Goal: Task Accomplishment & Management: Manage account settings

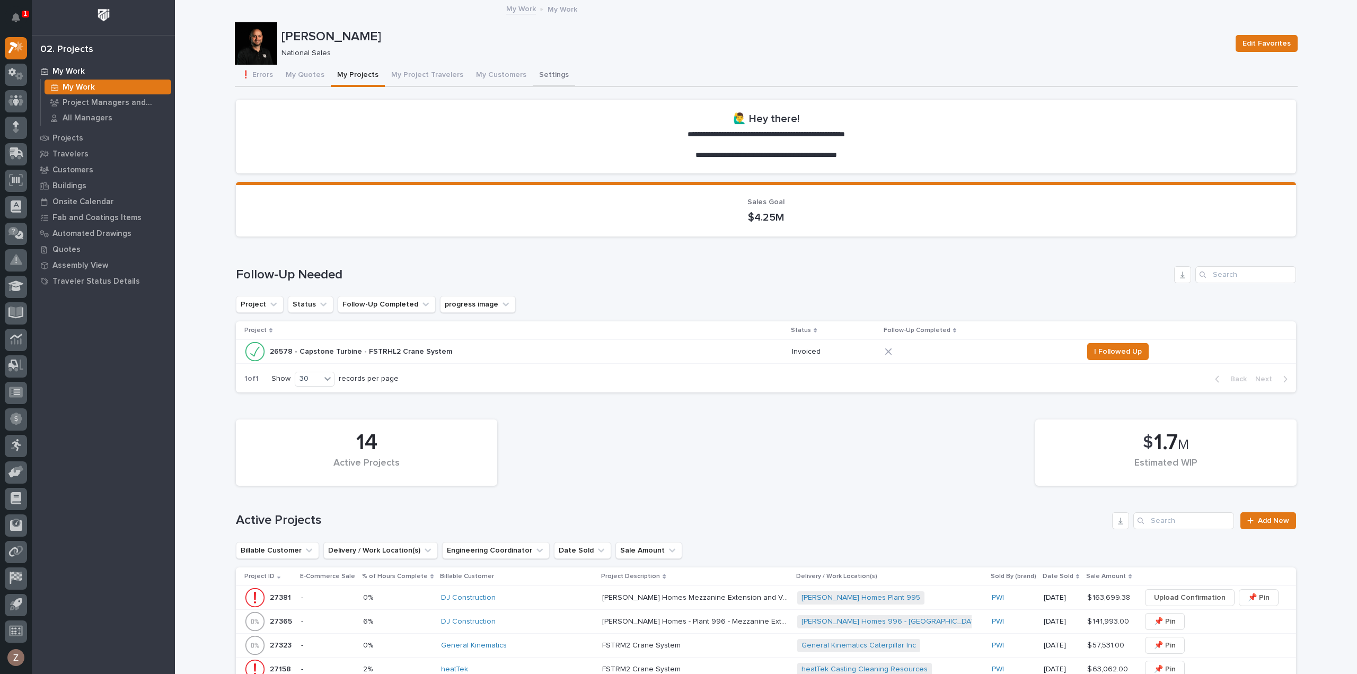
click at [304, 79] on button "My Quotes" at bounding box center [304, 76] width 51 height 22
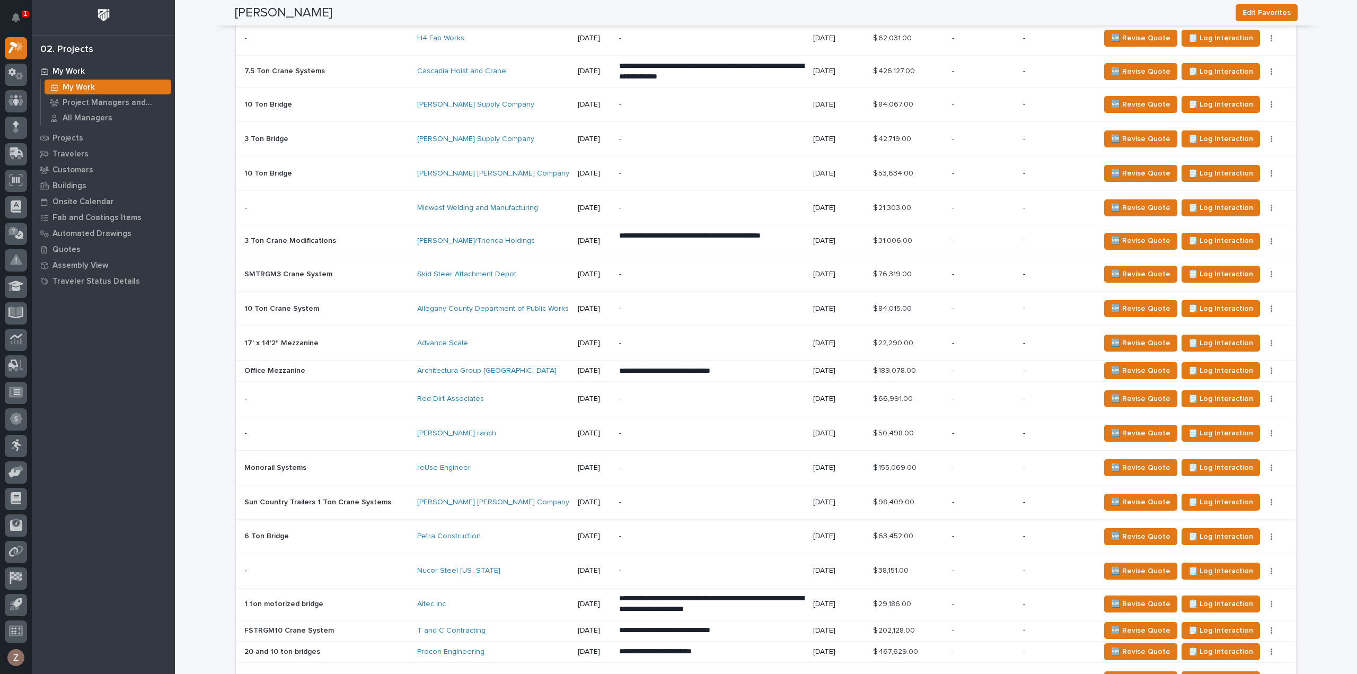
scroll to position [1094, 0]
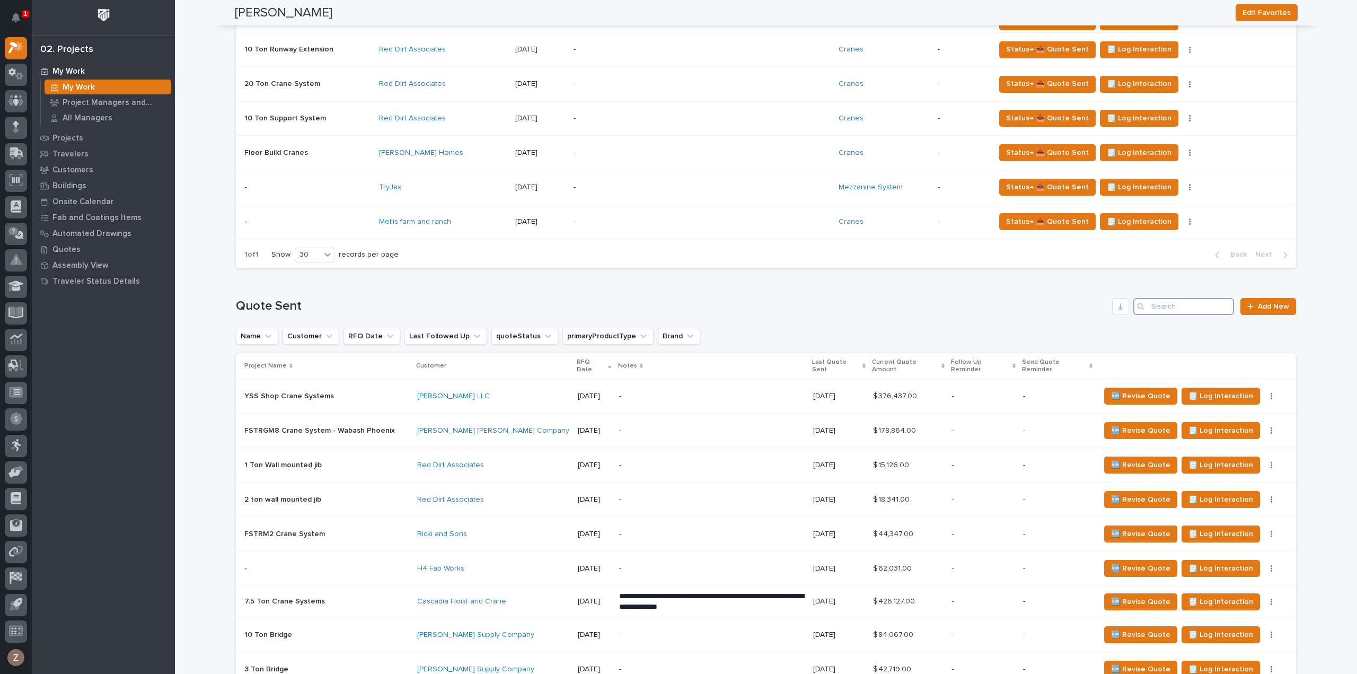
click at [1167, 308] on input "Search" at bounding box center [1183, 306] width 101 height 17
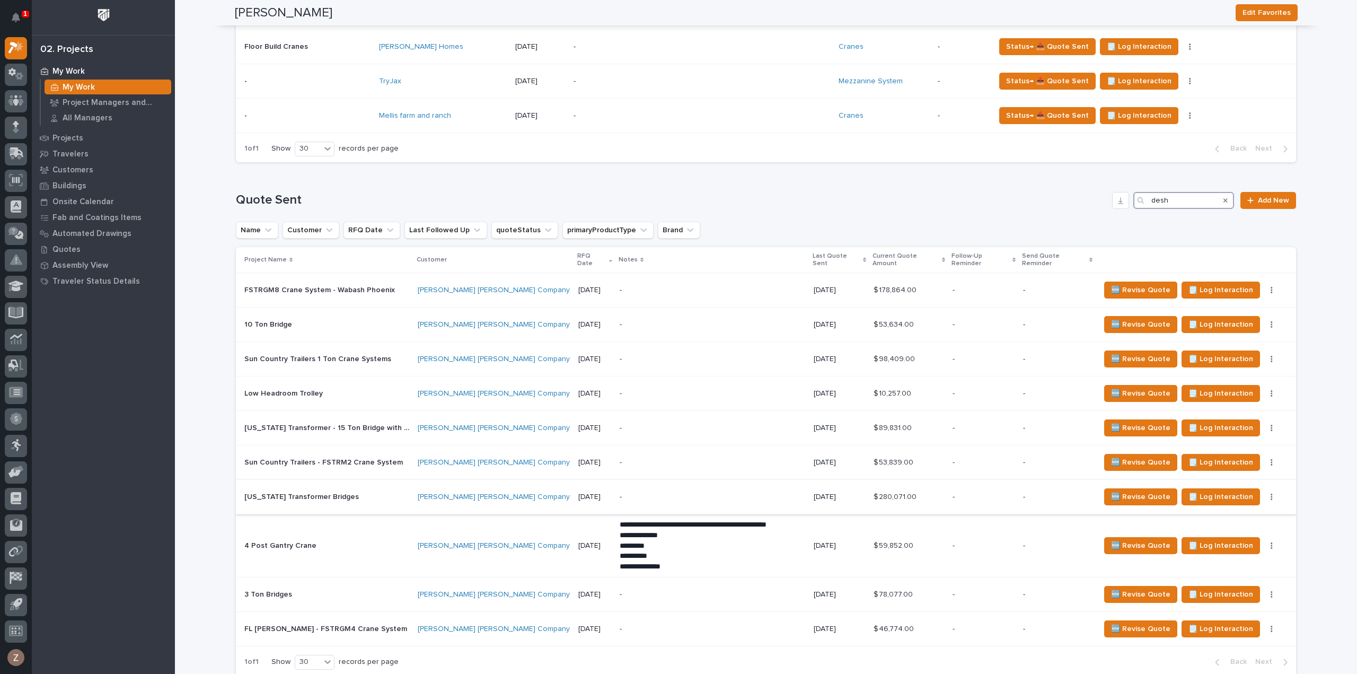
scroll to position [829, 0]
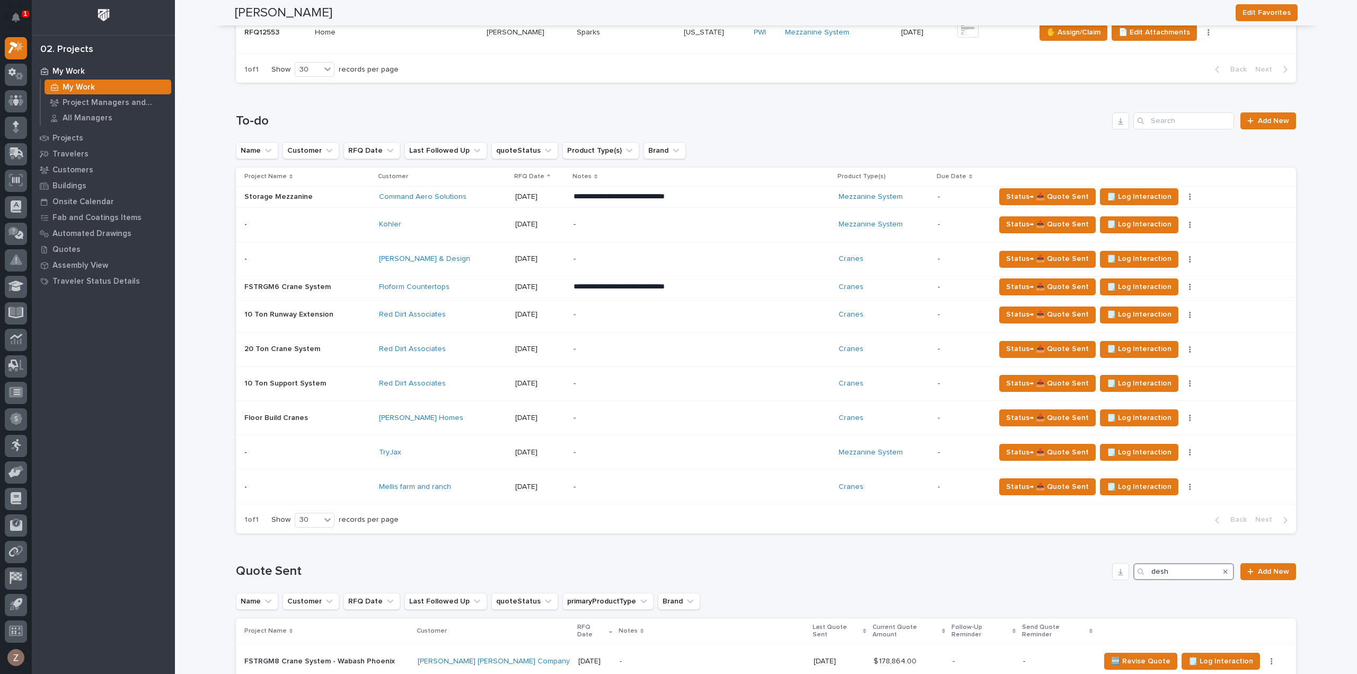
drag, startPoint x: 1181, startPoint y: 567, endPoint x: 1038, endPoint y: 567, distance: 143.1
click at [1049, 567] on div "Quote Sent desh Add New" at bounding box center [766, 571] width 1060 height 17
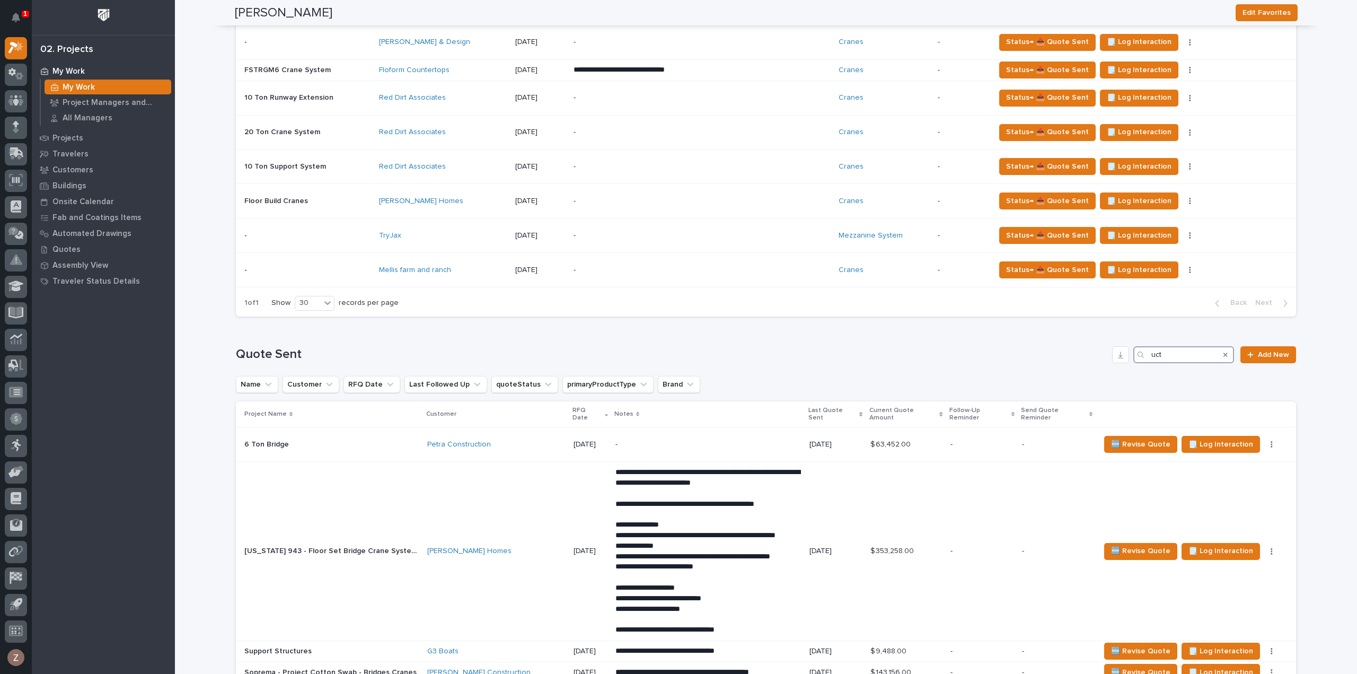
scroll to position [882, 0]
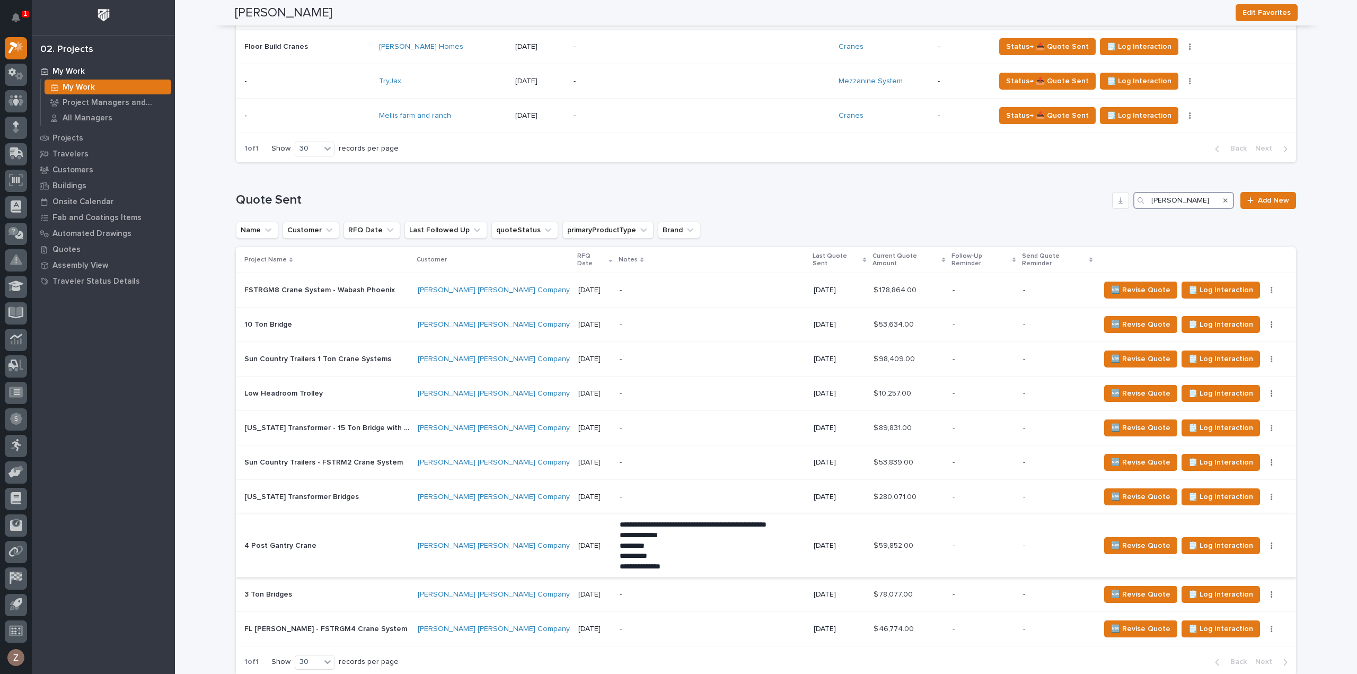
scroll to position [1253, 0]
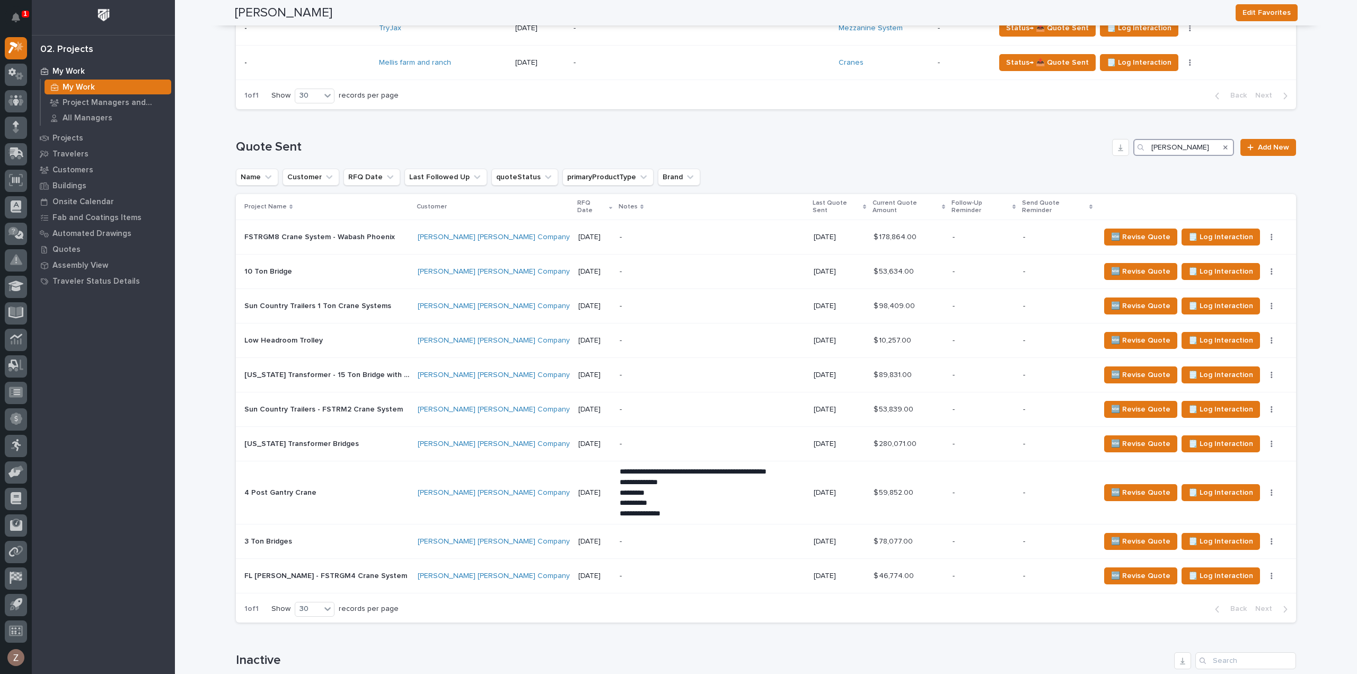
type input "[PERSON_NAME]"
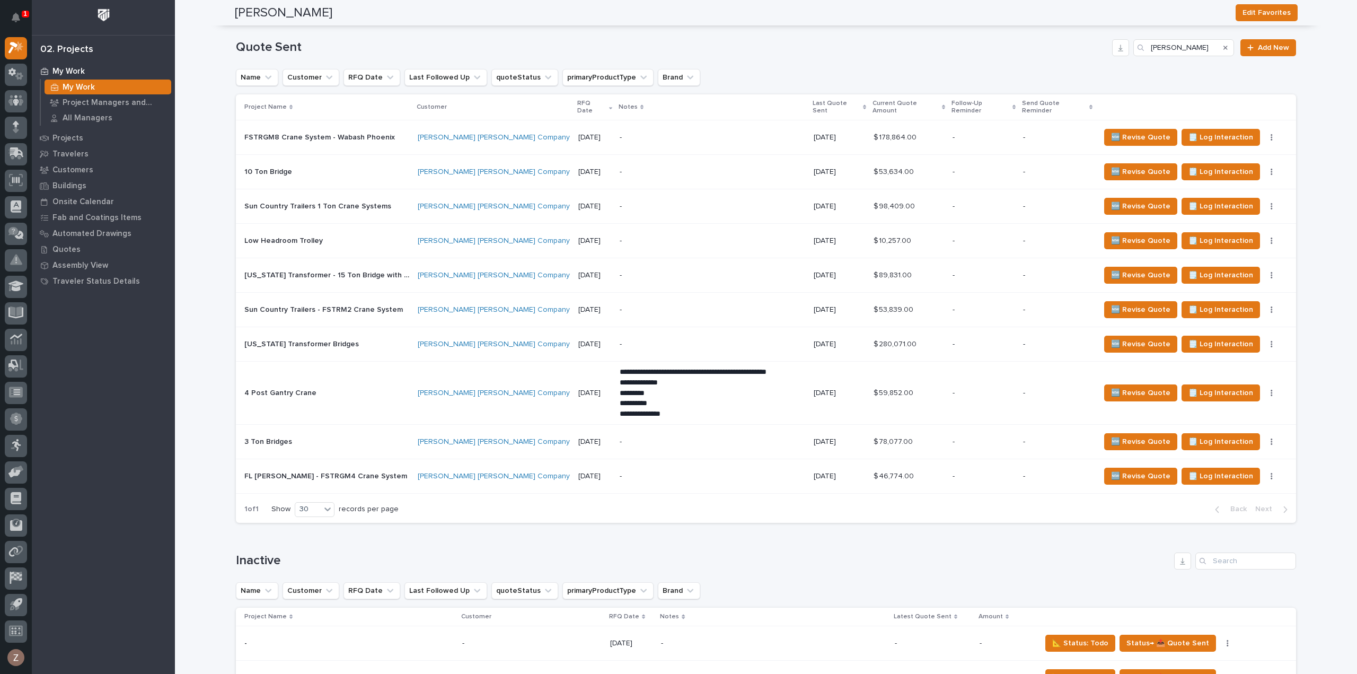
scroll to position [1571, 0]
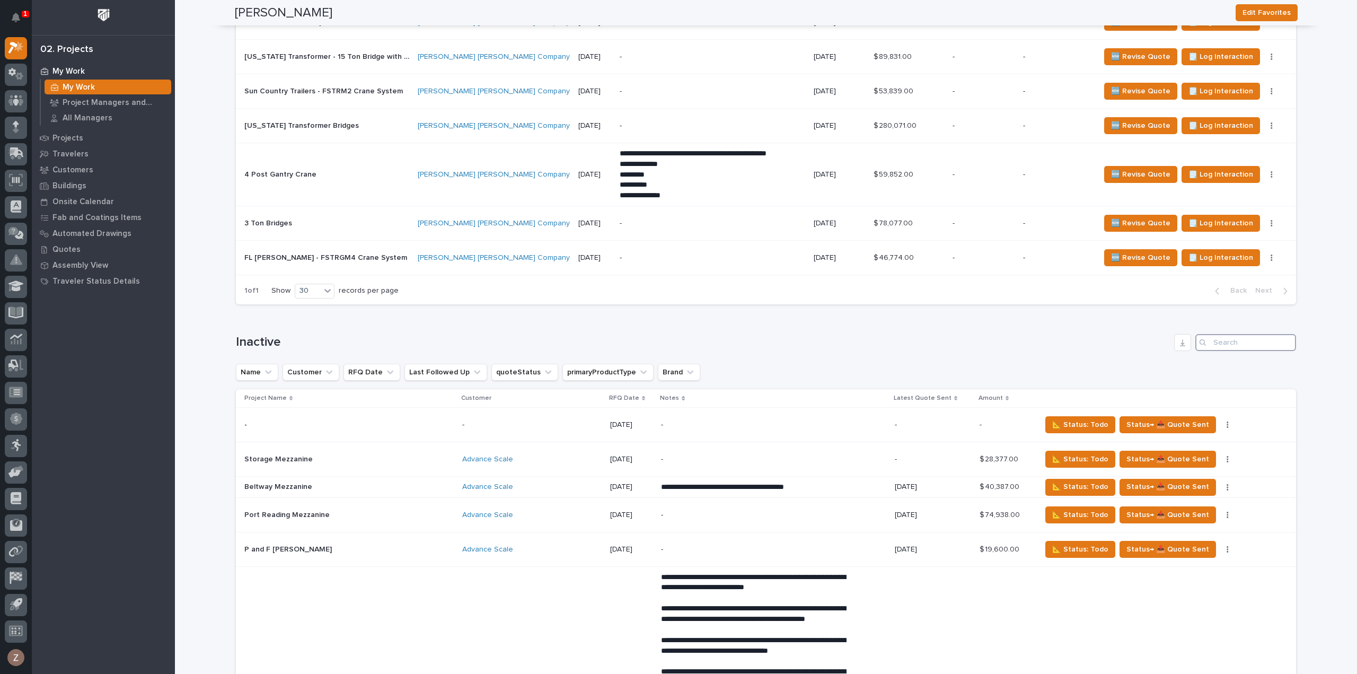
click at [1222, 334] on input "Search" at bounding box center [1245, 342] width 101 height 17
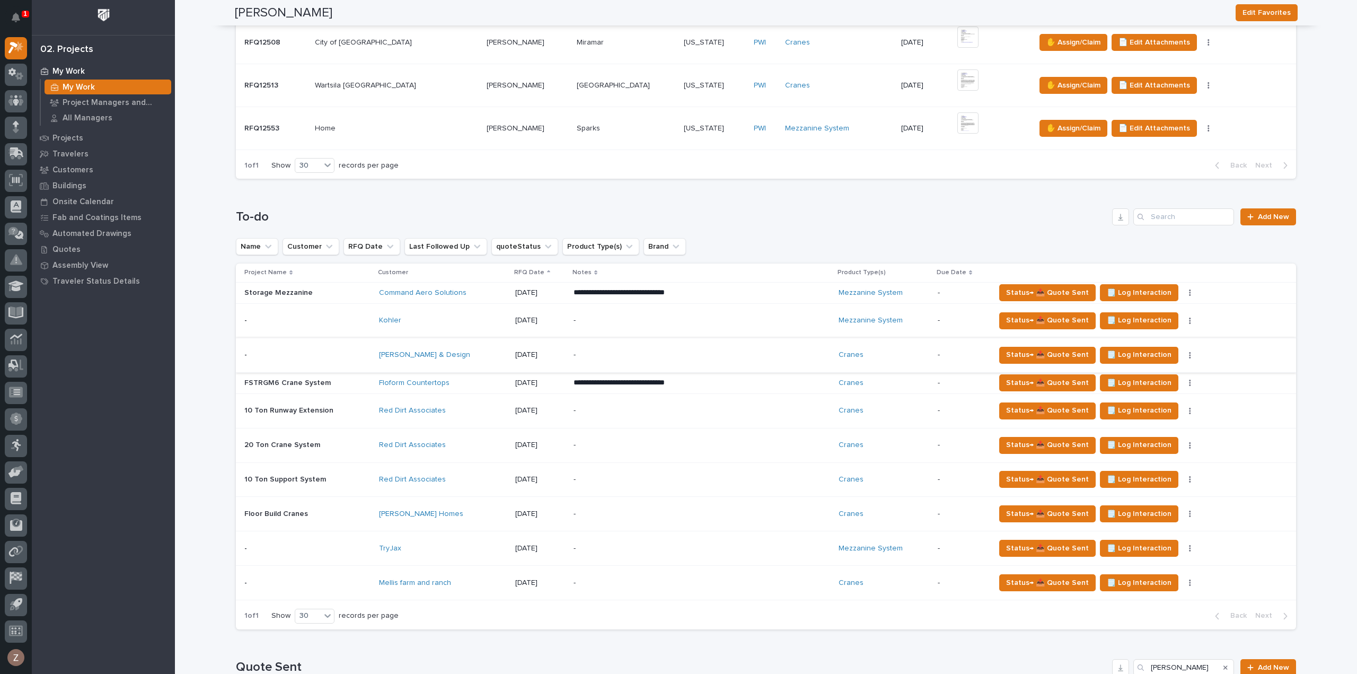
scroll to position [716, 0]
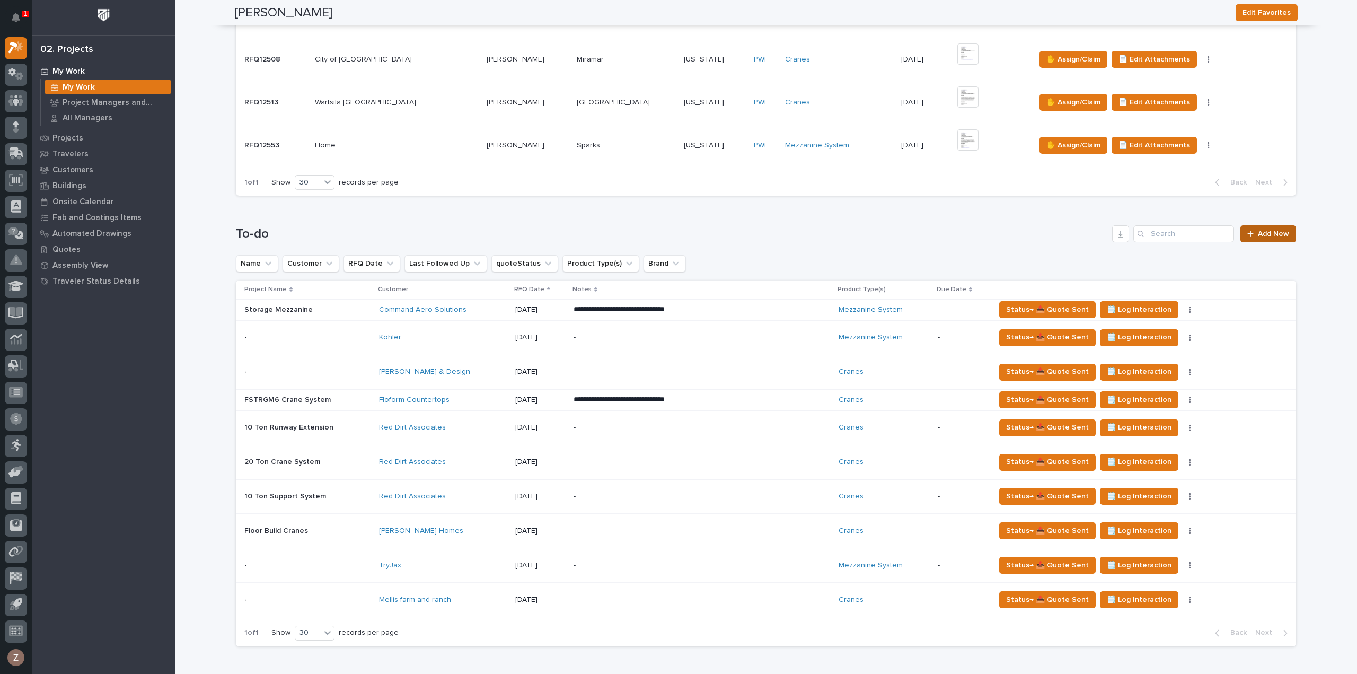
type input "uct"
click at [1266, 230] on span "Add New" at bounding box center [1273, 233] width 31 height 7
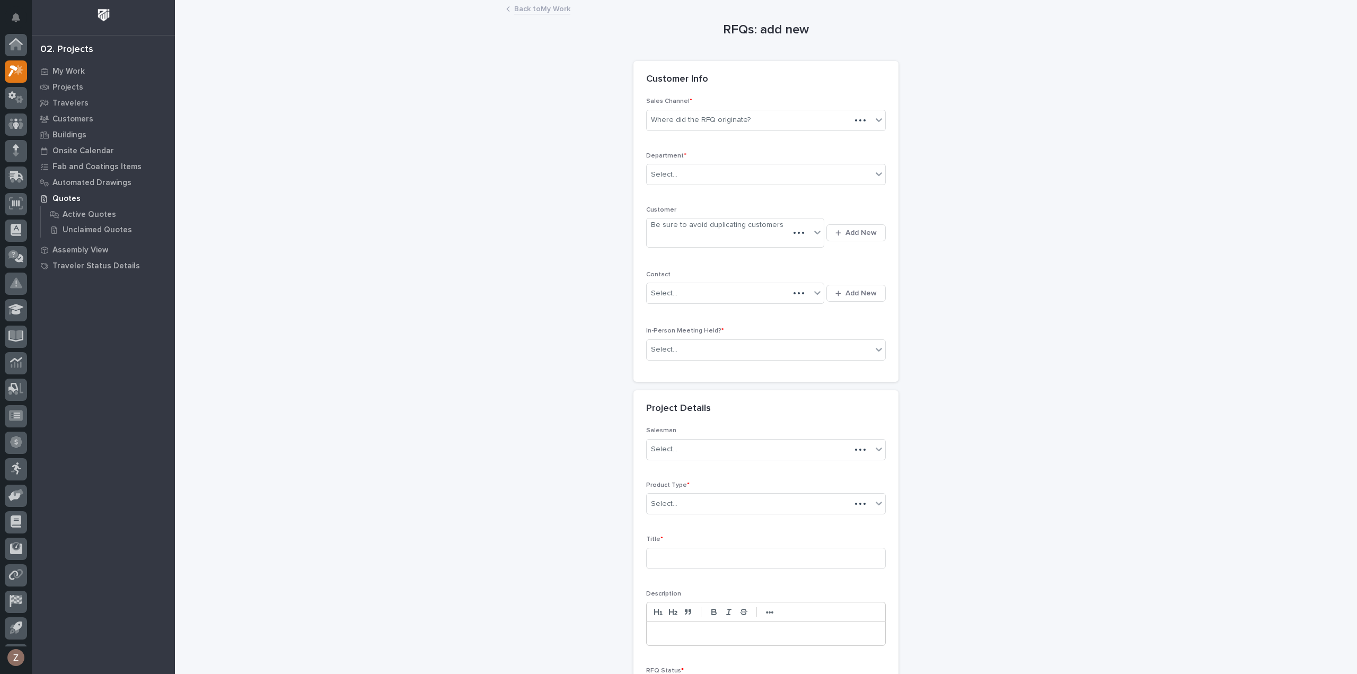
scroll to position [23, 0]
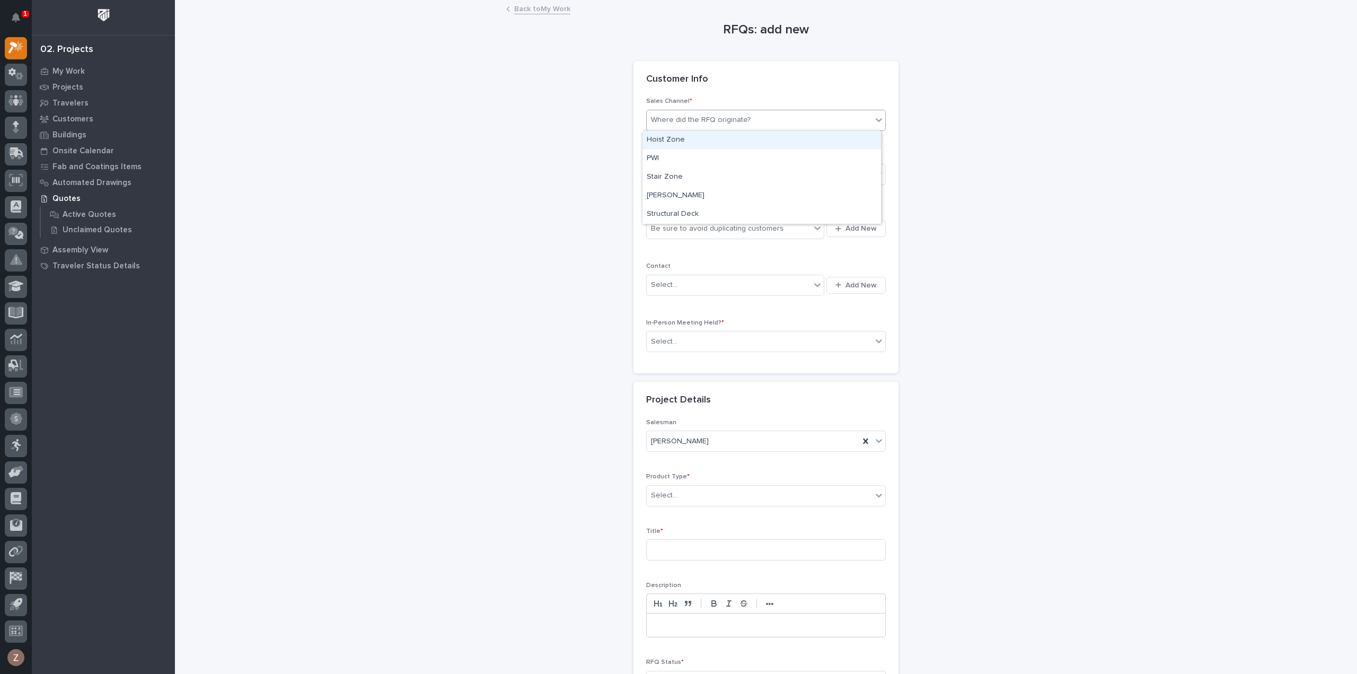
click at [738, 120] on div "Where did the RFQ originate?" at bounding box center [701, 119] width 100 height 11
click at [704, 161] on div "PWI" at bounding box center [761, 158] width 238 height 19
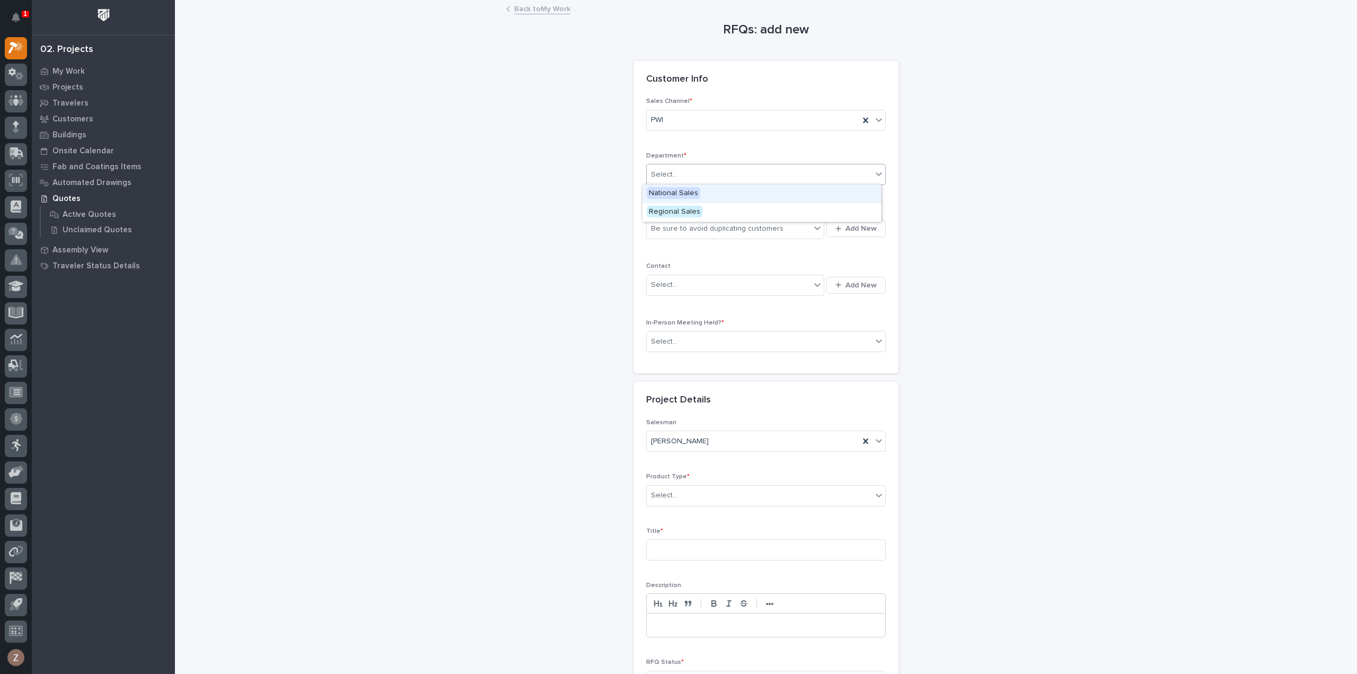
click at [693, 171] on div "Select..." at bounding box center [759, 174] width 225 height 17
click at [690, 192] on span "National Sales" at bounding box center [674, 193] width 54 height 12
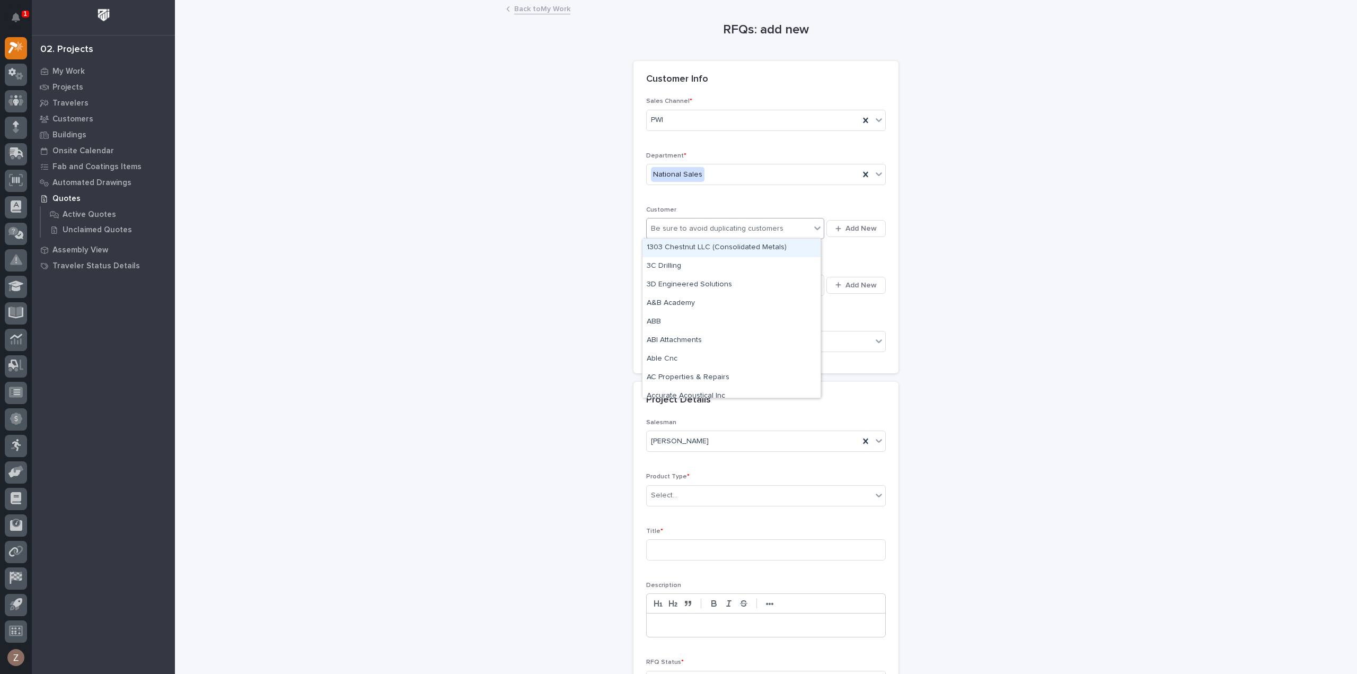
click at [677, 227] on div "Be sure to avoid duplicating customers" at bounding box center [717, 228] width 132 height 11
type input "****"
click at [690, 247] on div "[PERSON_NAME] [PERSON_NAME] Company" at bounding box center [731, 247] width 178 height 19
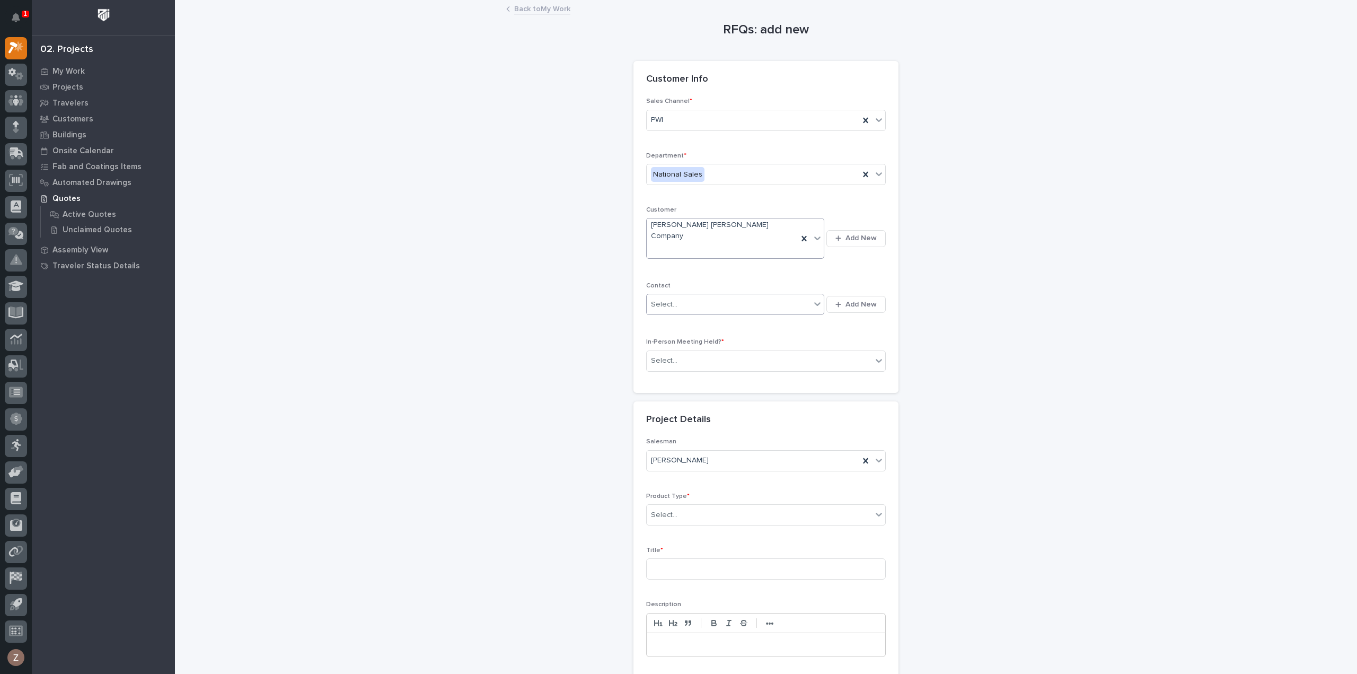
click at [710, 296] on div "Select..." at bounding box center [729, 304] width 164 height 17
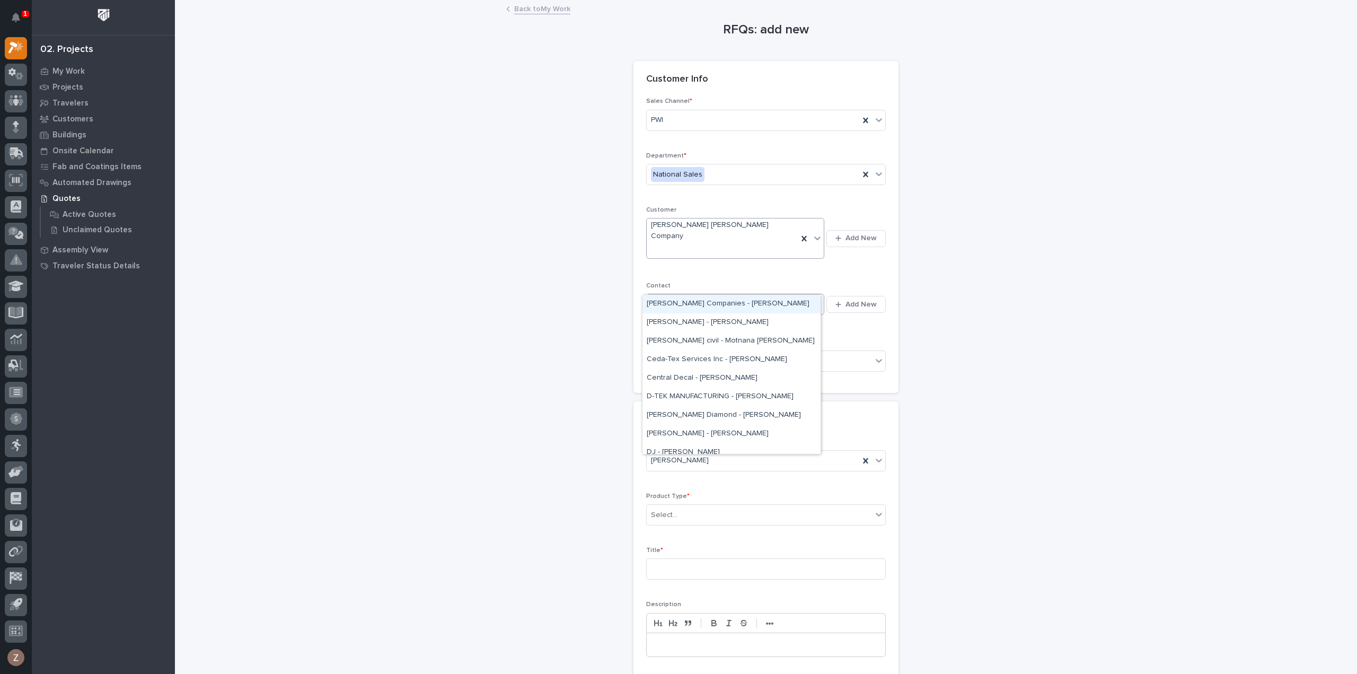
type input "****"
click at [696, 340] on div "[PERSON_NAME] - [PERSON_NAME]" at bounding box center [731, 341] width 178 height 19
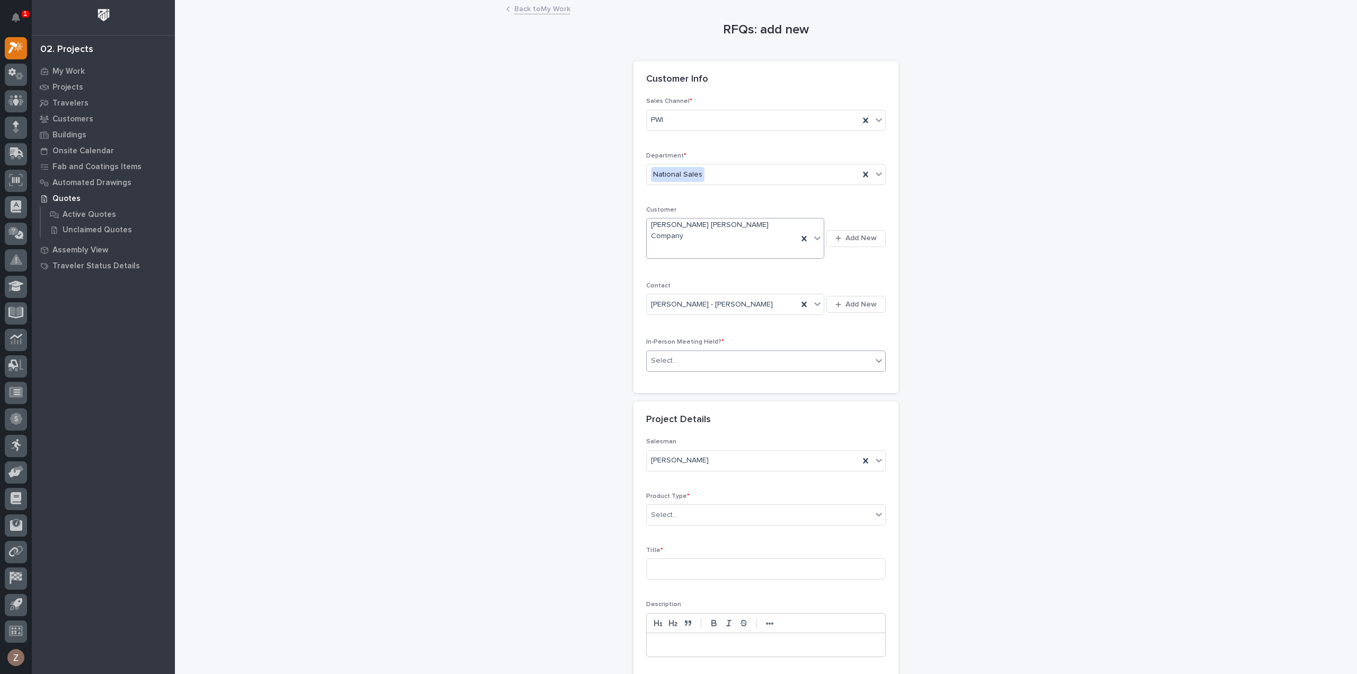
drag, startPoint x: 697, startPoint y: 338, endPoint x: 691, endPoint y: 349, distance: 13.3
click at [697, 352] on div "Select..." at bounding box center [759, 360] width 225 height 17
click at [683, 378] on div "No" at bounding box center [761, 378] width 238 height 19
click at [696, 506] on div "Select..." at bounding box center [759, 514] width 225 height 17
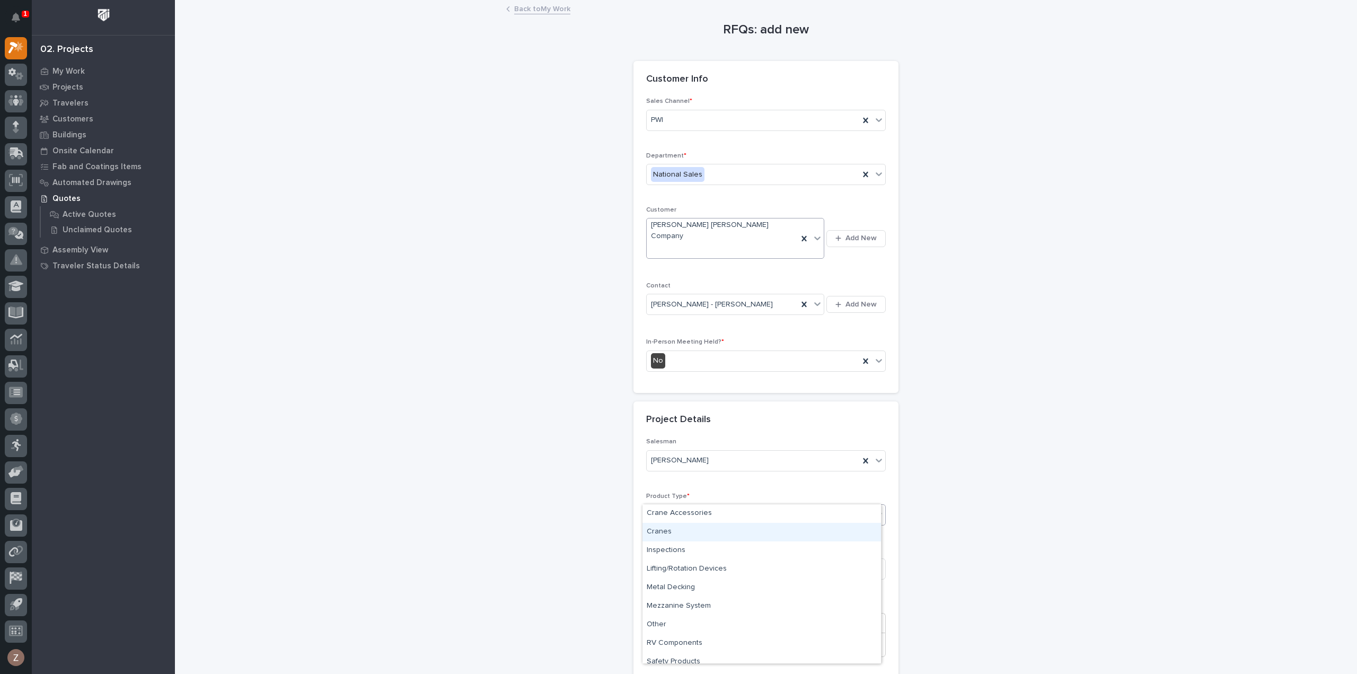
click at [701, 528] on div "Cranes" at bounding box center [761, 532] width 238 height 19
click at [703, 558] on input at bounding box center [766, 568] width 240 height 21
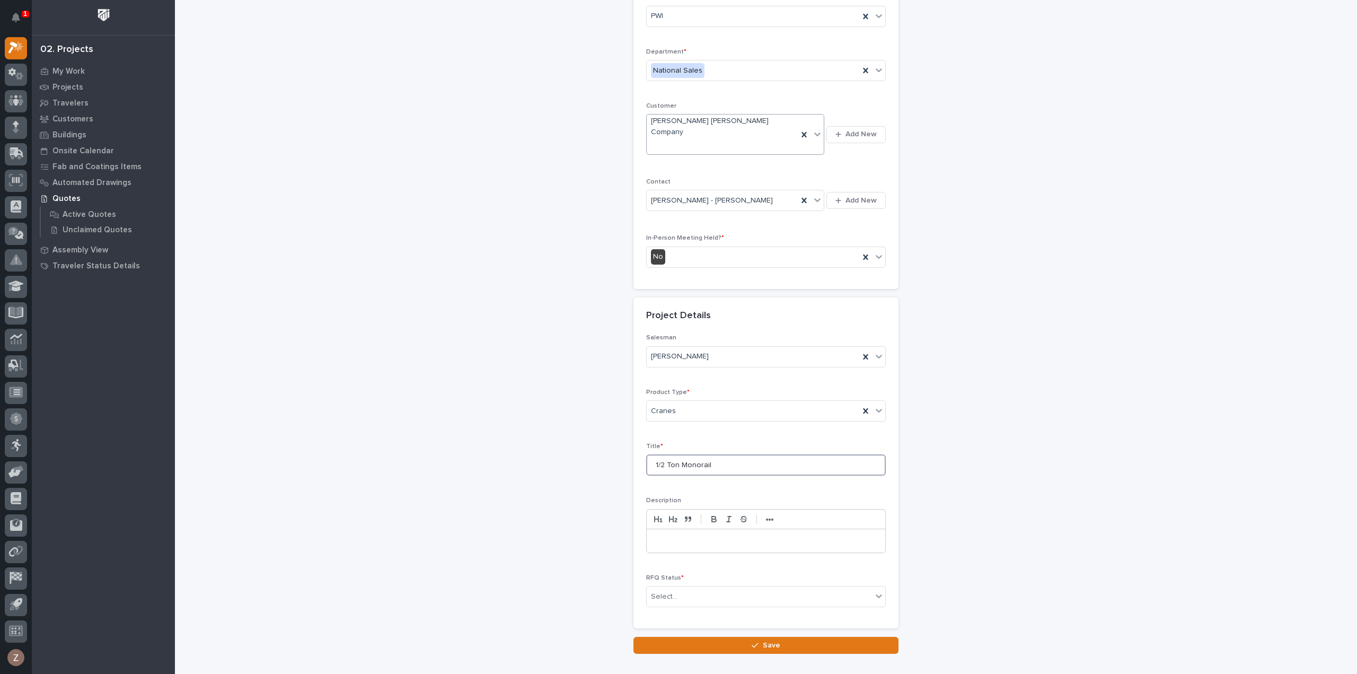
scroll to position [106, 0]
type input "1/2 Ton Monorail"
click at [678, 590] on input "text" at bounding box center [678, 594] width 1 height 9
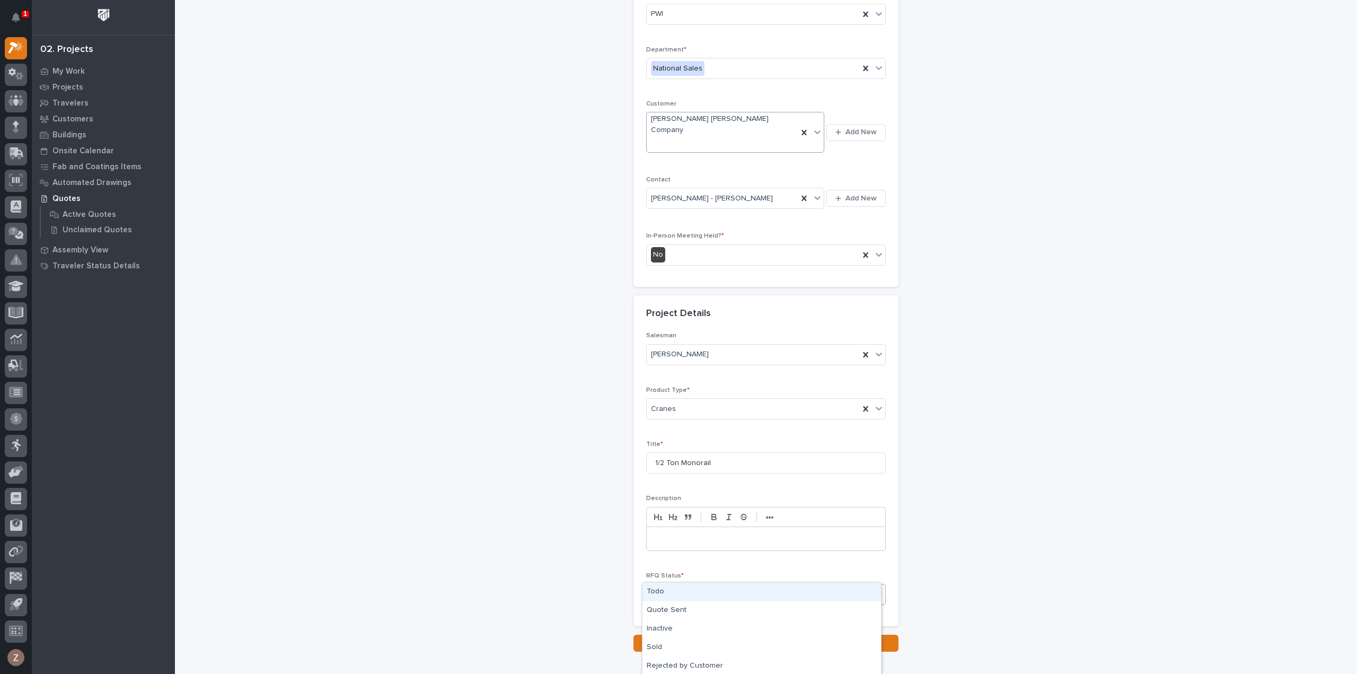
click at [676, 593] on div "Todo" at bounding box center [761, 591] width 238 height 19
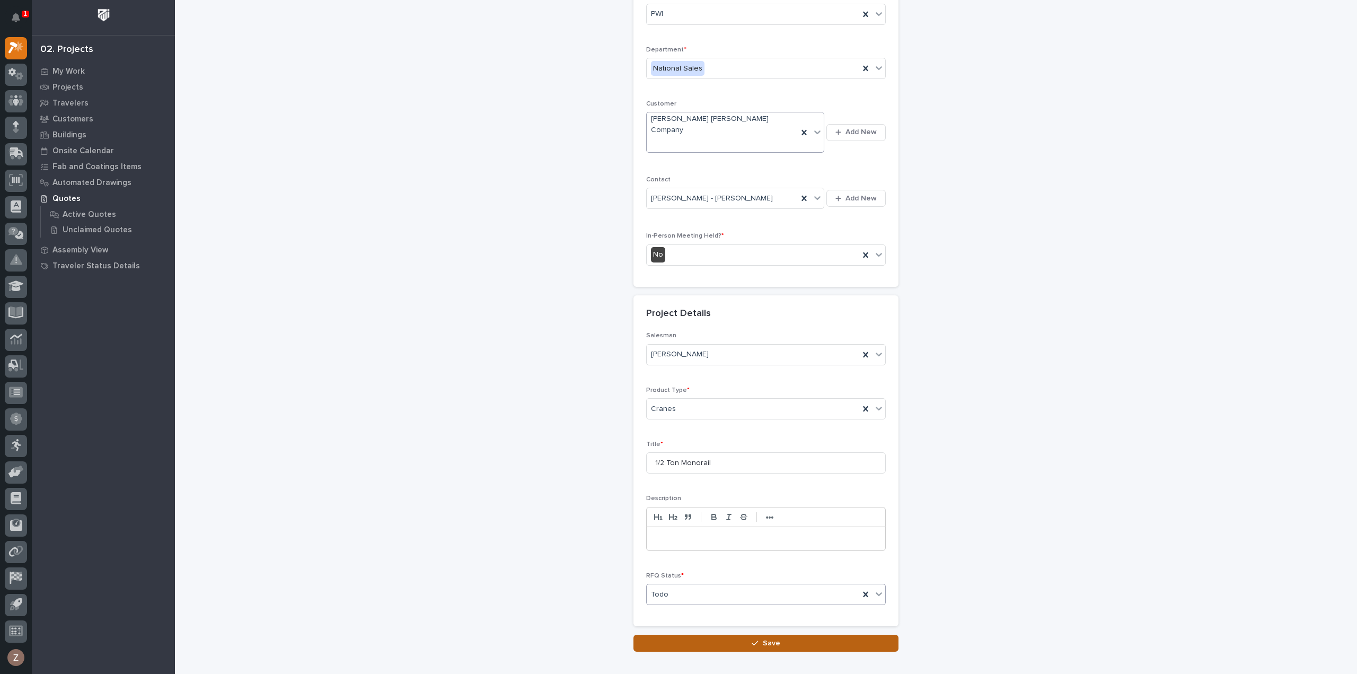
click at [709, 634] on button "Save" at bounding box center [765, 642] width 265 height 17
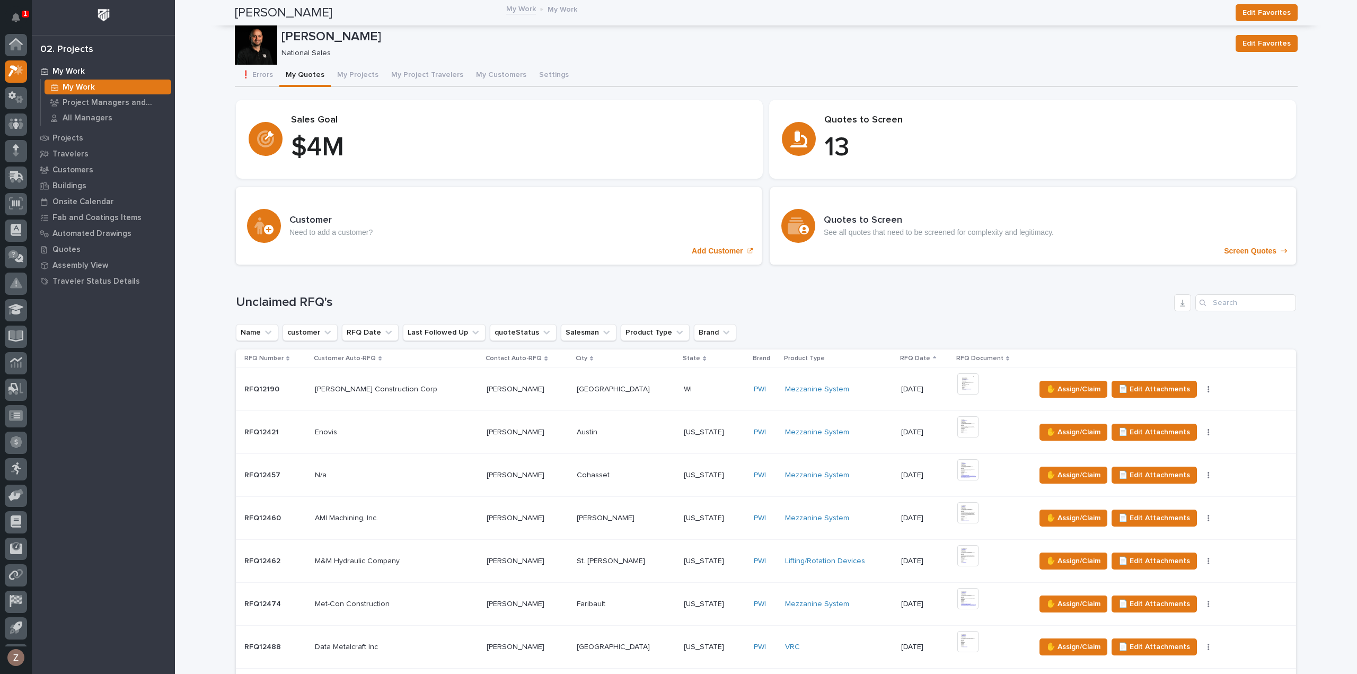
scroll to position [901, 0]
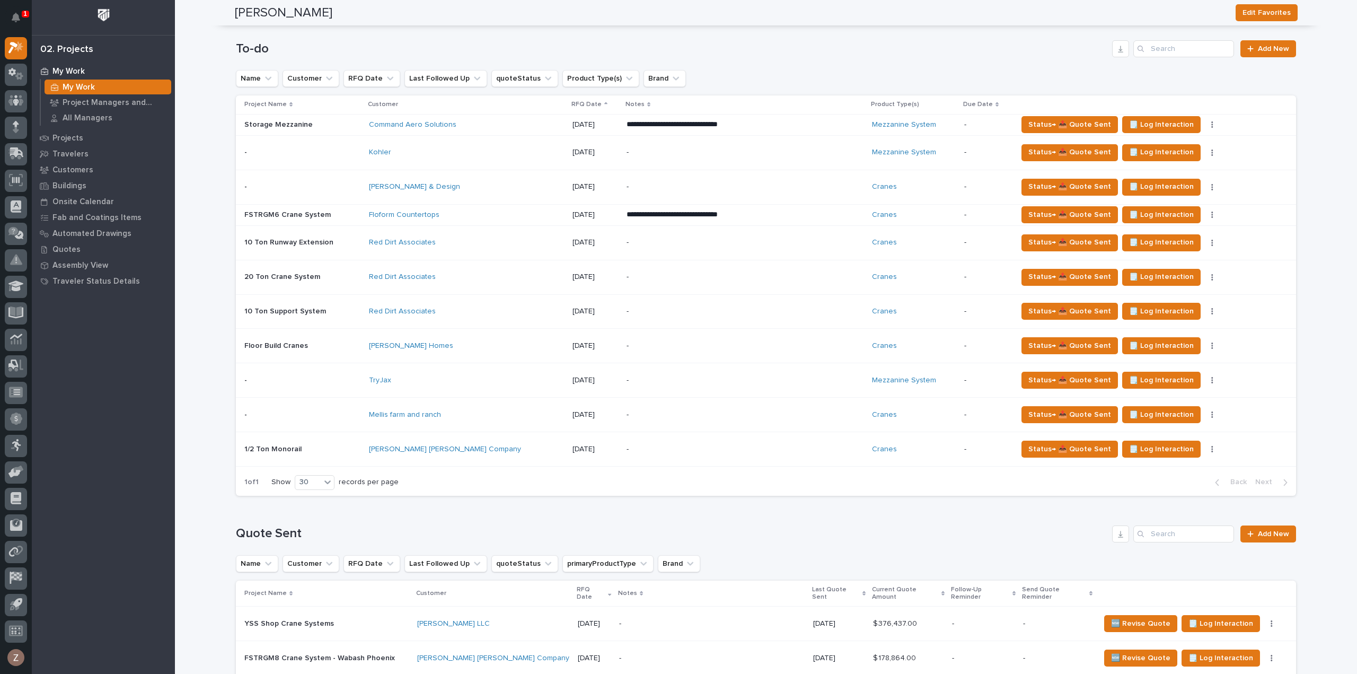
click at [711, 452] on div "-" at bounding box center [718, 449] width 185 height 24
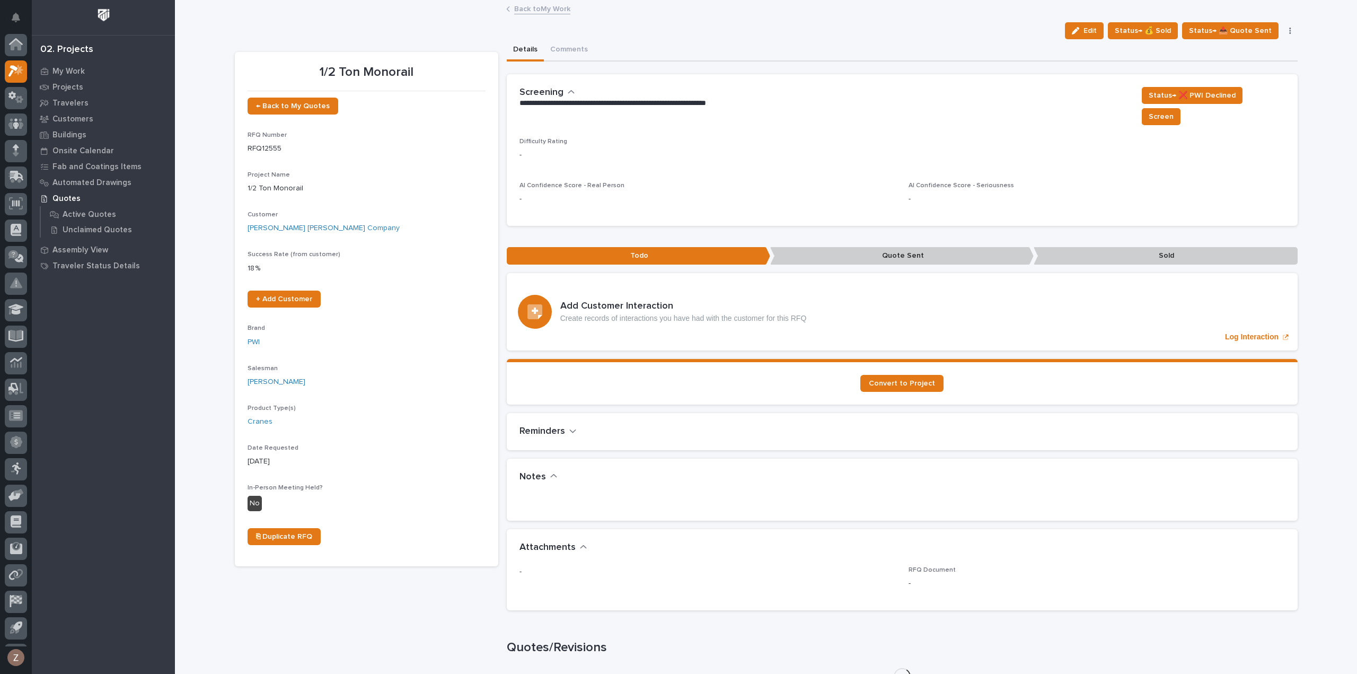
scroll to position [23, 0]
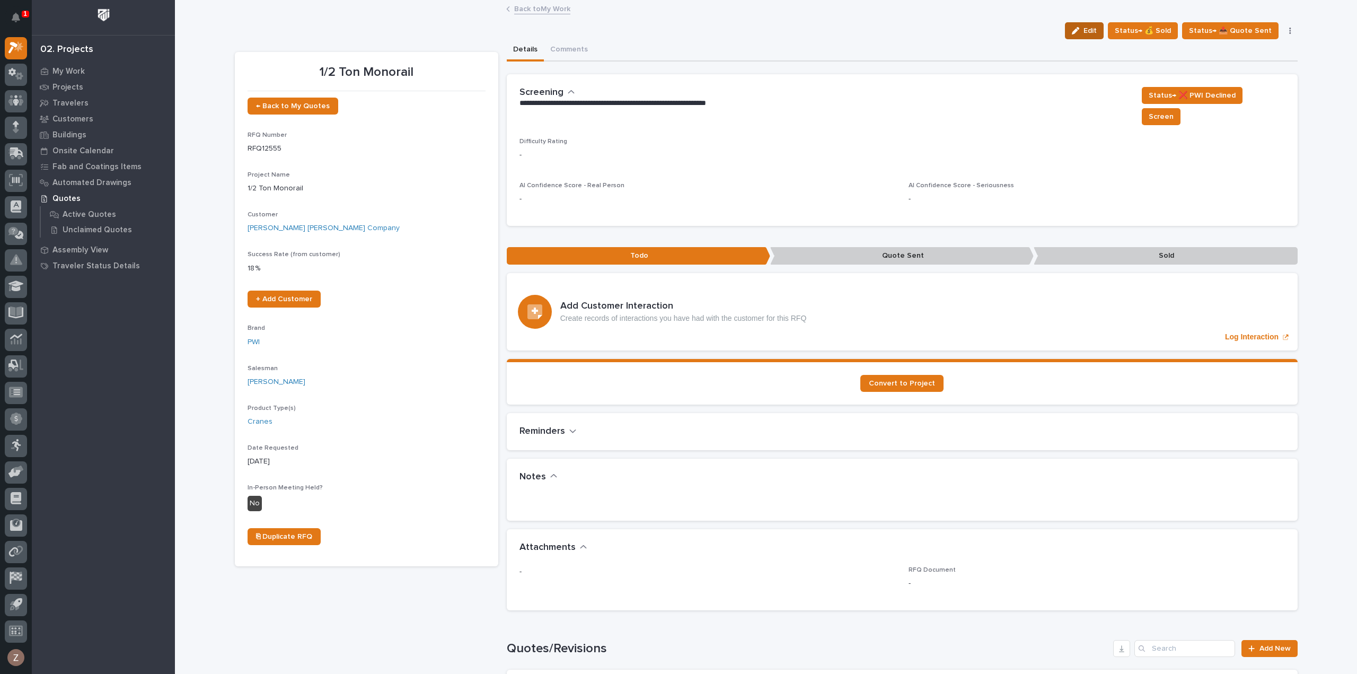
click at [1092, 23] on button "Edit" at bounding box center [1084, 30] width 39 height 17
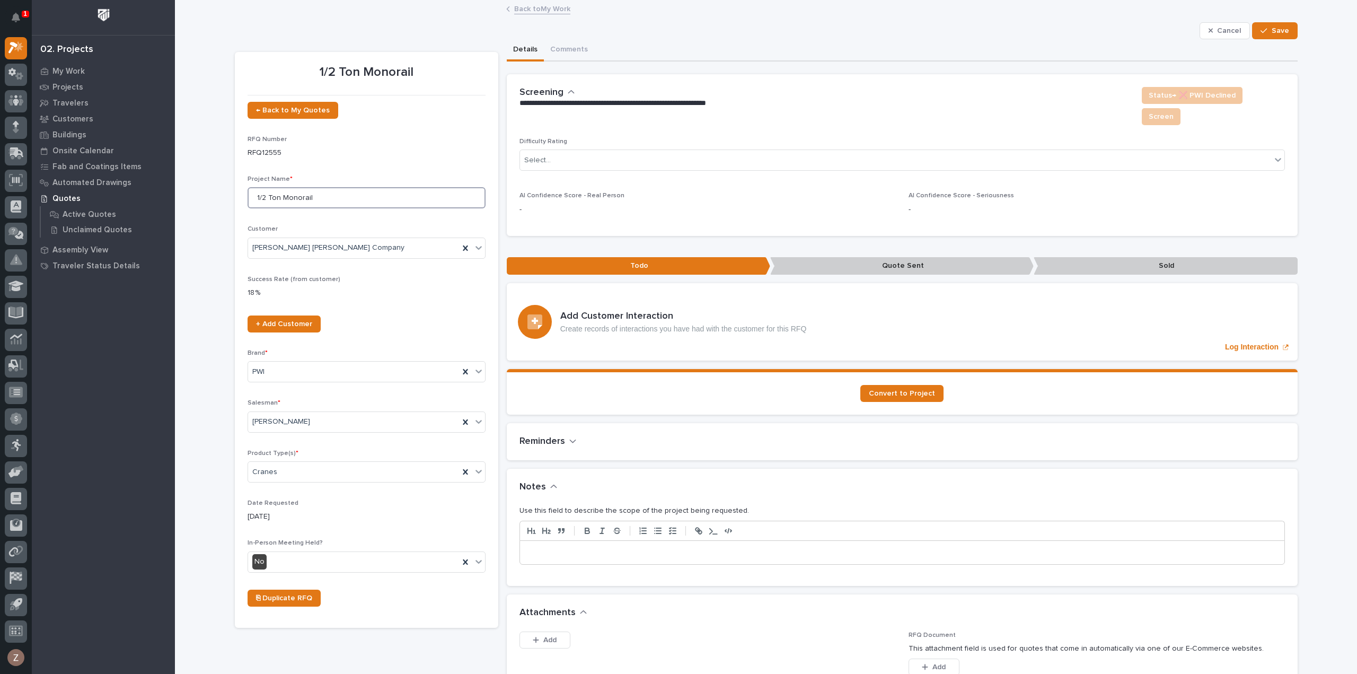
drag, startPoint x: 250, startPoint y: 193, endPoint x: 258, endPoint y: 192, distance: 7.5
click at [251, 193] on input "1/2 Ton Monorail" at bounding box center [366, 197] width 238 height 21
type input "UCT - 1/2 Ton Monorail"
click at [1265, 29] on div "button" at bounding box center [1265, 30] width 11 height 7
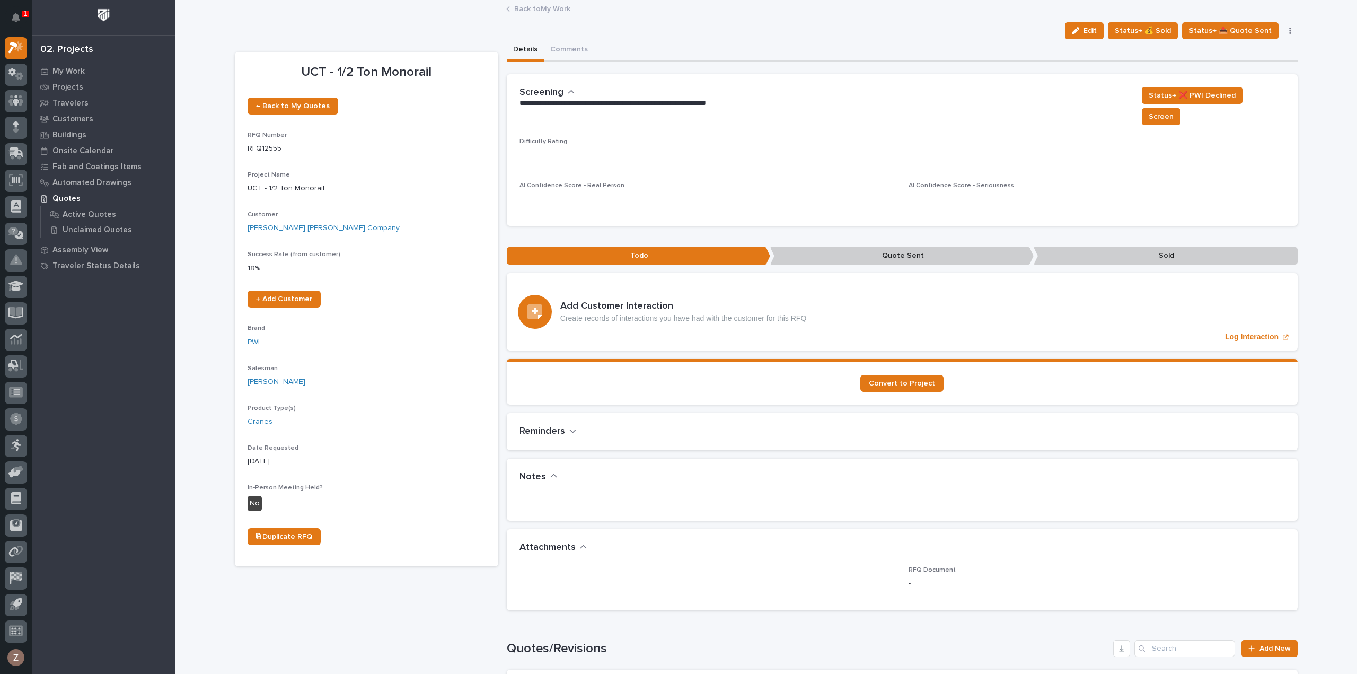
click at [543, 8] on link "Back to My Work" at bounding box center [542, 8] width 56 height 12
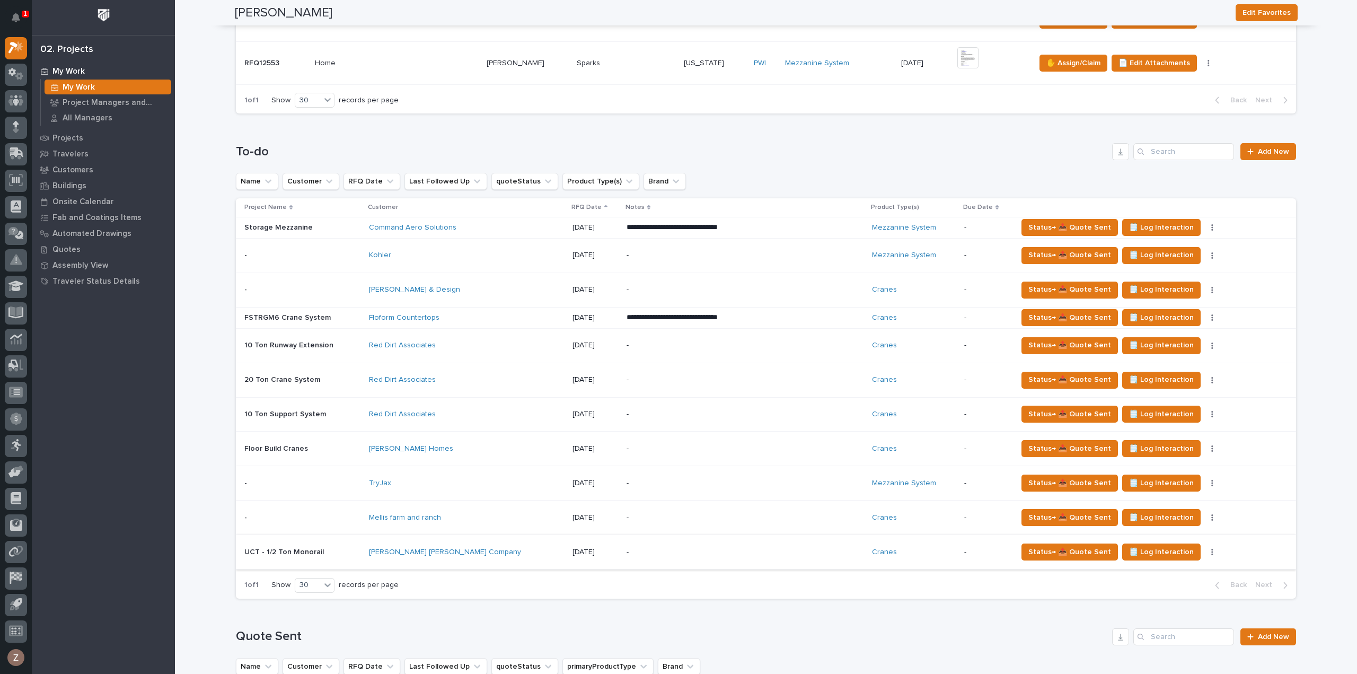
scroll to position [795, 0]
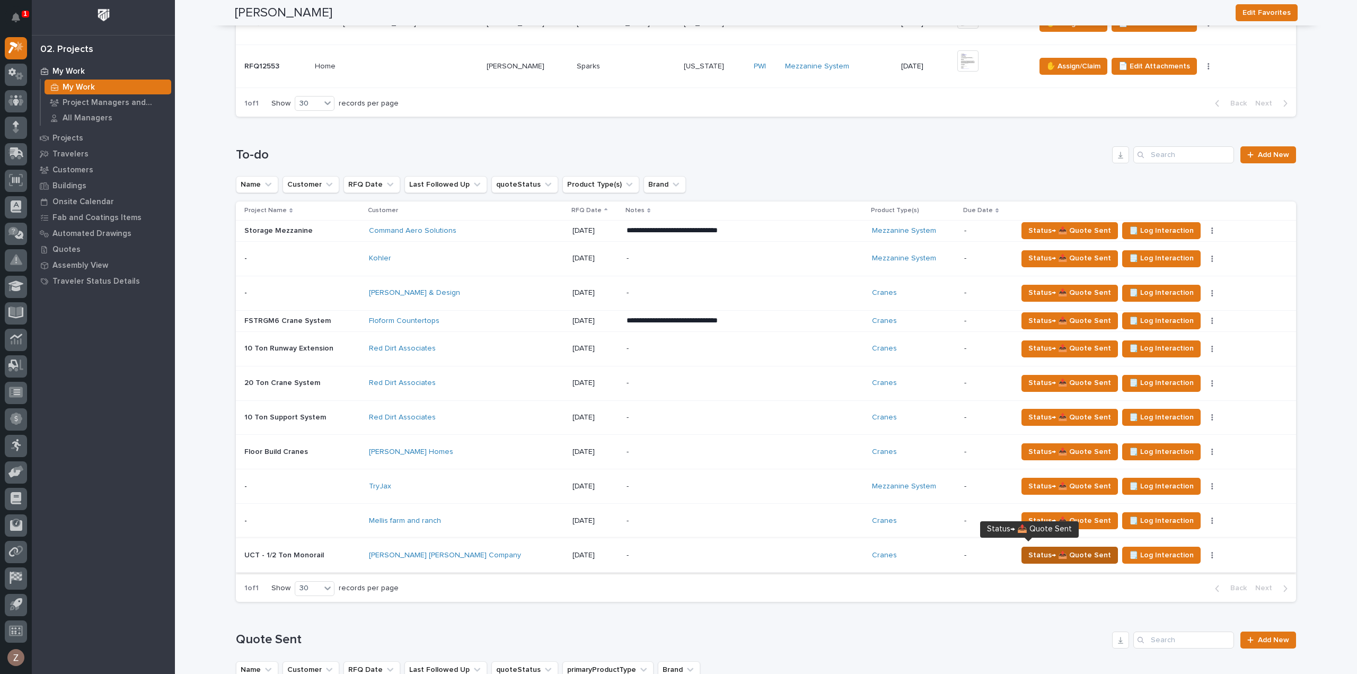
click at [1029, 553] on span "Status→ 📤 Quote Sent" at bounding box center [1069, 555] width 83 height 13
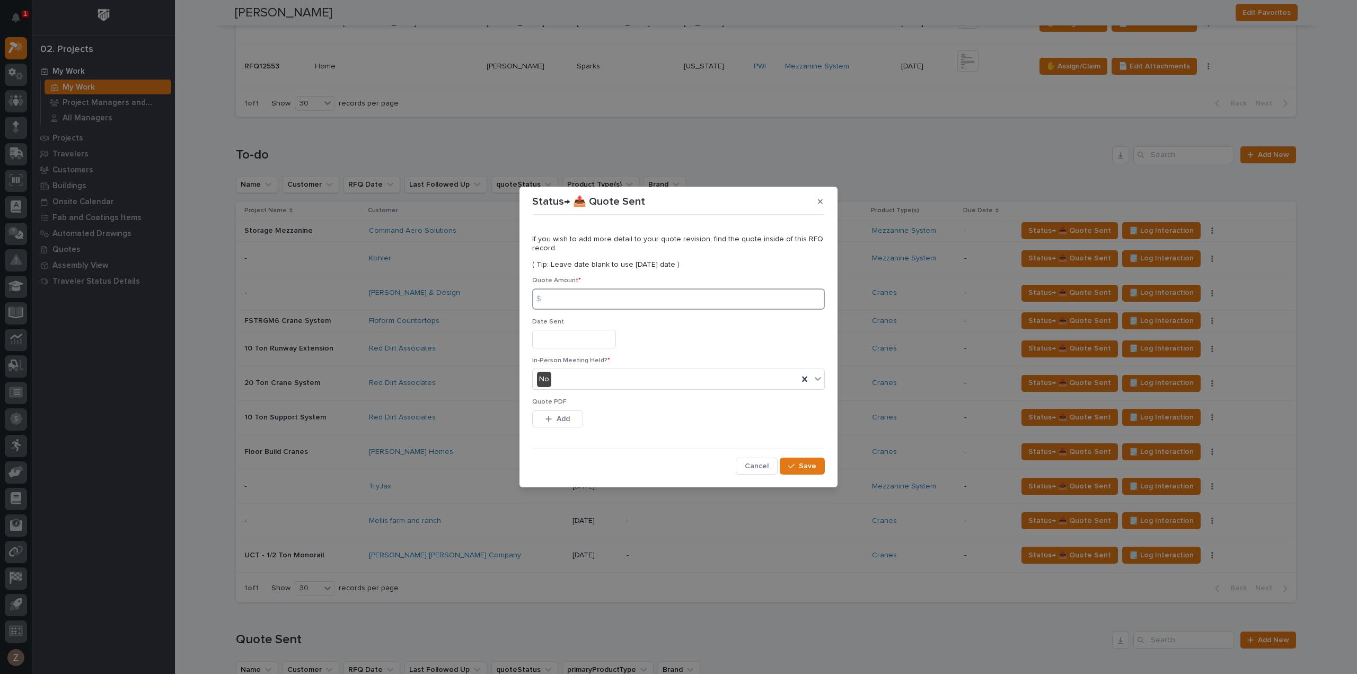
click at [591, 298] on input at bounding box center [678, 298] width 293 height 21
type input "12320"
click at [569, 347] on input "text" at bounding box center [574, 339] width 84 height 19
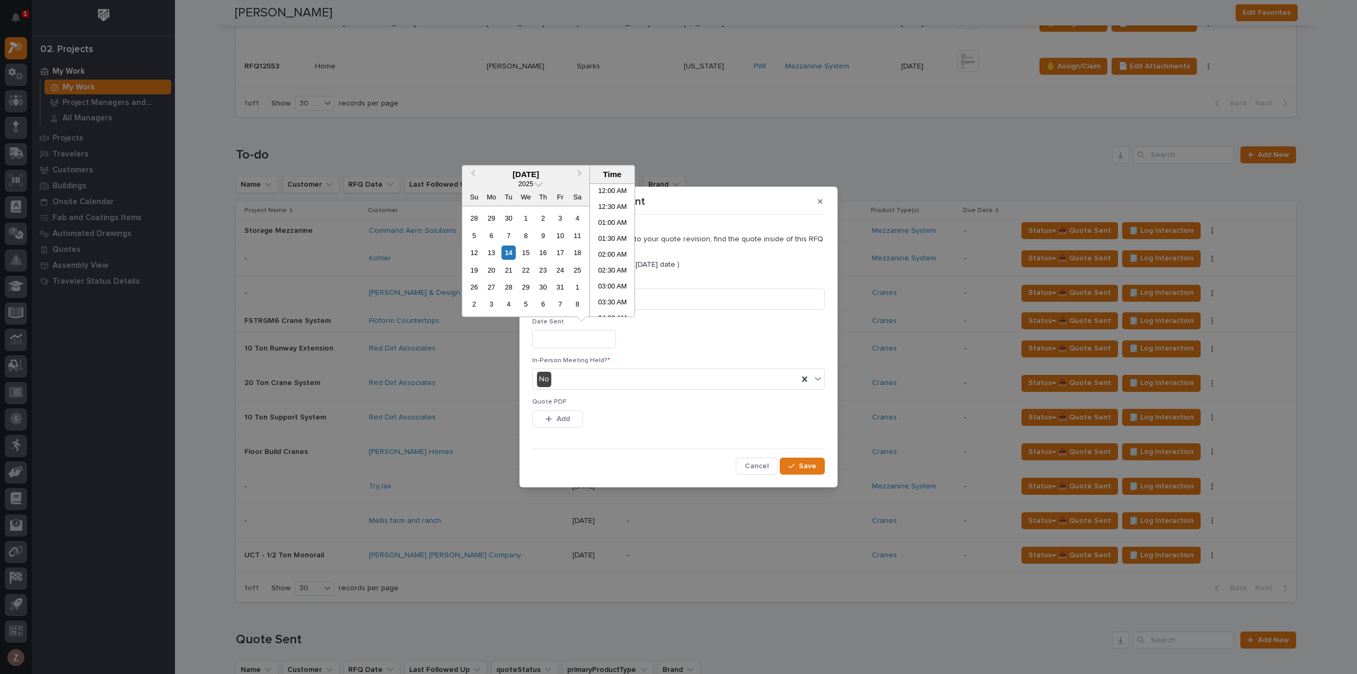
scroll to position [260, 0]
click at [543, 220] on div "2" at bounding box center [543, 218] width 14 height 14
click at [599, 279] on li "11:00 AM" at bounding box center [612, 282] width 45 height 16
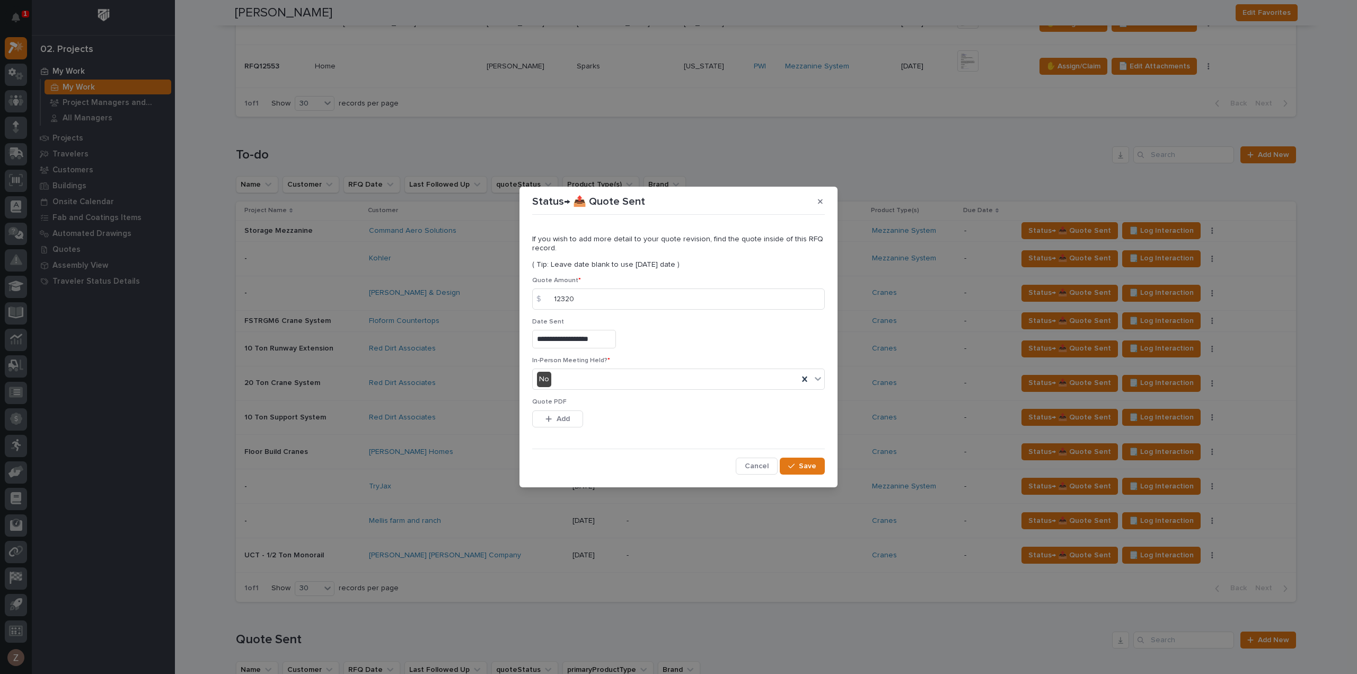
type input "**********"
click at [632, 374] on div "No" at bounding box center [666, 378] width 266 height 17
click at [572, 296] on input "12320" at bounding box center [678, 298] width 293 height 21
click at [569, 298] on input "12320" at bounding box center [678, 298] width 293 height 21
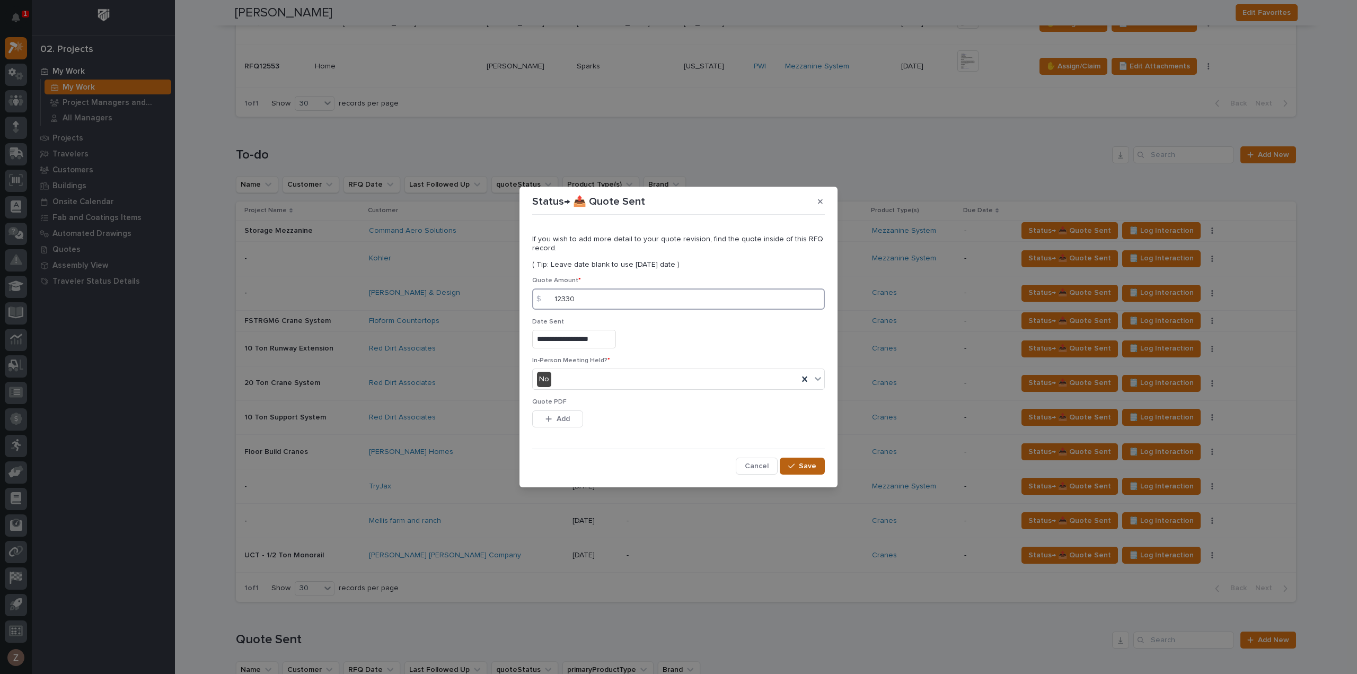
type input "12330"
click at [797, 466] on button "Save" at bounding box center [802, 465] width 45 height 17
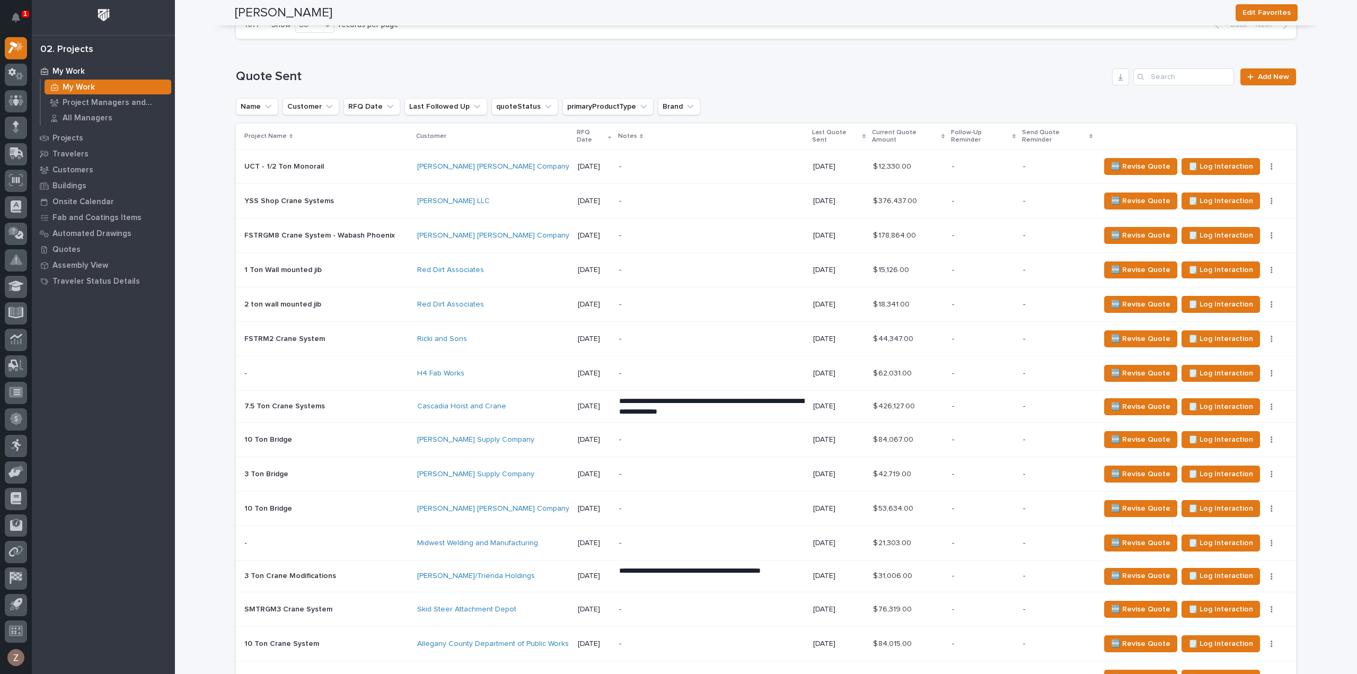
scroll to position [1325, 0]
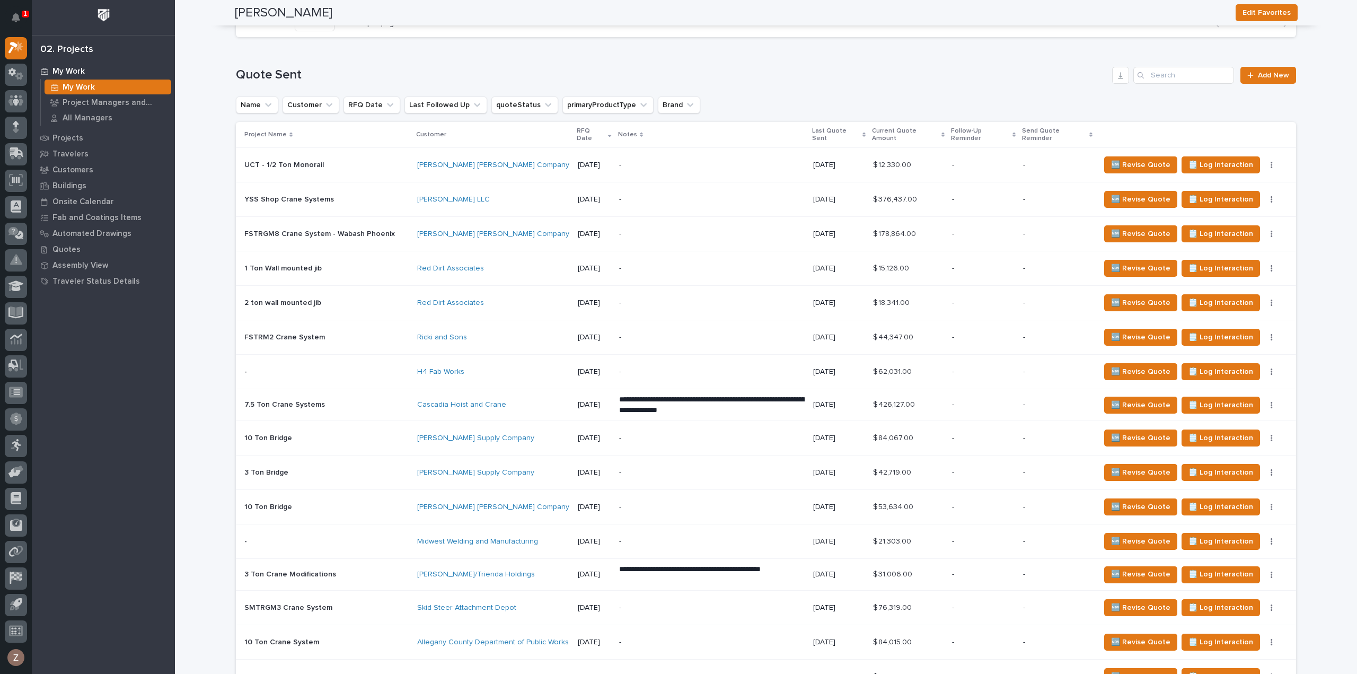
click at [750, 161] on p "-" at bounding box center [711, 165] width 185 height 9
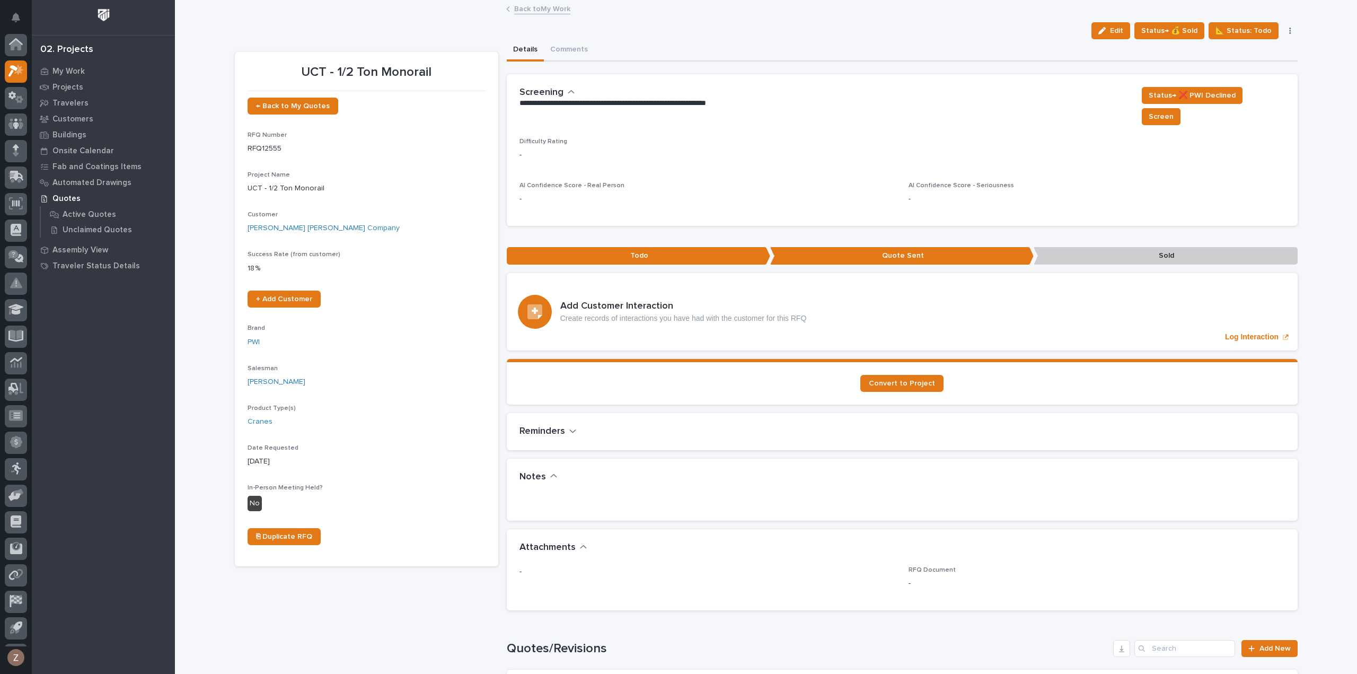
scroll to position [23, 0]
click at [1164, 31] on span "Status→ 💰 Sold" at bounding box center [1169, 30] width 56 height 13
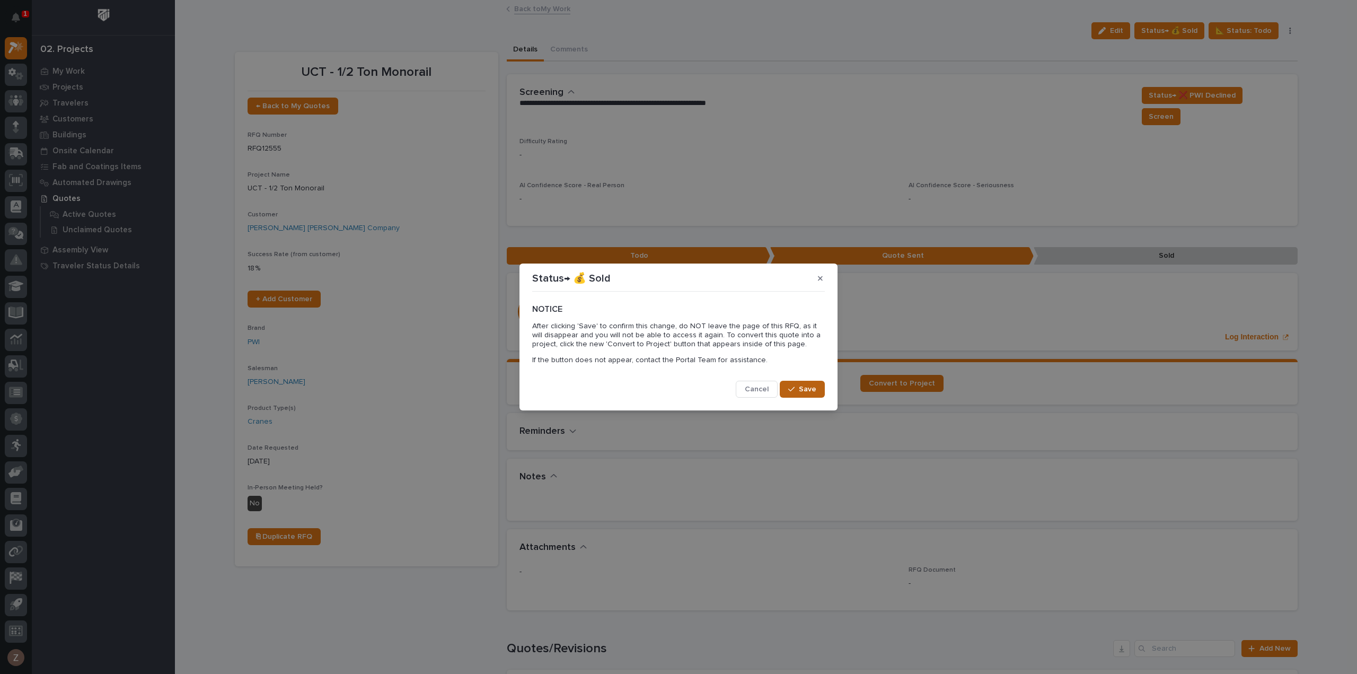
click at [808, 391] on span "Save" at bounding box center [807, 389] width 17 height 10
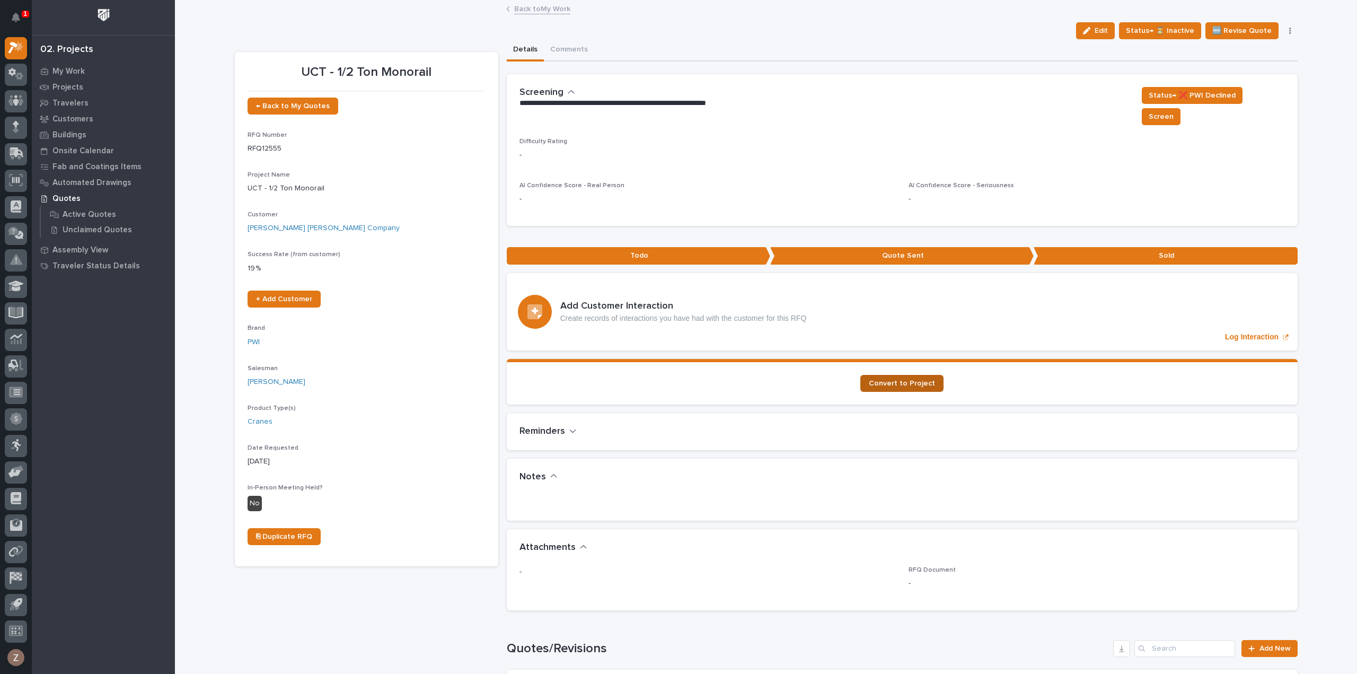
click at [880, 379] on span "Convert to Project" at bounding box center [902, 382] width 66 height 7
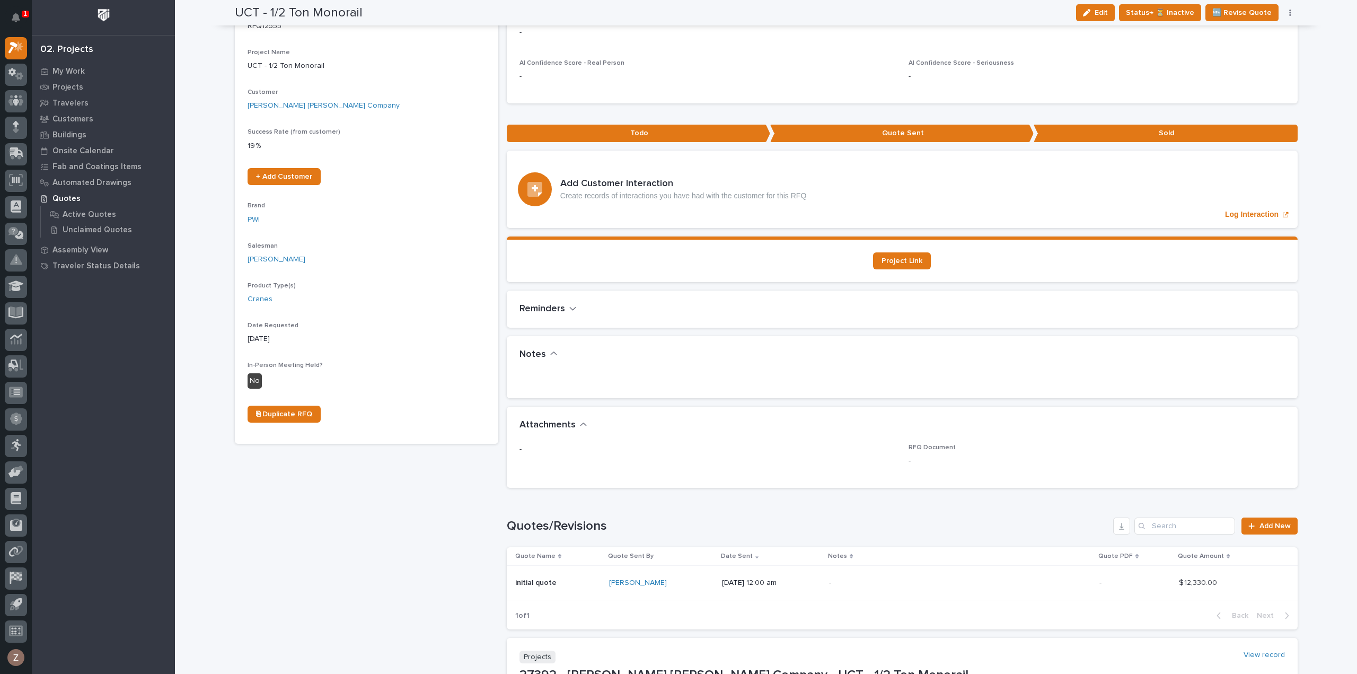
scroll to position [0, 0]
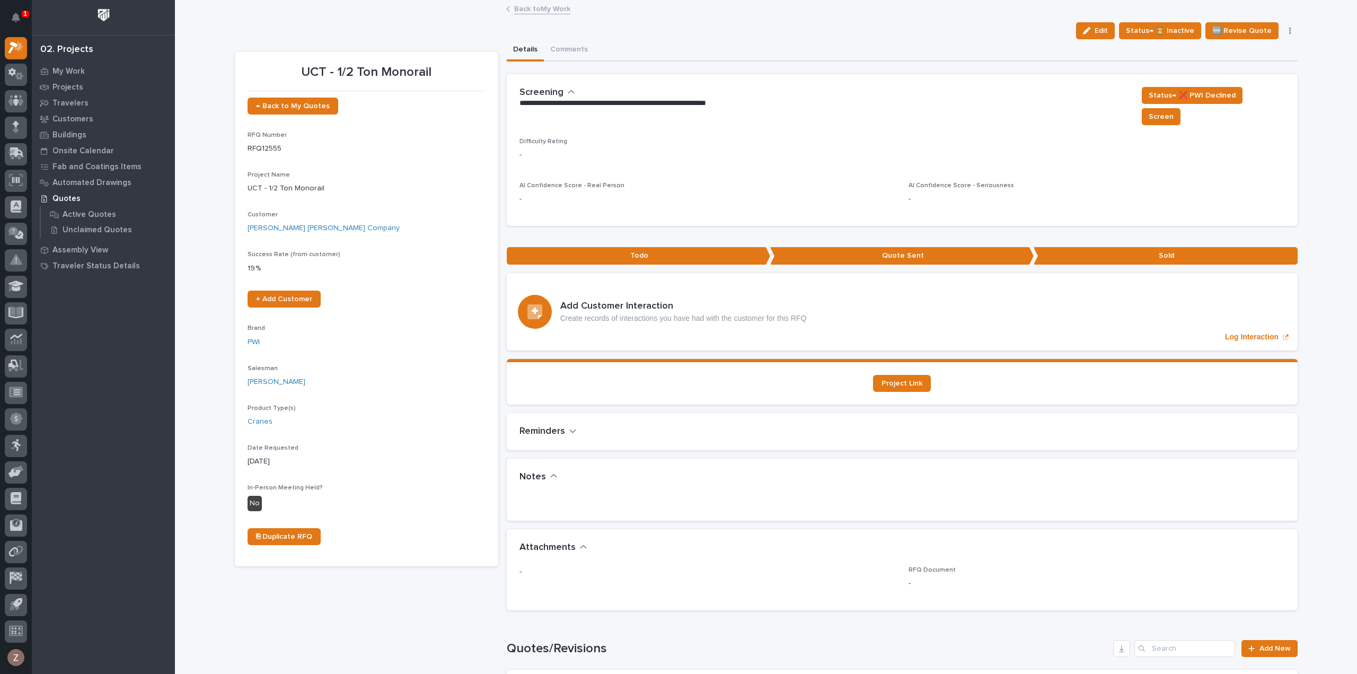
click at [537, 4] on link "Back to My Work" at bounding box center [542, 8] width 56 height 12
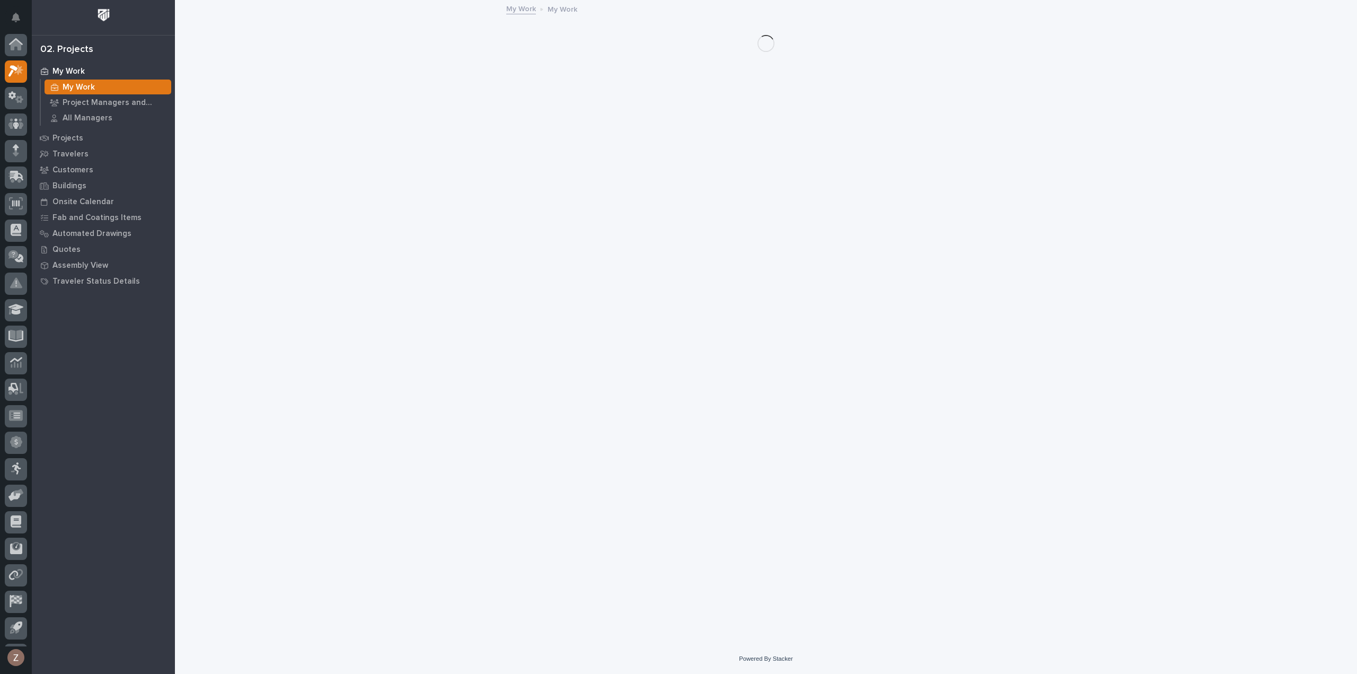
scroll to position [23, 0]
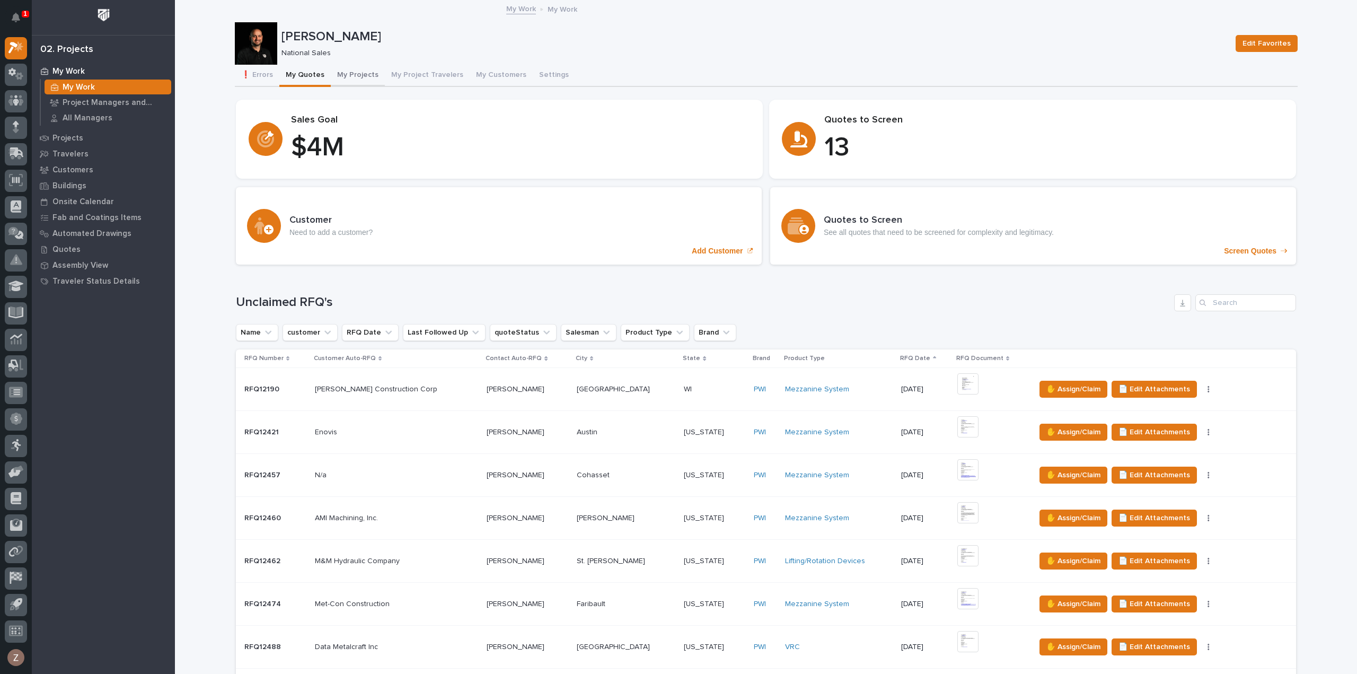
click at [359, 72] on button "My Projects" at bounding box center [358, 76] width 54 height 22
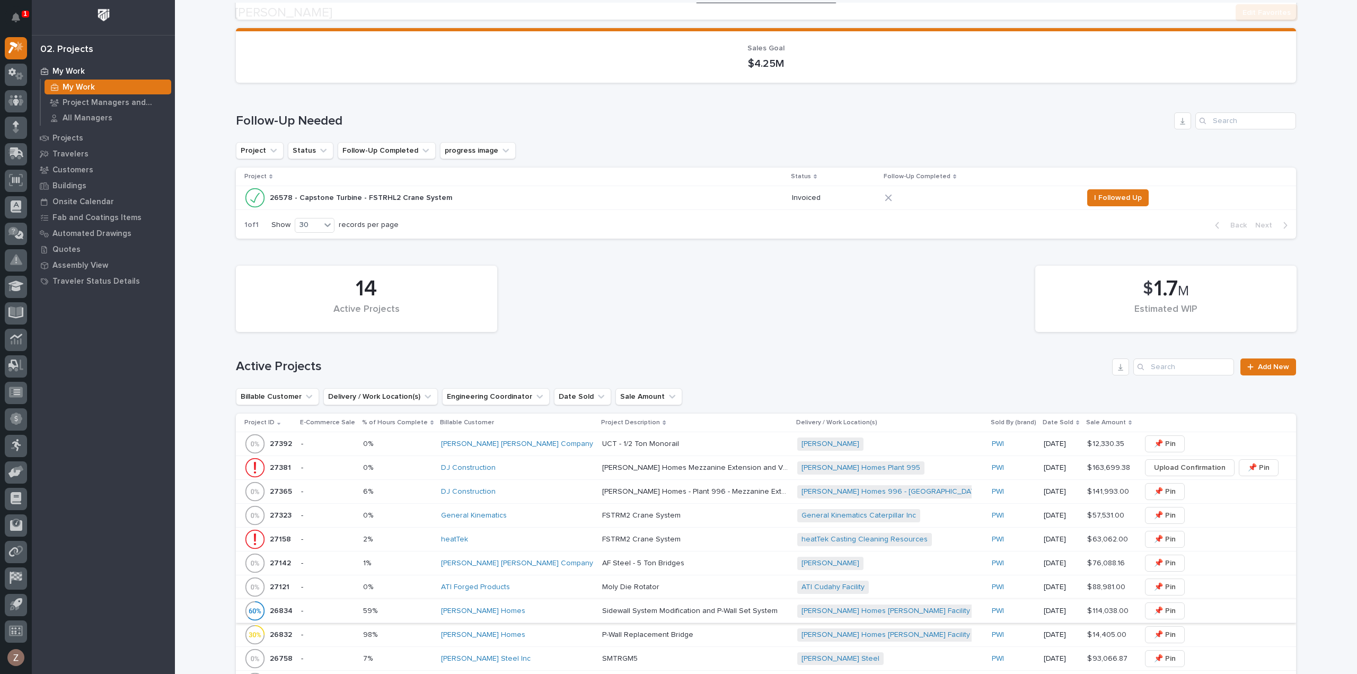
scroll to position [318, 0]
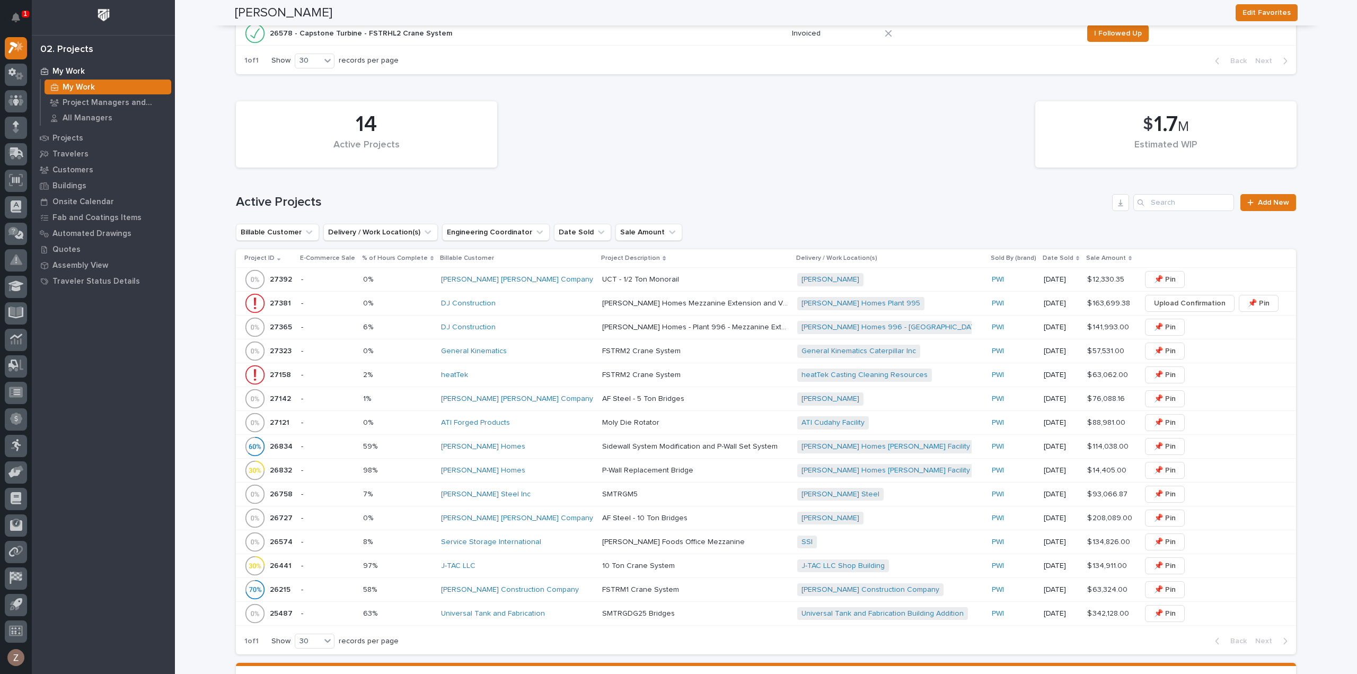
click at [689, 280] on p at bounding box center [694, 279] width 185 height 9
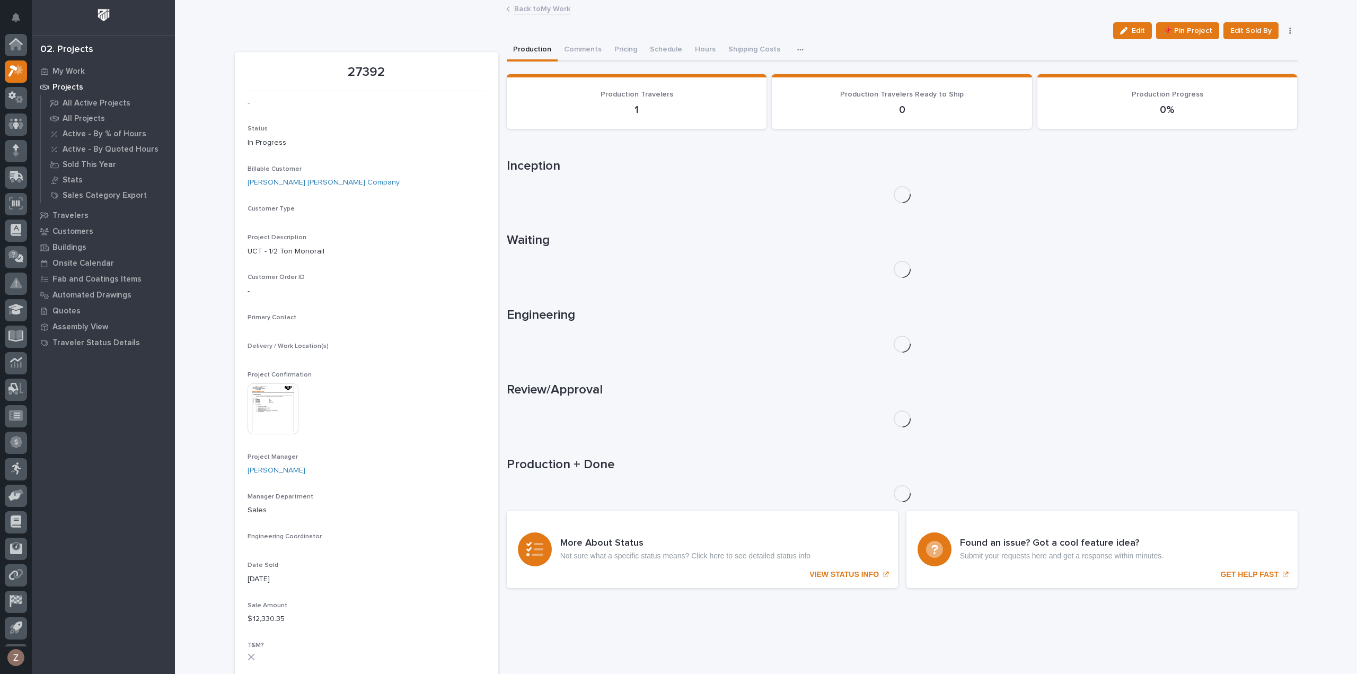
scroll to position [23, 0]
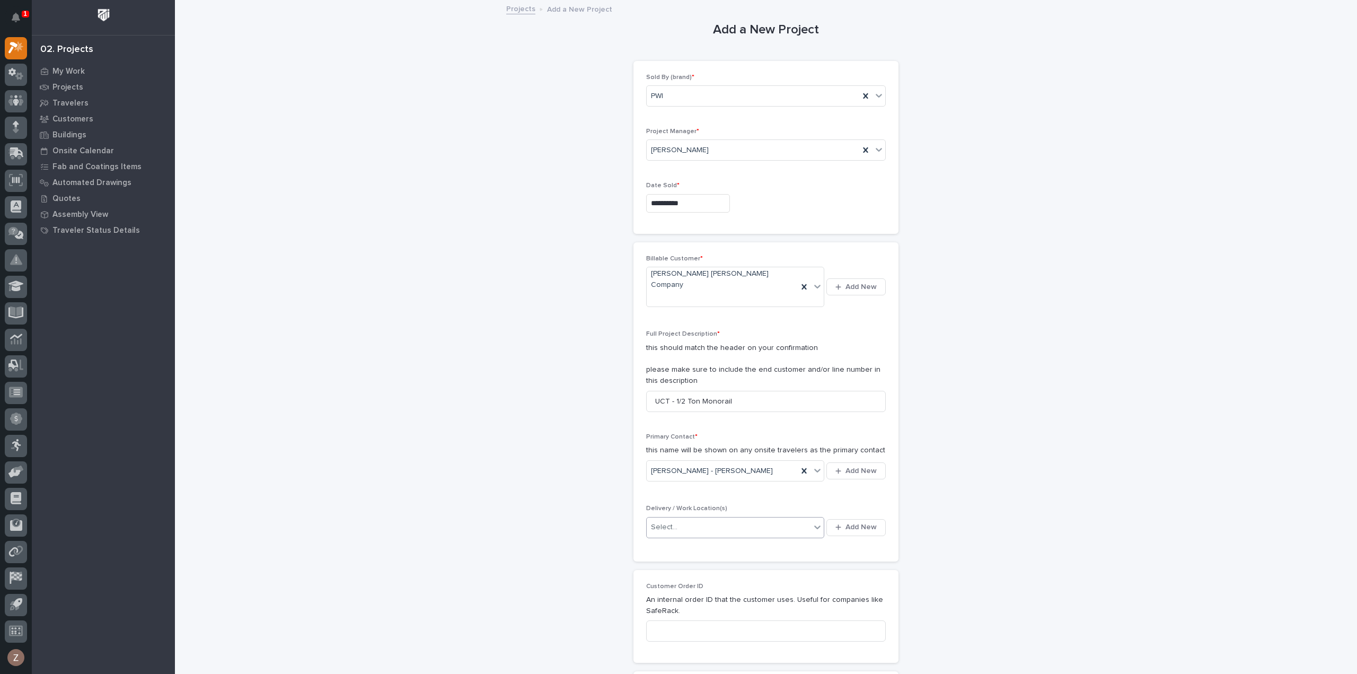
click at [699, 518] on div "Select..." at bounding box center [729, 526] width 164 height 17
type input "*****"
click at [861, 522] on span "Add New" at bounding box center [860, 527] width 31 height 10
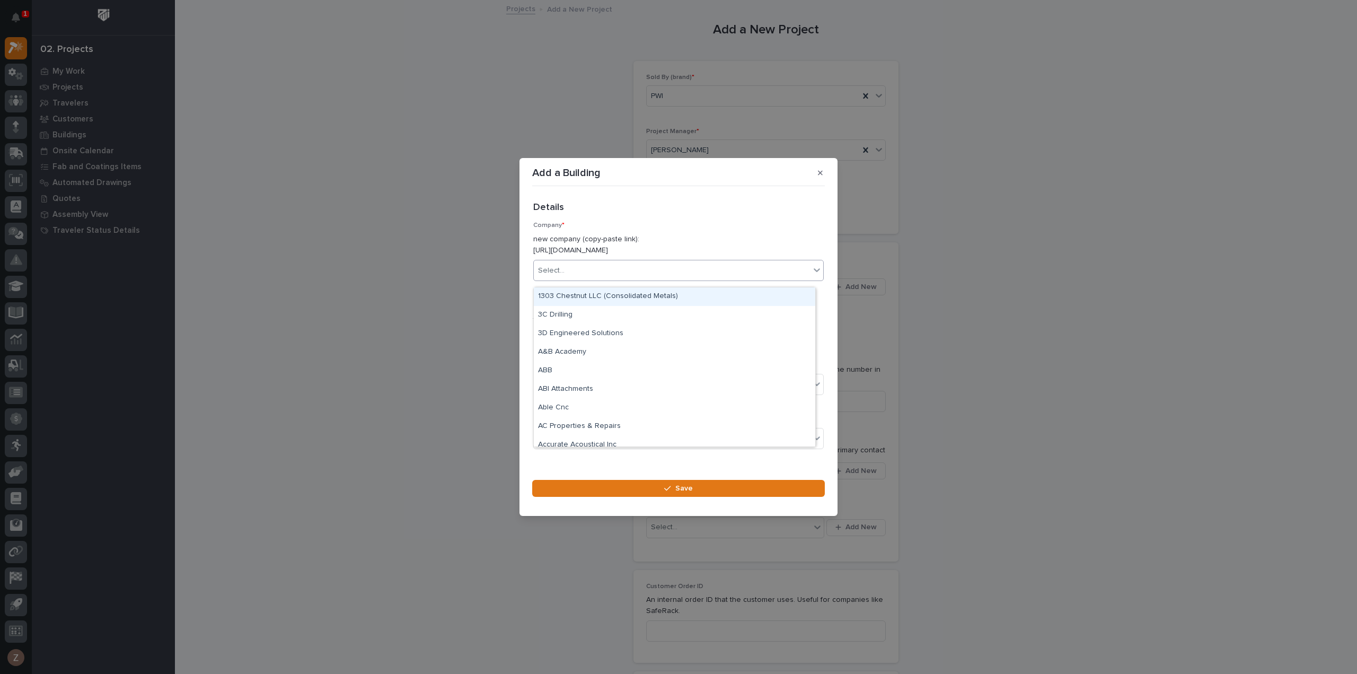
click at [580, 275] on div "Select..." at bounding box center [672, 270] width 276 height 17
type input "******"
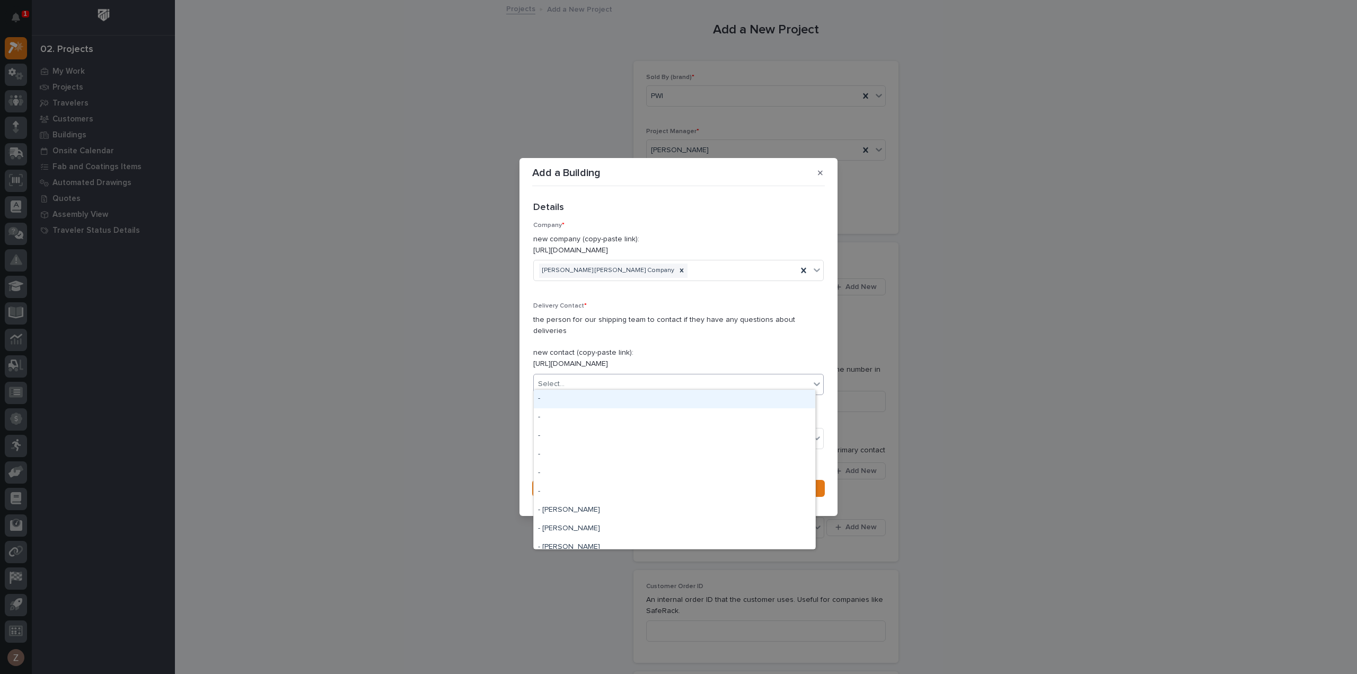
click at [597, 377] on div "Select..." at bounding box center [672, 383] width 276 height 17
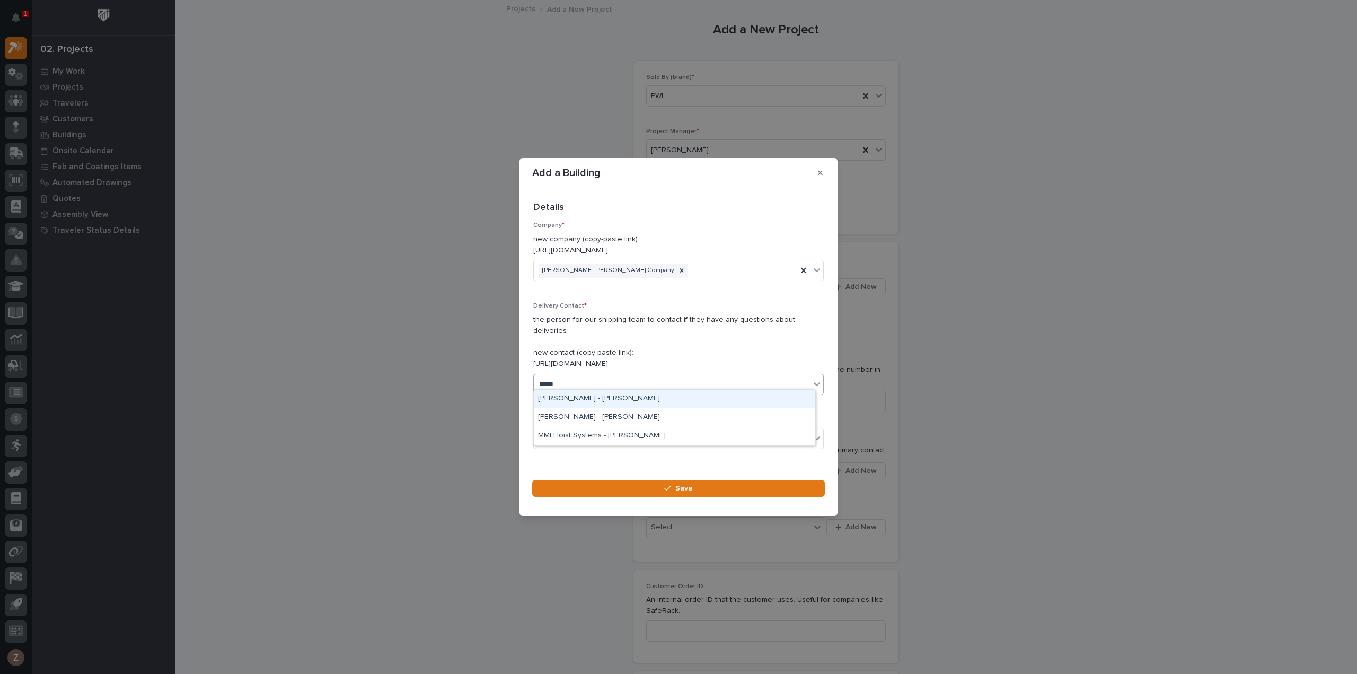
type input "*****"
click at [592, 418] on div "[PERSON_NAME] - [PERSON_NAME]" at bounding box center [674, 417] width 281 height 19
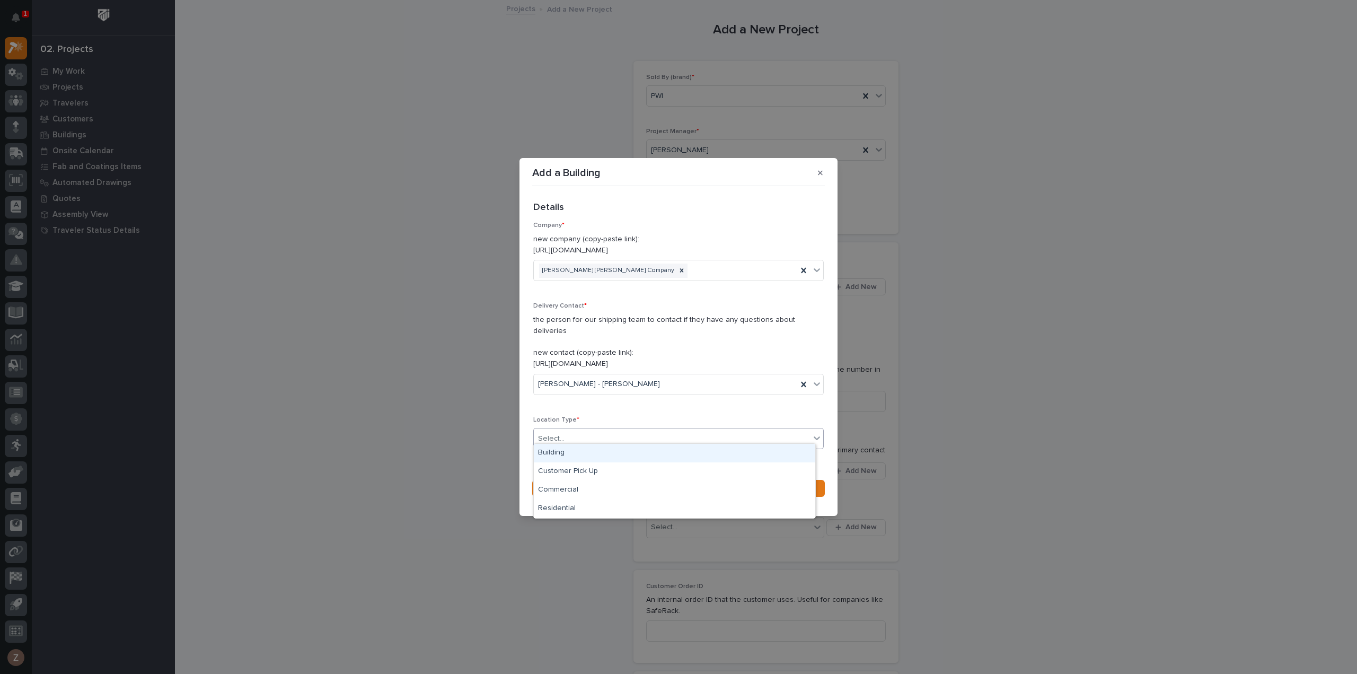
click at [623, 430] on div "Select..." at bounding box center [672, 438] width 276 height 17
click at [606, 452] on div "Building" at bounding box center [674, 453] width 281 height 19
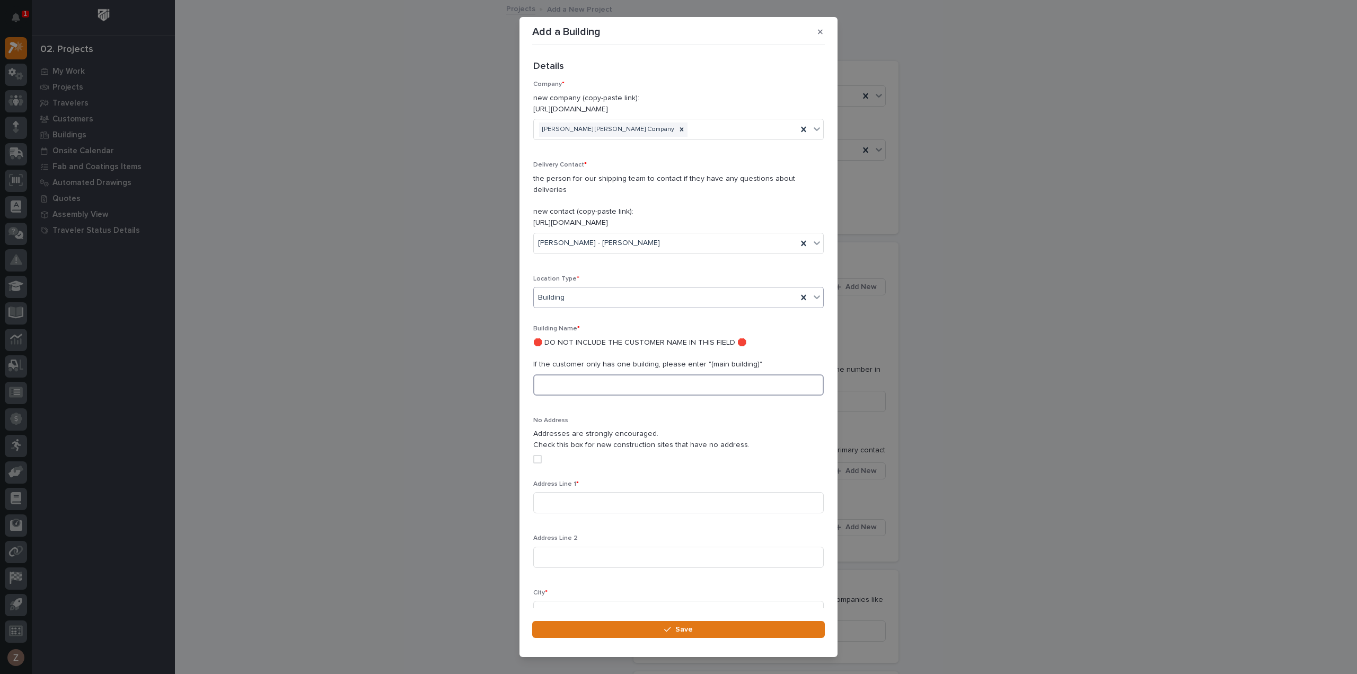
click at [571, 374] on input at bounding box center [678, 384] width 290 height 21
type input "Main Building"
drag, startPoint x: 588, startPoint y: 488, endPoint x: 617, endPoint y: 490, distance: 28.7
click at [589, 492] on input at bounding box center [678, 502] width 290 height 21
type input "3110 S. Potter Drive Suite 2"
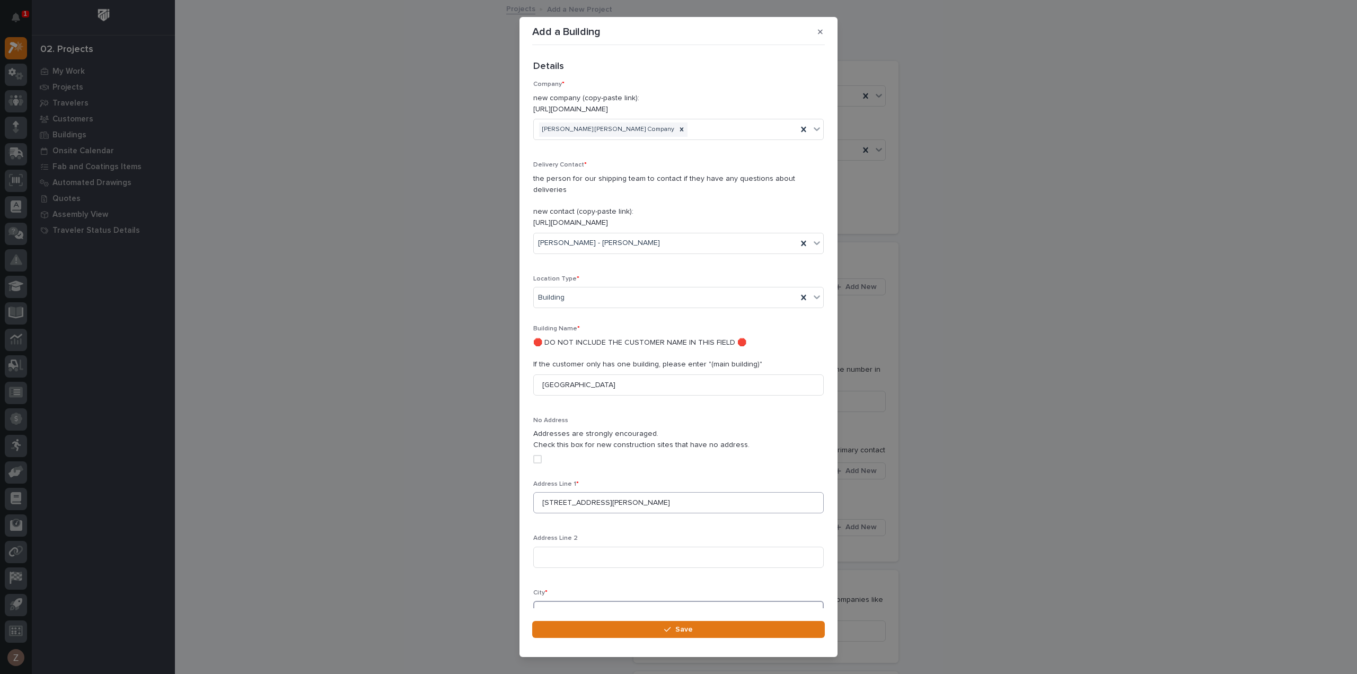
scroll to position [1, 0]
type input "Tempe"
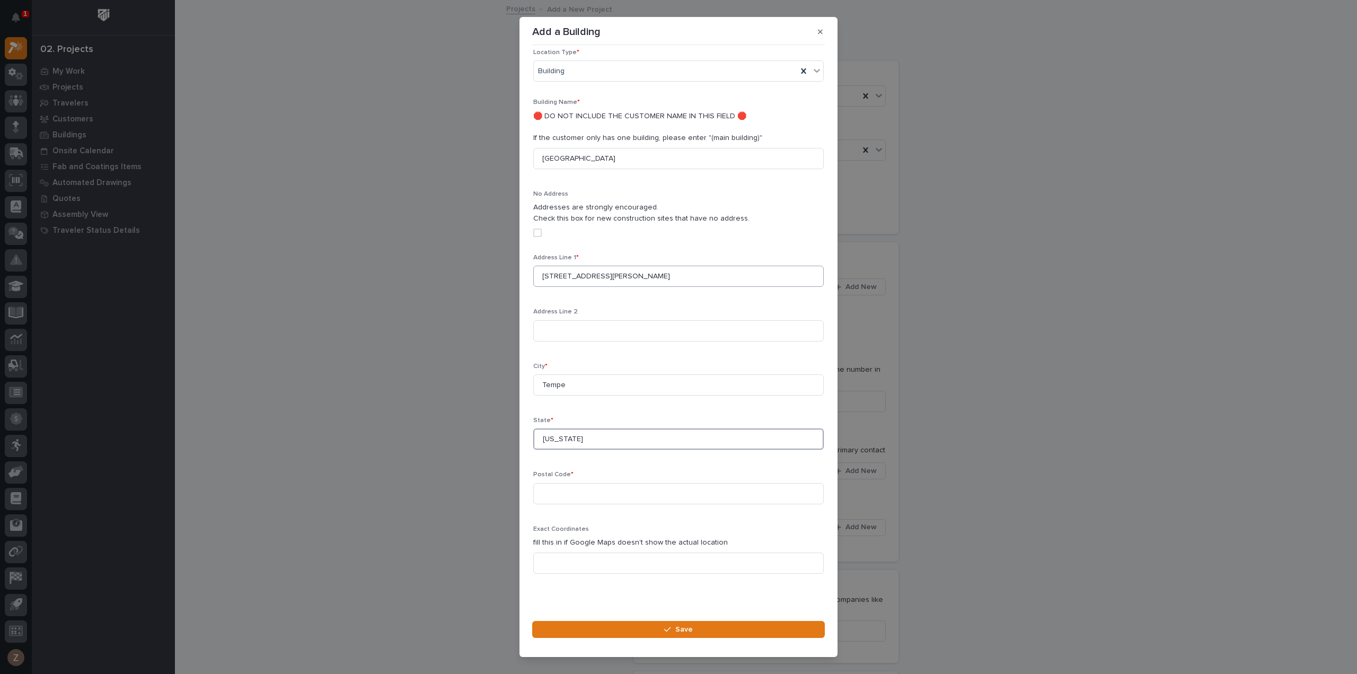
type input "Arizona"
type input "85282"
click at [691, 625] on span "Save" at bounding box center [683, 629] width 17 height 10
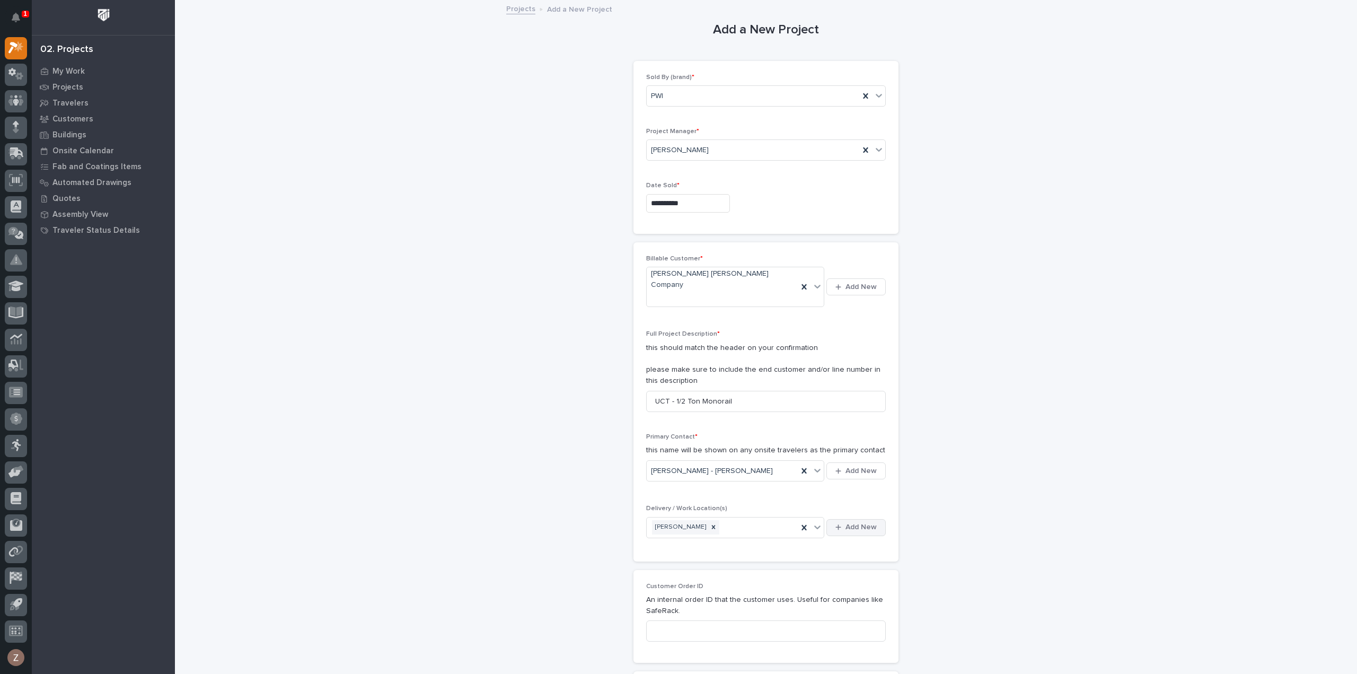
scroll to position [371, 0]
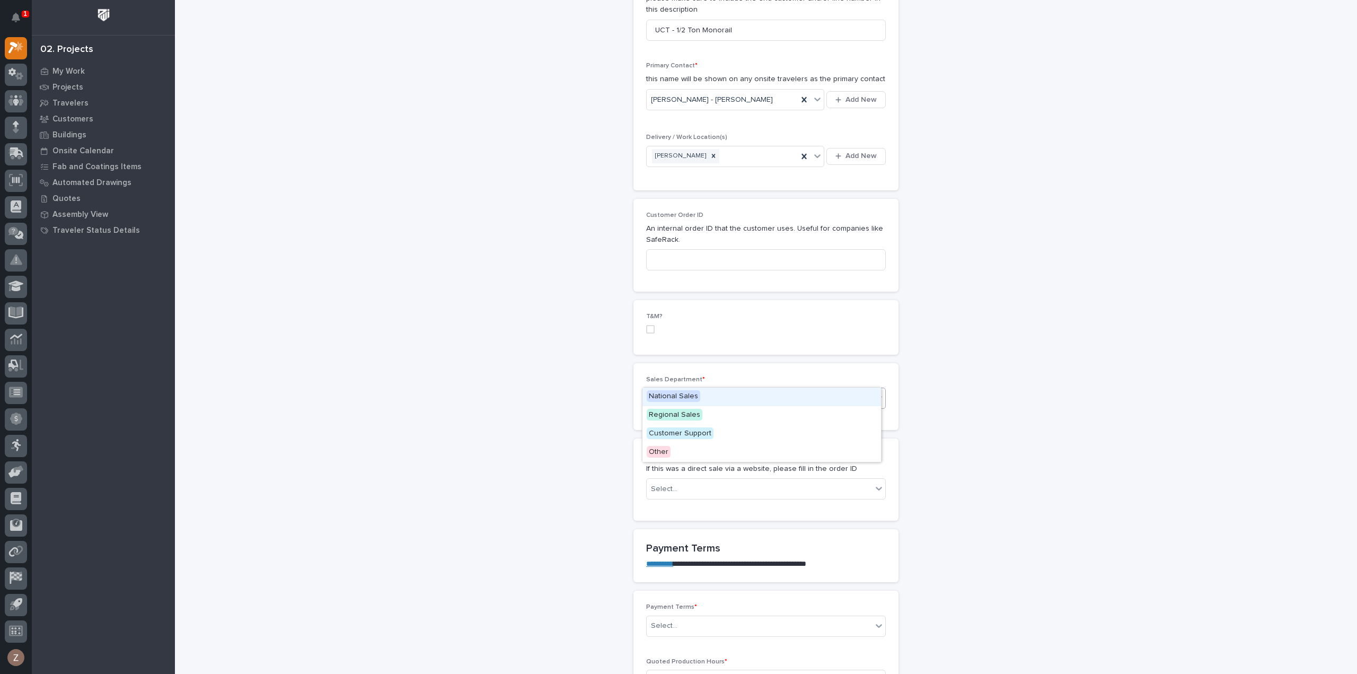
click at [722, 390] on div "Select..." at bounding box center [759, 398] width 225 height 17
click at [700, 393] on div "National Sales" at bounding box center [761, 396] width 238 height 19
click at [664, 560] on link "**********" at bounding box center [659, 563] width 27 height 7
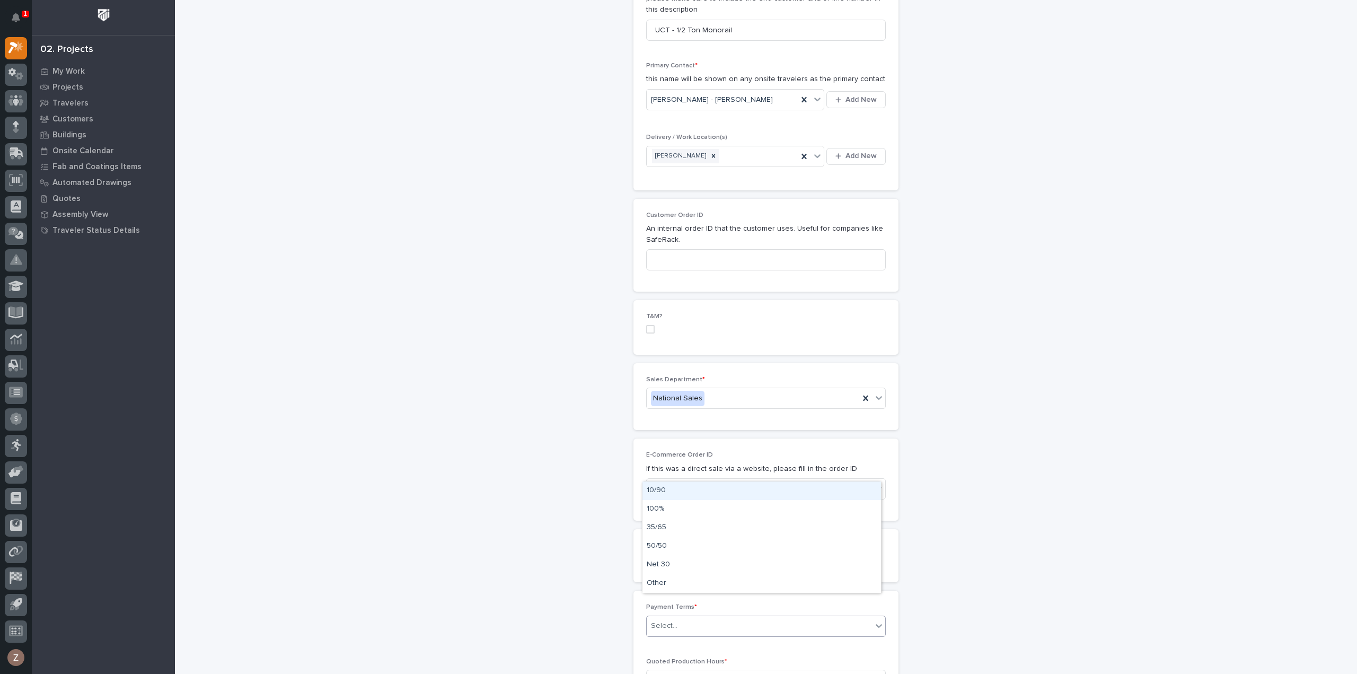
click at [727, 617] on div "Select..." at bounding box center [759, 625] width 225 height 17
click at [687, 524] on div "35/65" at bounding box center [761, 527] width 238 height 19
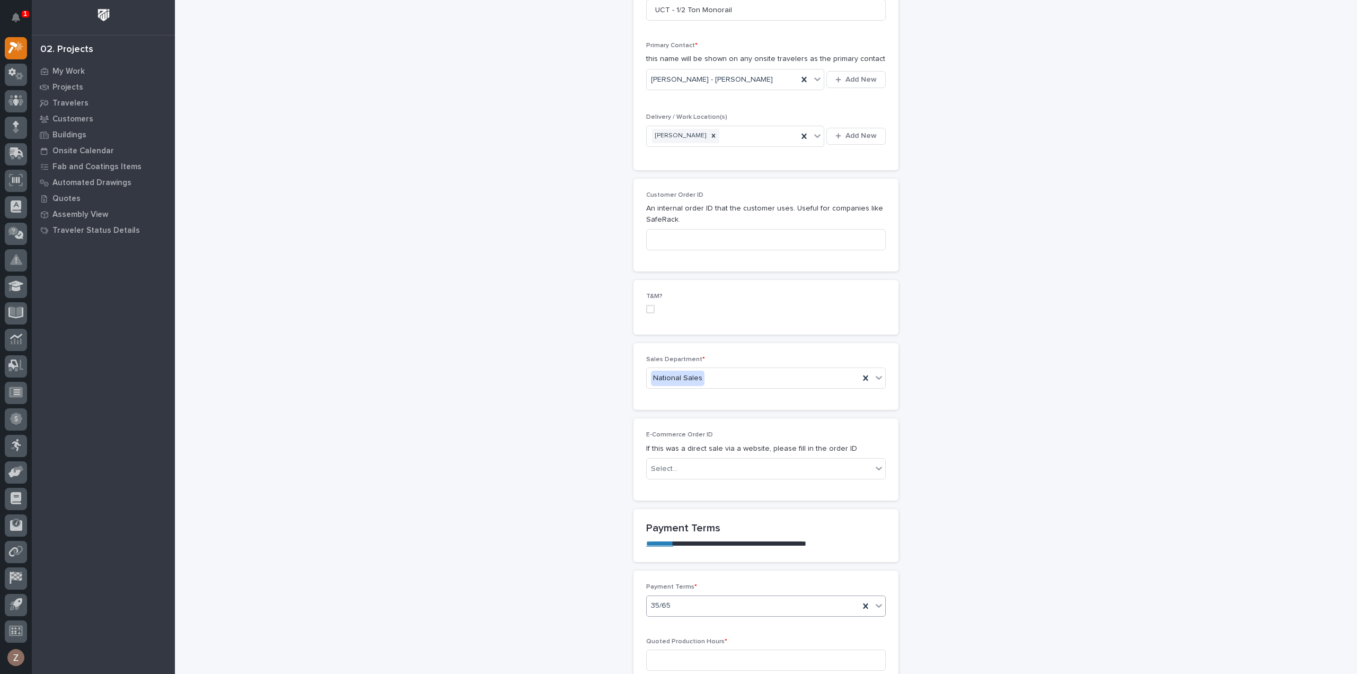
scroll to position [636, 0]
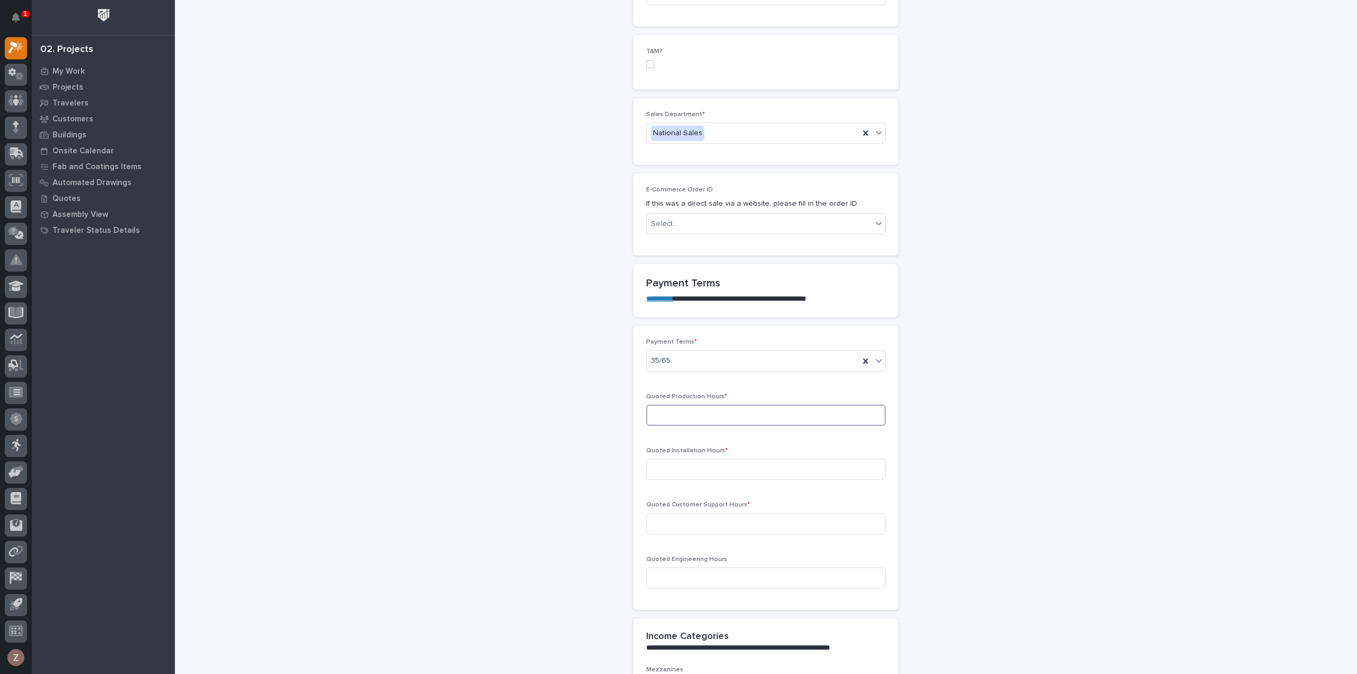
click at [674, 404] on input at bounding box center [766, 414] width 240 height 21
type input "23"
click at [695, 458] on input at bounding box center [766, 468] width 240 height 21
type input "0"
click at [673, 513] on input at bounding box center [766, 523] width 240 height 21
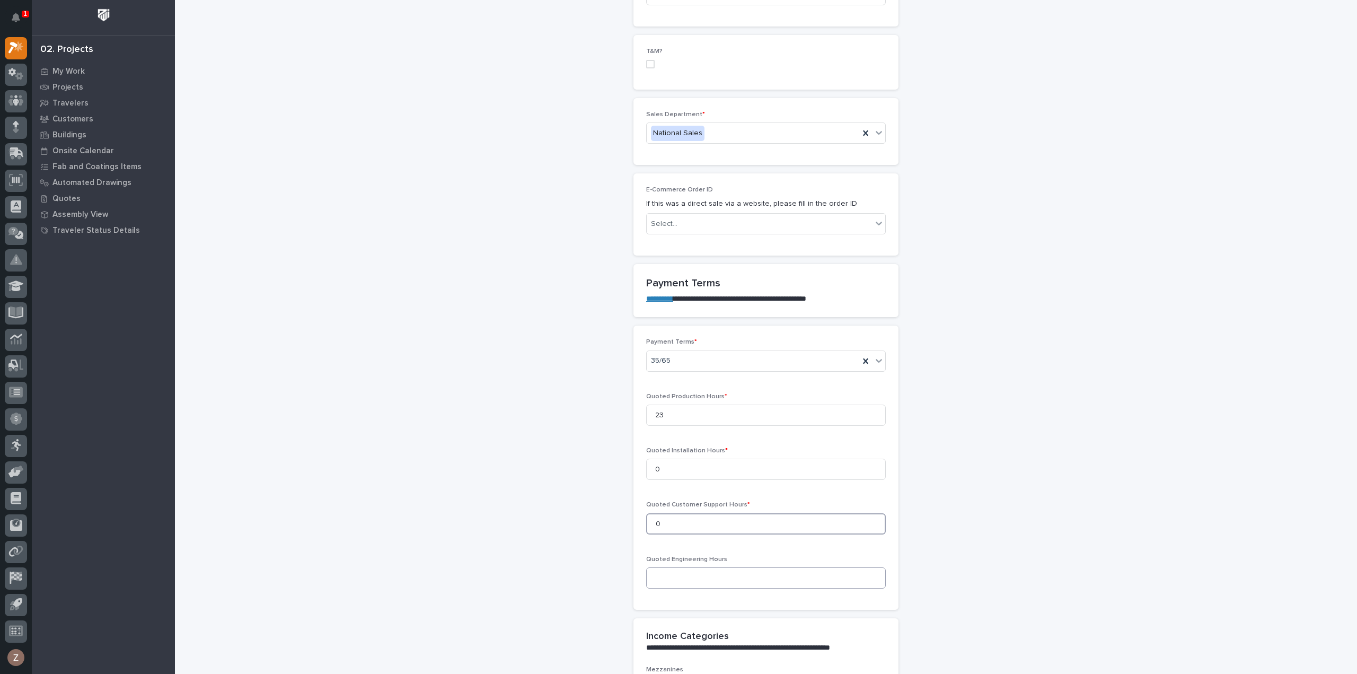
type input "0"
click at [681, 567] on input at bounding box center [766, 577] width 240 height 21
drag, startPoint x: 693, startPoint y: 539, endPoint x: 687, endPoint y: 543, distance: 7.6
click at [693, 556] on span "Quoted Engineering Hours" at bounding box center [686, 559] width 81 height 6
drag, startPoint x: 656, startPoint y: 560, endPoint x: 718, endPoint y: 561, distance: 61.5
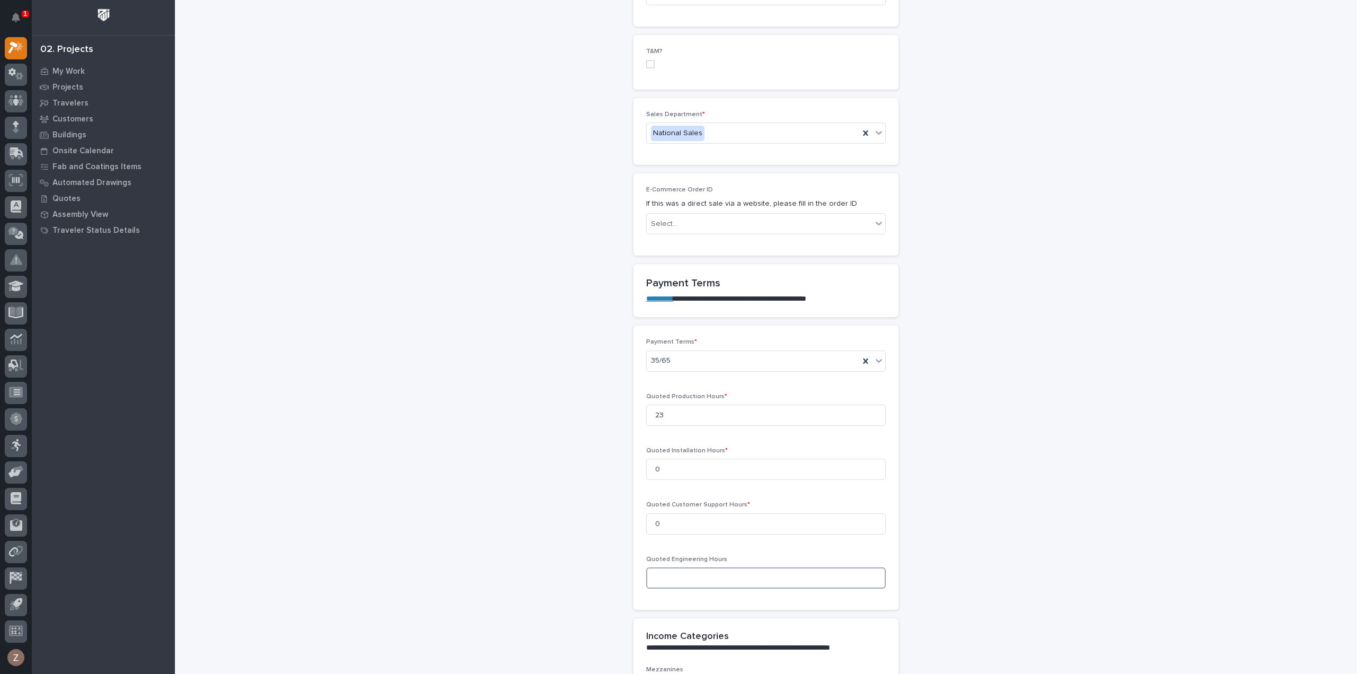
click at [656, 567] on input at bounding box center [766, 577] width 240 height 21
type input "10"
click at [1122, 411] on div "**********" at bounding box center [766, 494] width 1063 height 2258
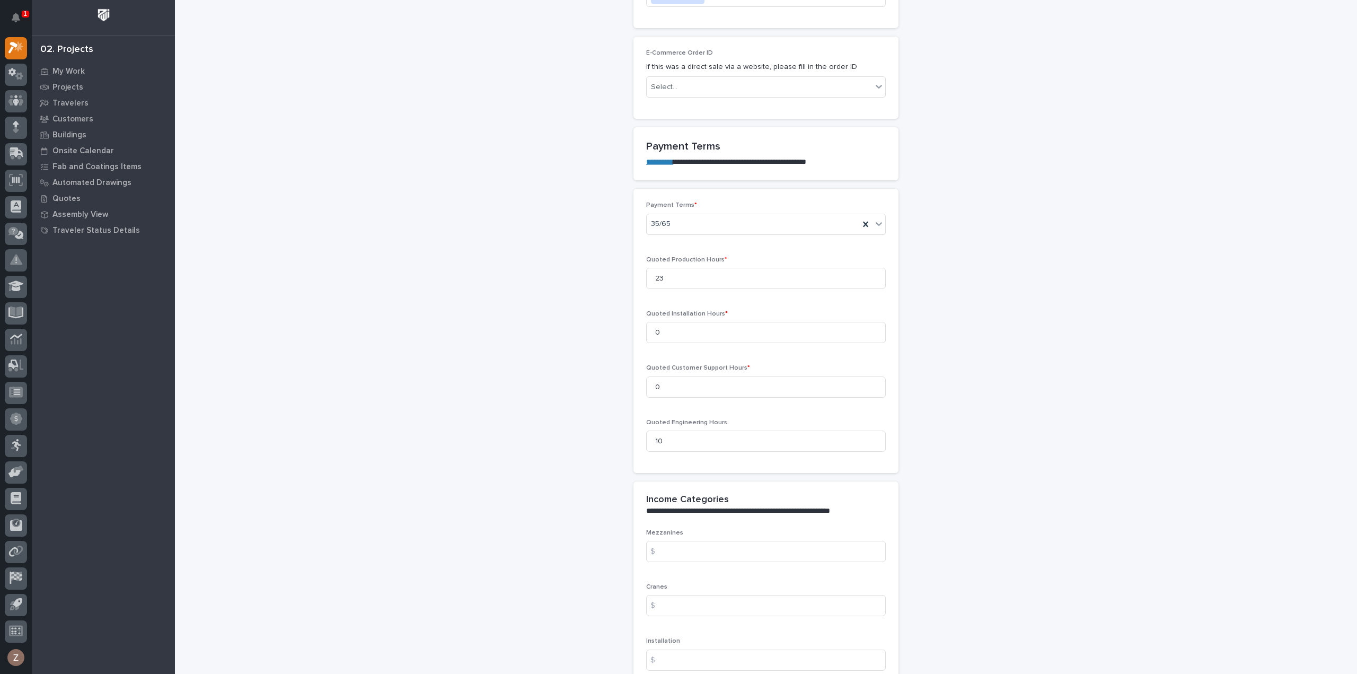
scroll to position [901, 0]
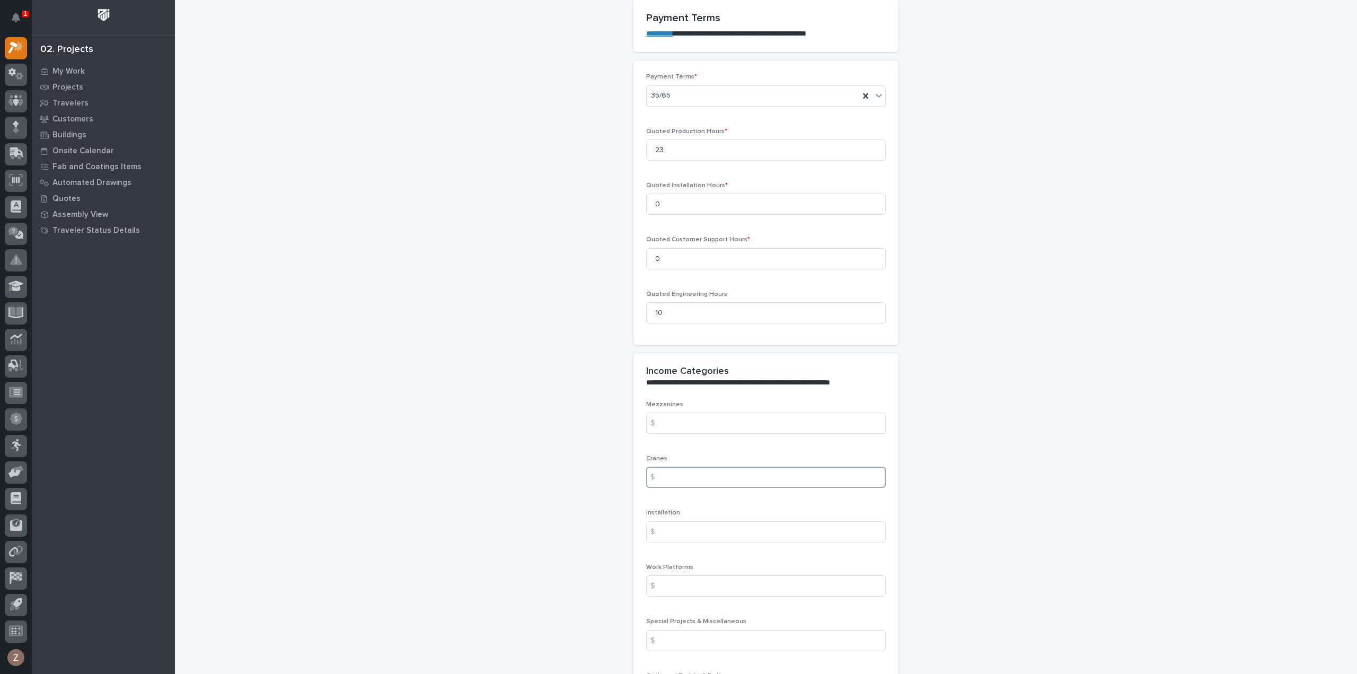
click at [687, 466] on input at bounding box center [766, 476] width 240 height 21
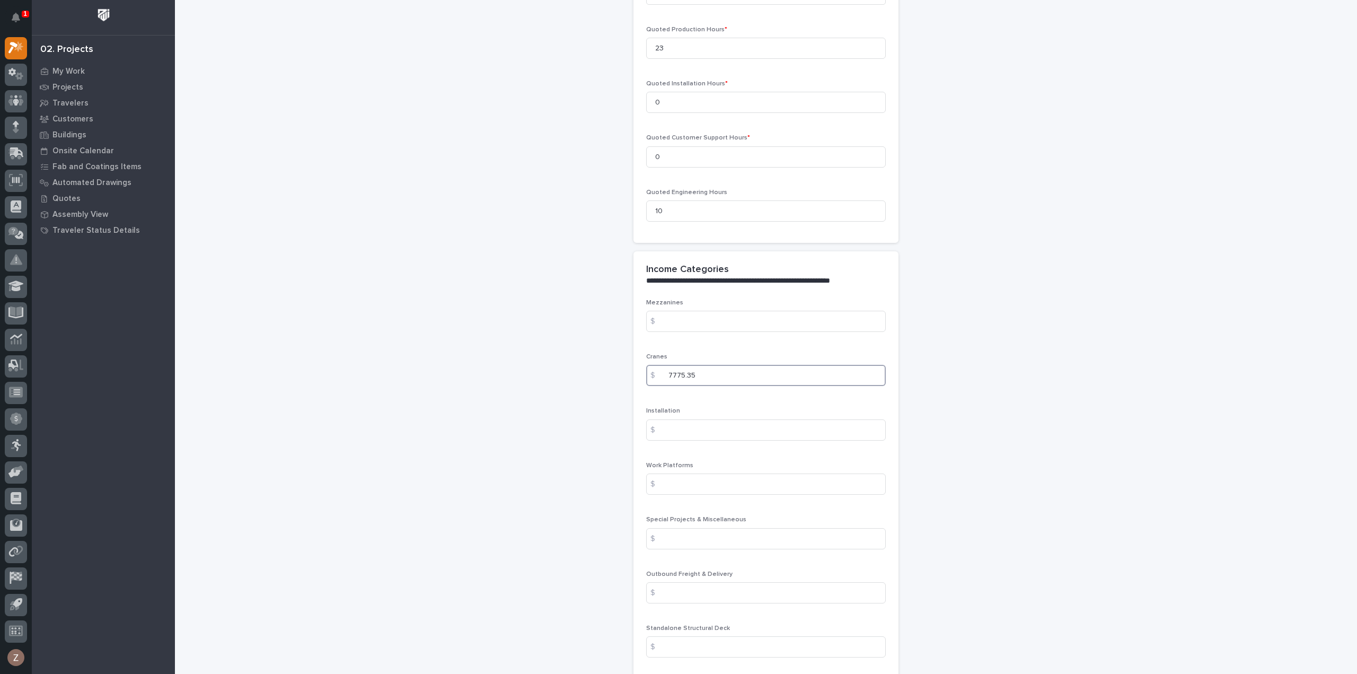
scroll to position [1007, 0]
type input "7775.35"
click at [695, 578] on input at bounding box center [766, 588] width 240 height 21
type input "4555"
click at [750, 632] on input at bounding box center [766, 642] width 240 height 21
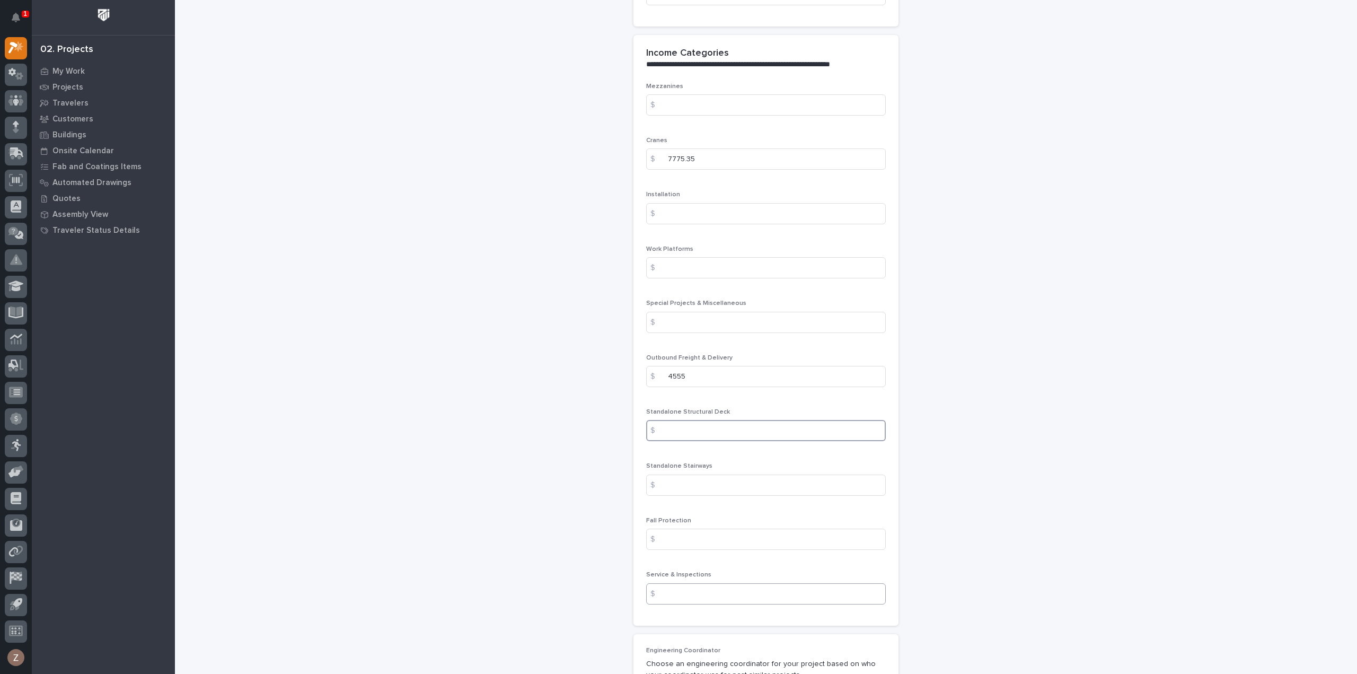
scroll to position [1431, 0]
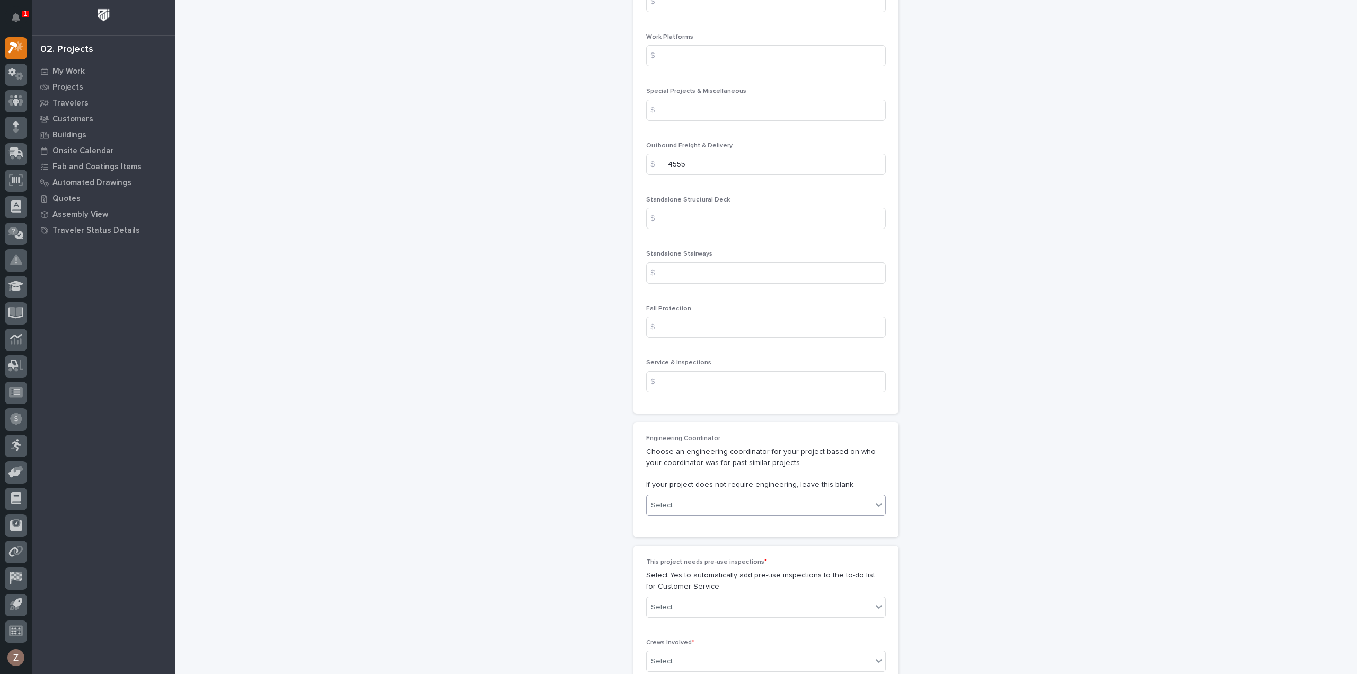
click at [713, 497] on div "Select..." at bounding box center [759, 505] width 225 height 17
drag, startPoint x: 736, startPoint y: 595, endPoint x: 752, endPoint y: 598, distance: 15.7
click at [737, 596] on div "[PERSON_NAME]" at bounding box center [761, 595] width 238 height 19
click at [721, 598] on div "Select..." at bounding box center [759, 606] width 225 height 17
click at [704, 622] on div "No" at bounding box center [761, 622] width 238 height 19
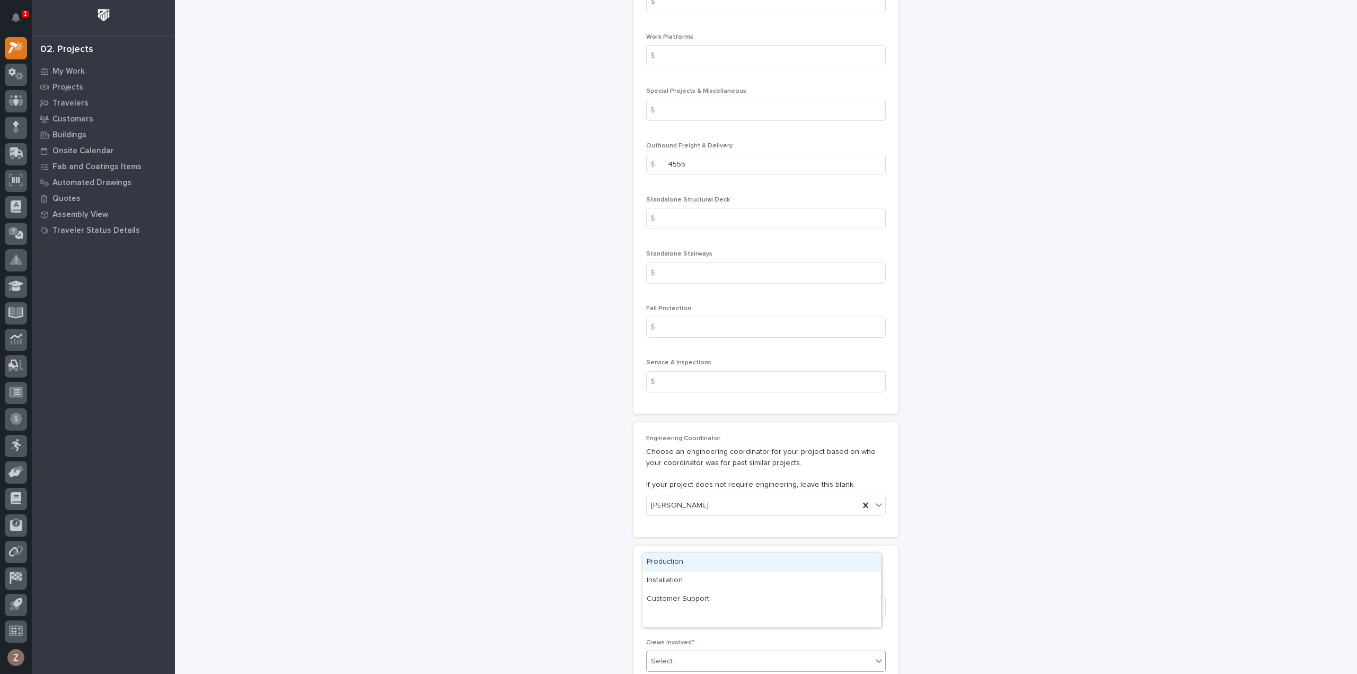
click at [695, 652] on div "Select..." at bounding box center [759, 660] width 225 height 17
click at [685, 563] on div "Production" at bounding box center [761, 562] width 238 height 19
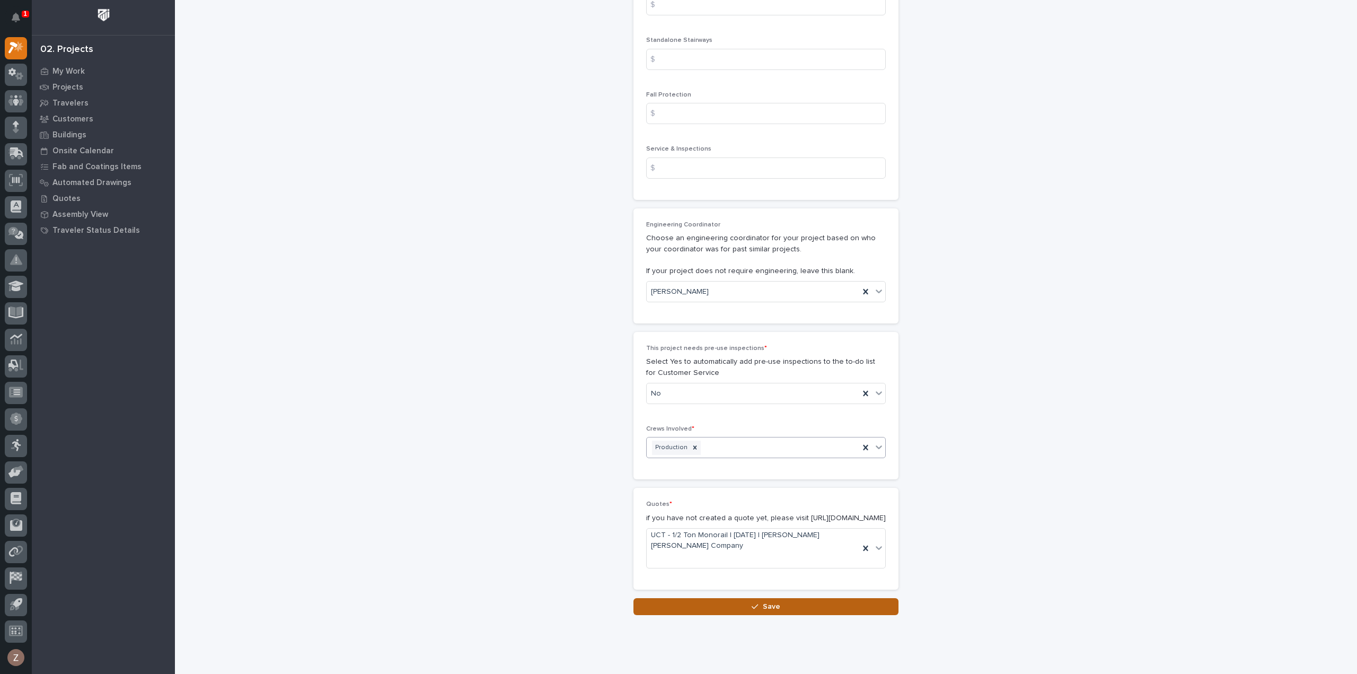
click at [733, 598] on button "Save" at bounding box center [765, 606] width 265 height 17
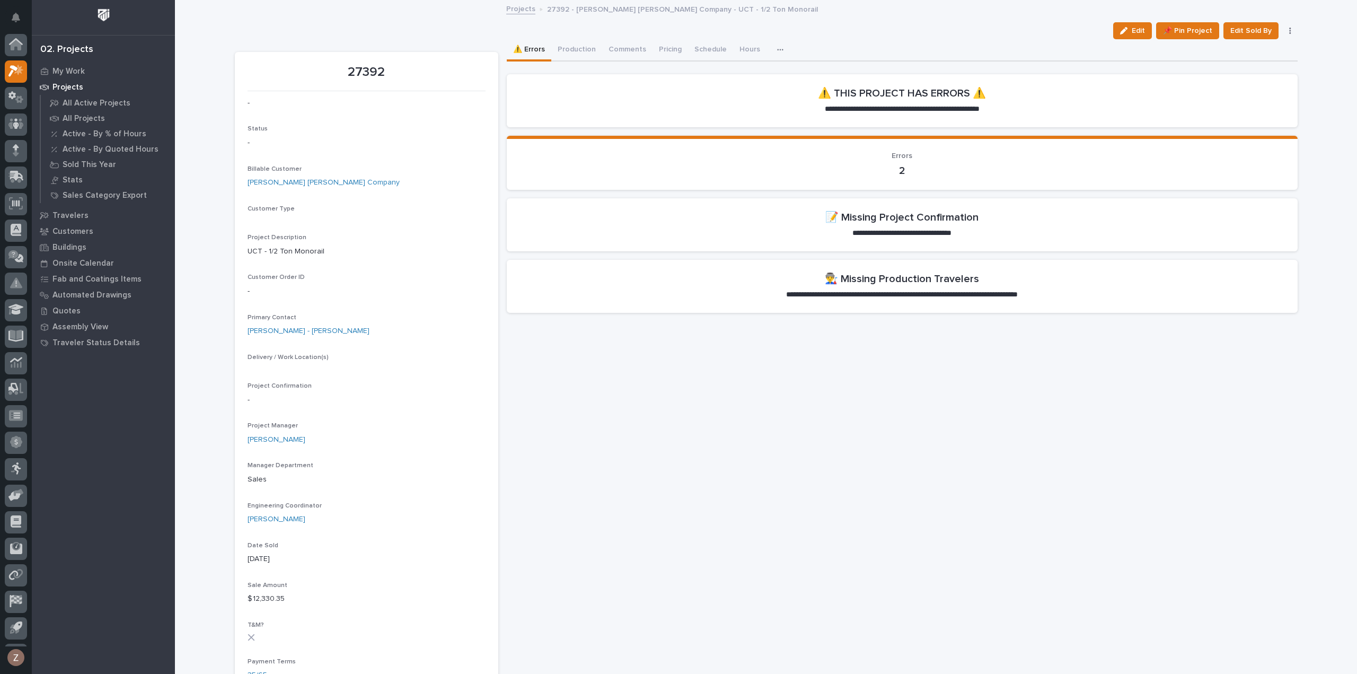
scroll to position [23, 0]
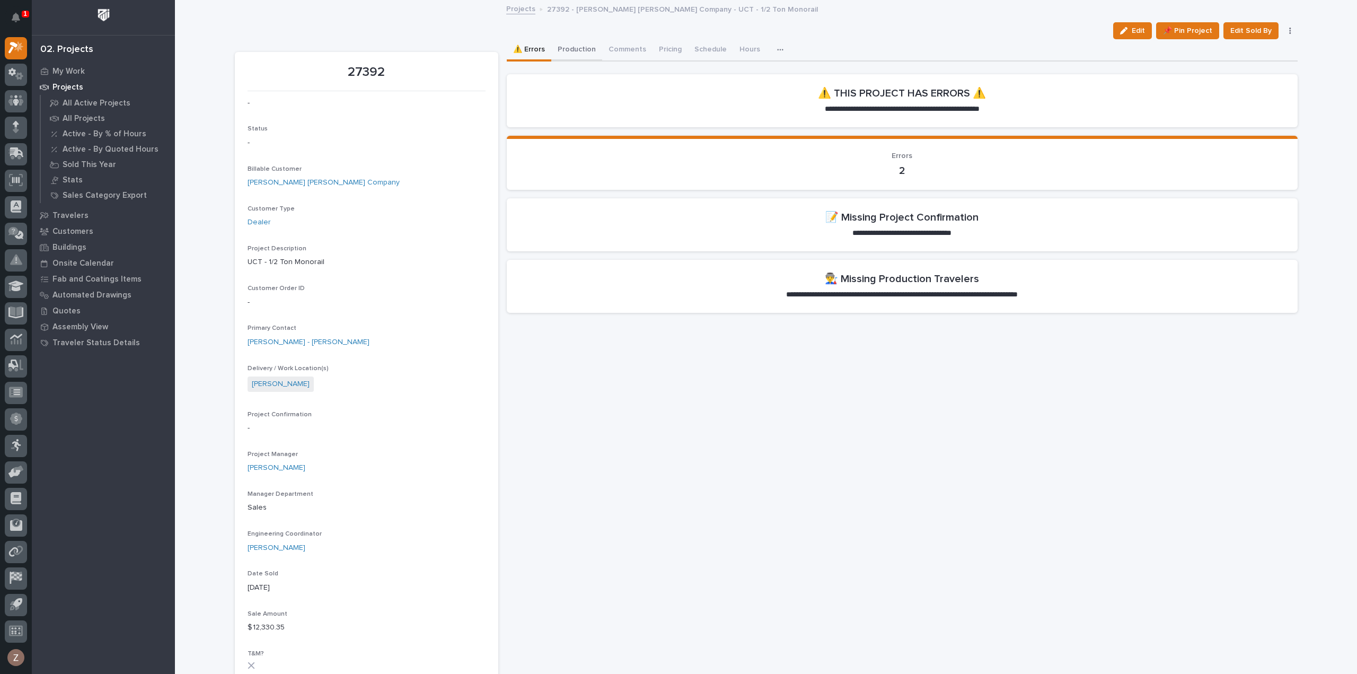
click at [568, 52] on button "Production" at bounding box center [576, 50] width 51 height 22
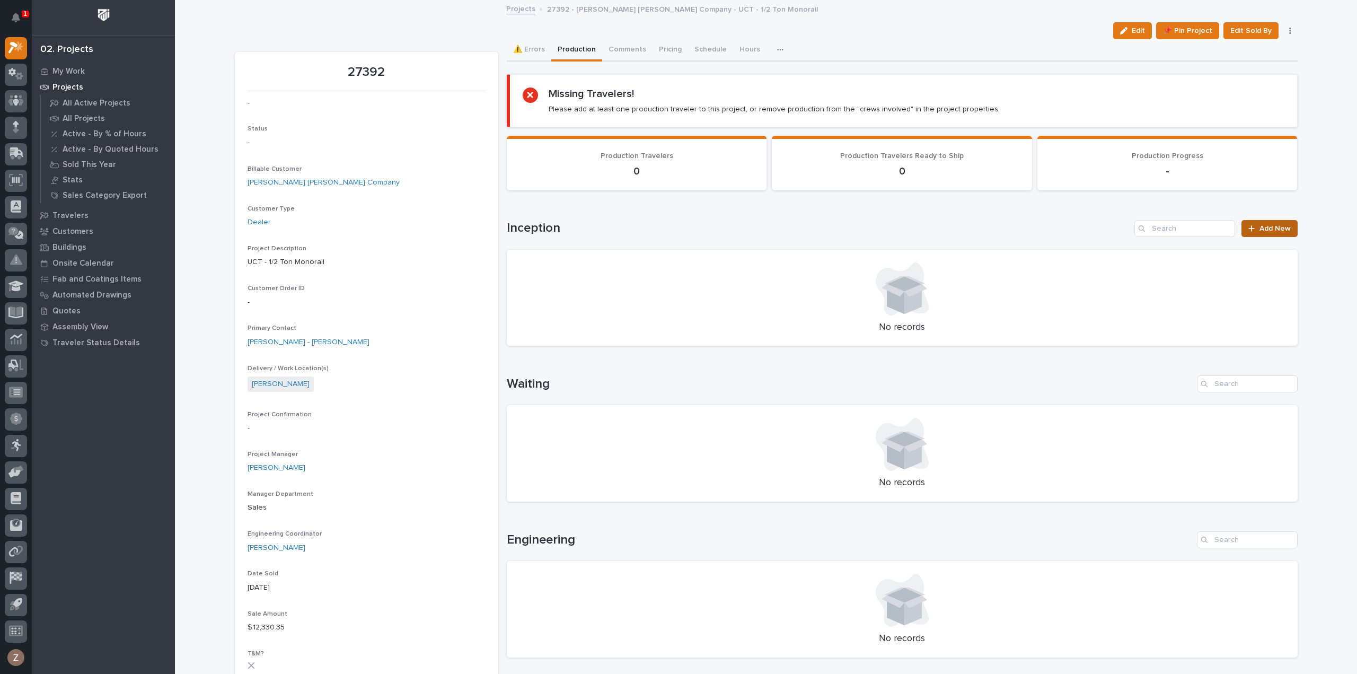
click at [1272, 225] on span "Add New" at bounding box center [1274, 228] width 31 height 7
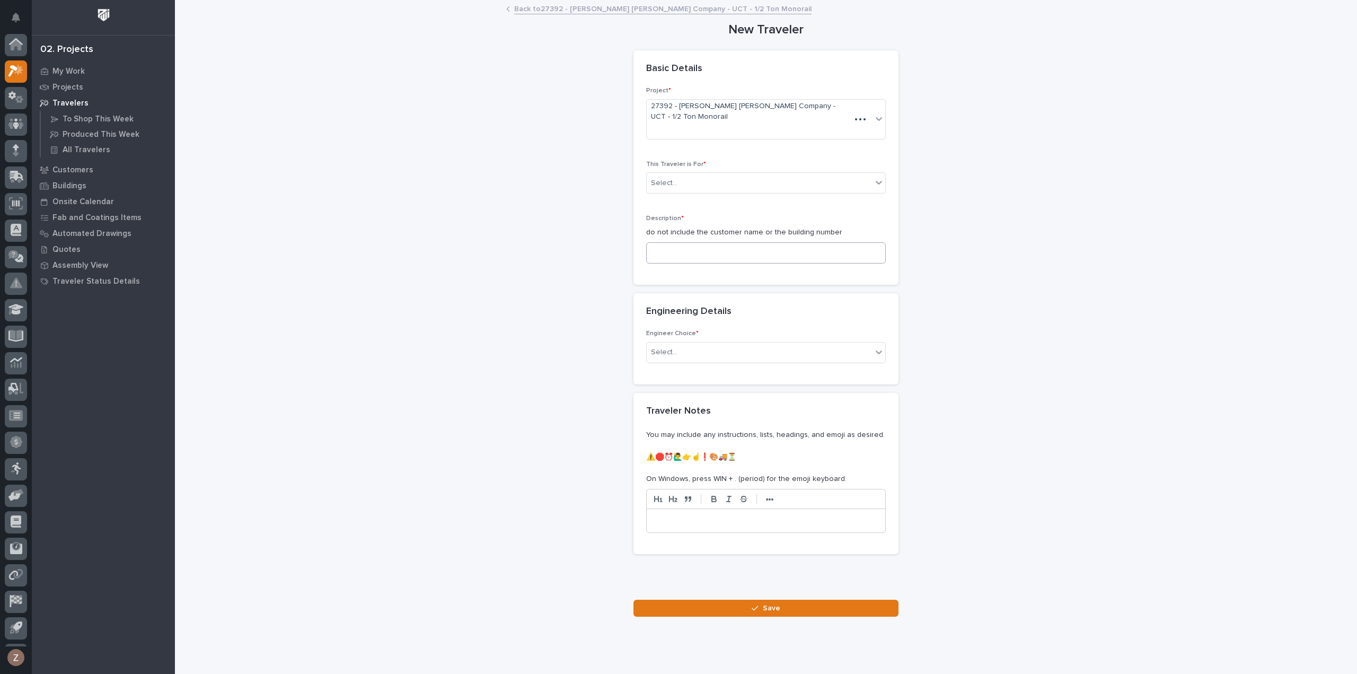
scroll to position [23, 0]
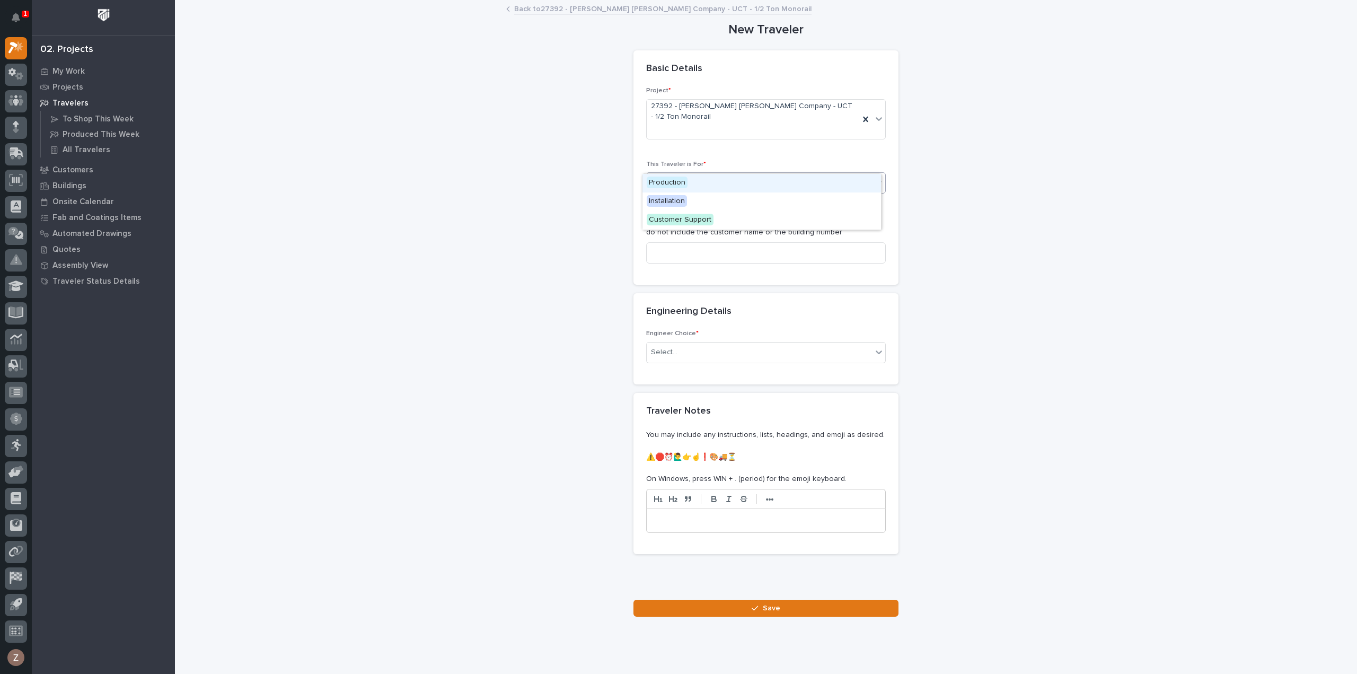
click at [738, 174] on div "Select..." at bounding box center [759, 182] width 225 height 17
click at [671, 179] on span "Production" at bounding box center [667, 182] width 41 height 12
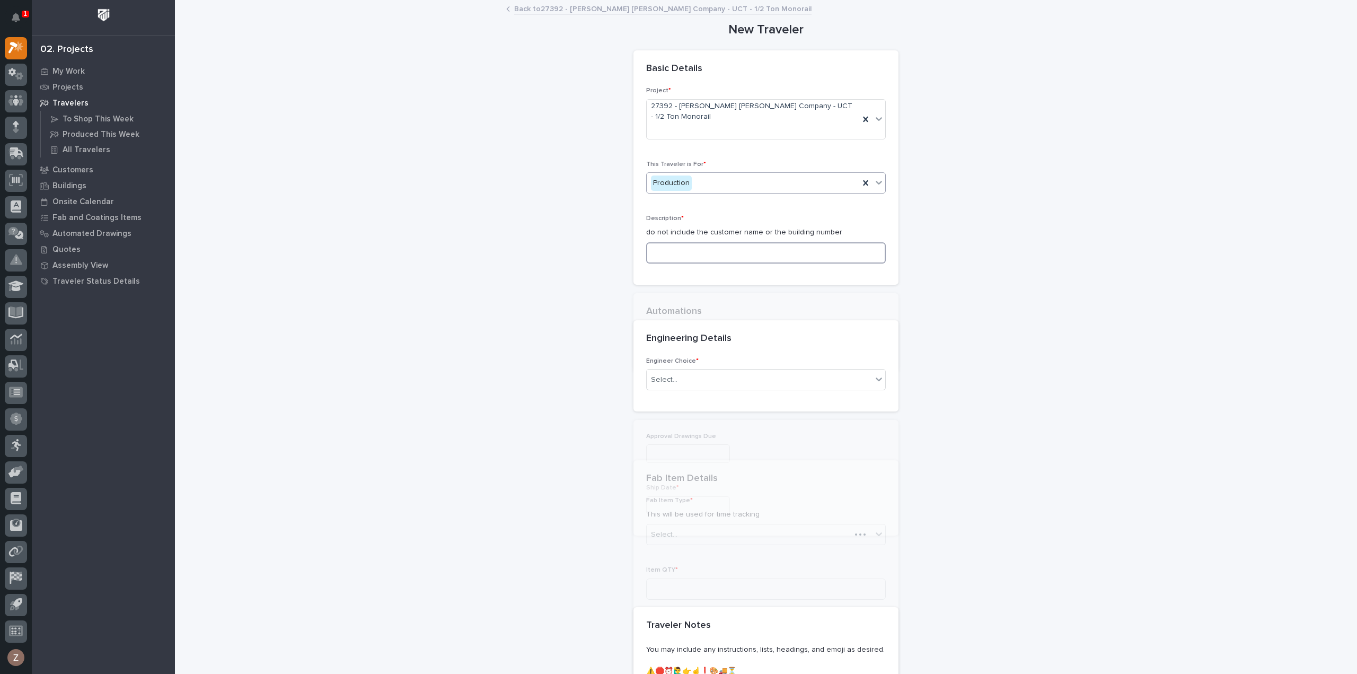
click at [675, 242] on input at bounding box center [766, 252] width 240 height 21
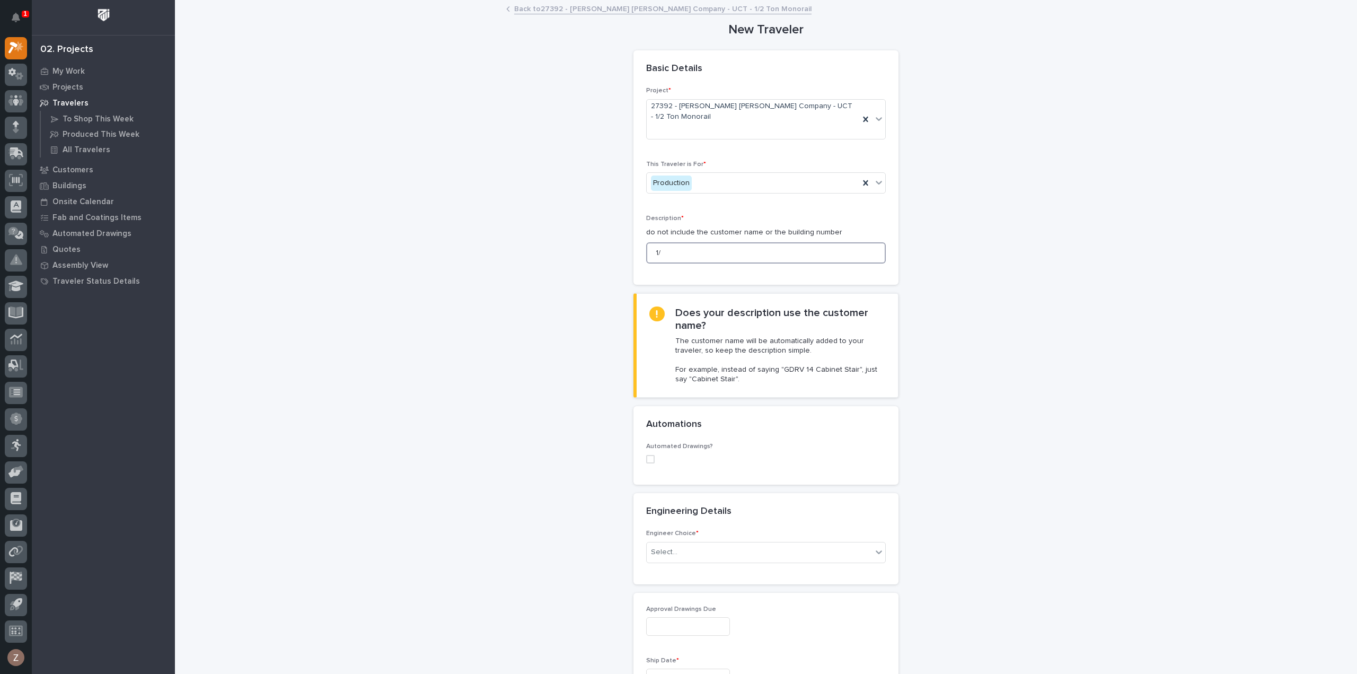
type input "1"
type input "4 Post - 1/2 Ton Monorail"
click at [737, 543] on div "Select..." at bounding box center [759, 551] width 225 height 17
click at [702, 572] on div "I want my coordinator to choose an engineer" at bounding box center [761, 570] width 238 height 19
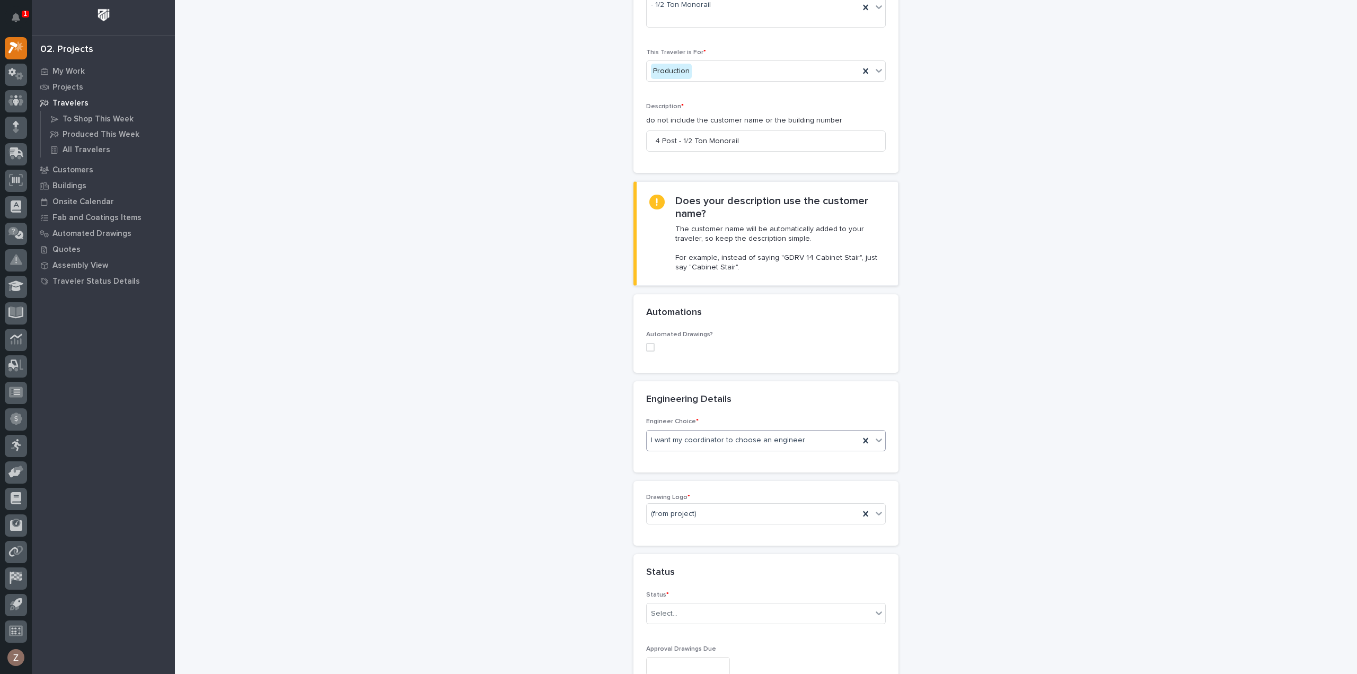
scroll to position [212, 0]
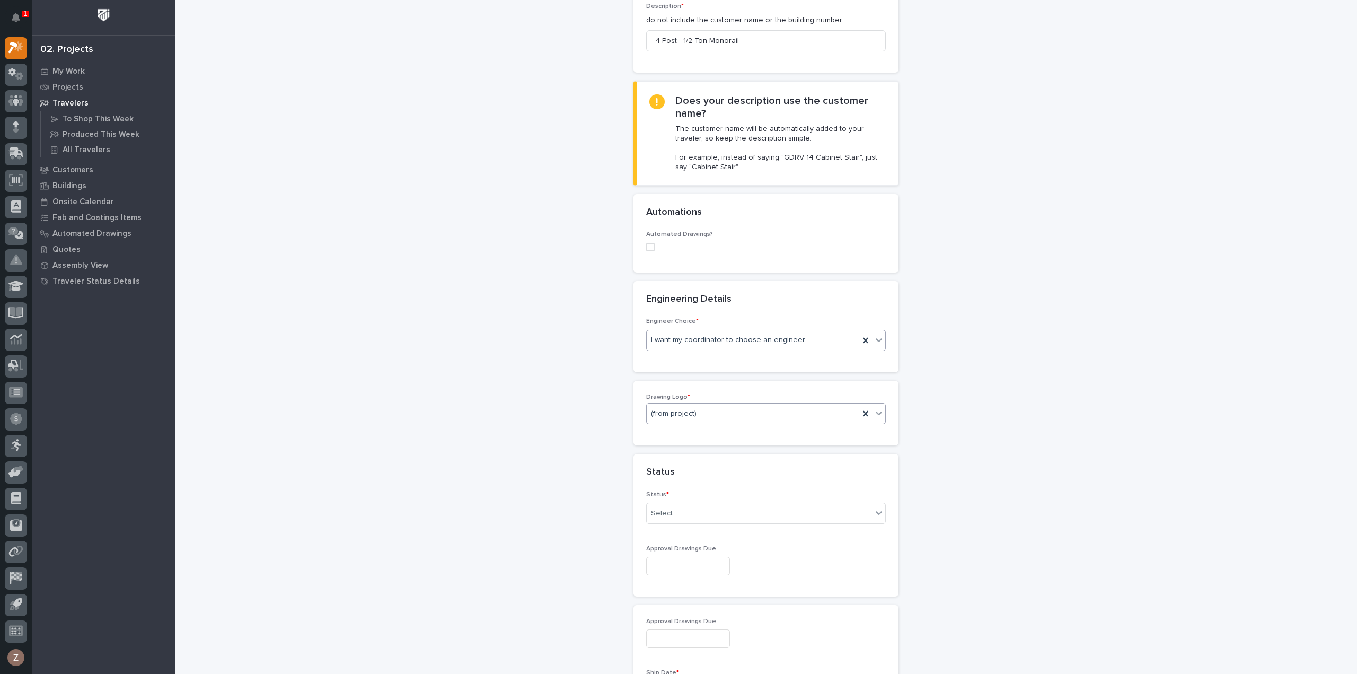
click at [717, 405] on div "(from project)" at bounding box center [753, 413] width 213 height 17
click at [687, 444] on div "PWI" at bounding box center [761, 449] width 238 height 19
click at [692, 505] on div "Select..." at bounding box center [759, 513] width 225 height 17
drag, startPoint x: 686, startPoint y: 519, endPoint x: 684, endPoint y: 533, distance: 13.4
click at [684, 533] on div "To Engineer" at bounding box center [761, 530] width 238 height 19
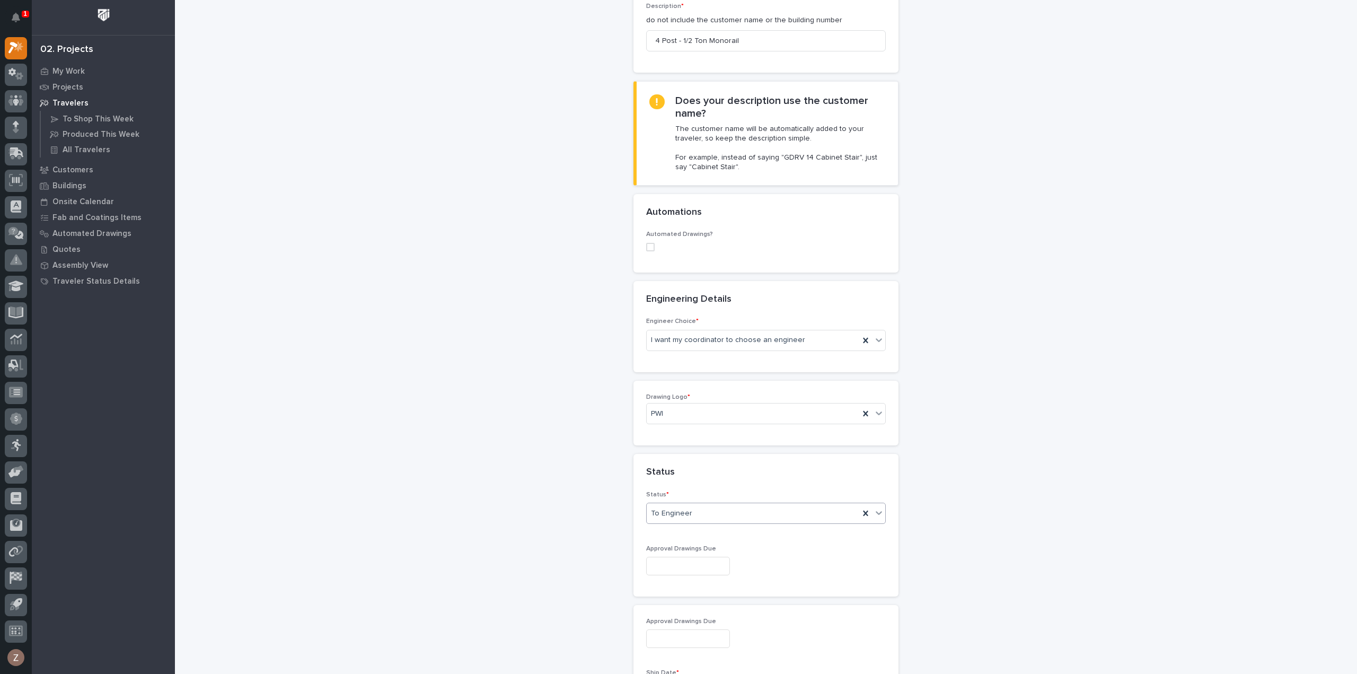
scroll to position [477, 0]
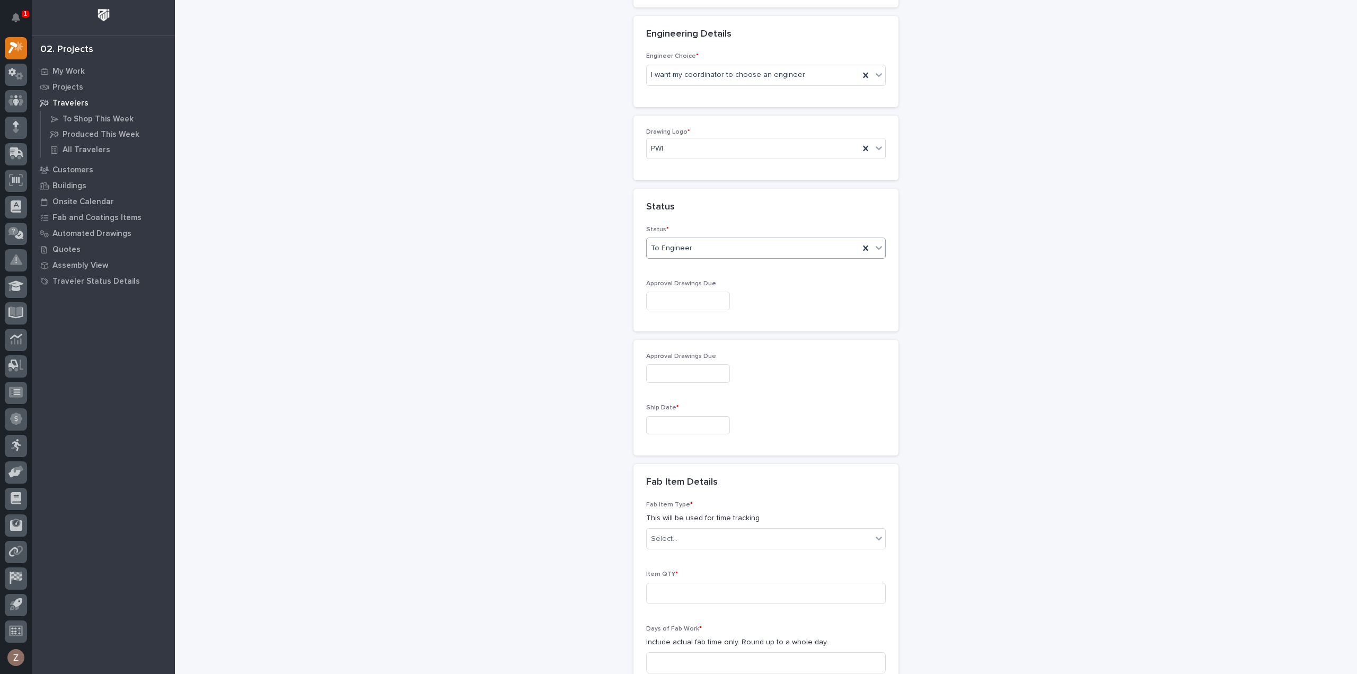
click at [678, 416] on input "text" at bounding box center [688, 425] width 84 height 19
click at [733, 237] on span "Next Month" at bounding box center [733, 238] width 0 height 14
click at [647, 300] on div "8" at bounding box center [646, 298] width 14 height 14
type input "**********"
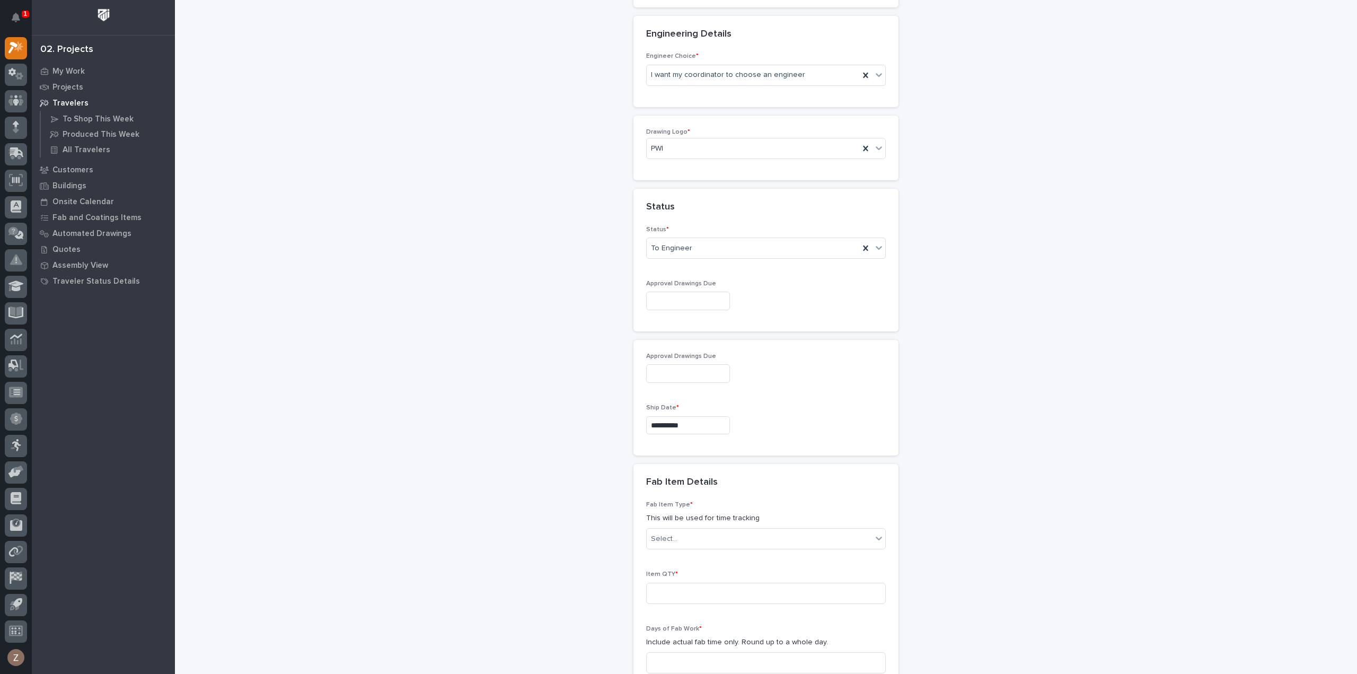
click at [703, 291] on input "text" at bounding box center [688, 300] width 84 height 19
click at [659, 225] on div "28" at bounding box center [663, 227] width 14 height 14
type input "**********"
click at [688, 530] on div "Select..." at bounding box center [759, 538] width 225 height 17
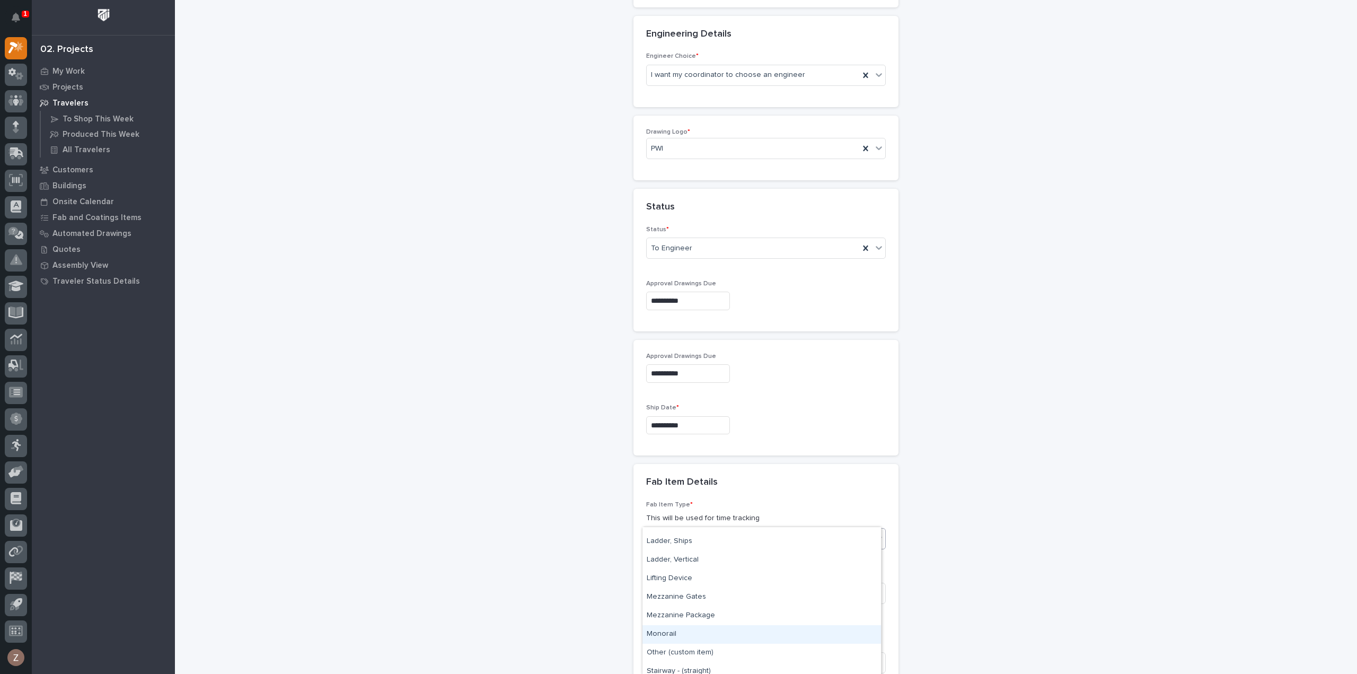
click at [674, 633] on div "Monorail" at bounding box center [761, 634] width 238 height 19
click at [677, 582] on input at bounding box center [766, 592] width 240 height 21
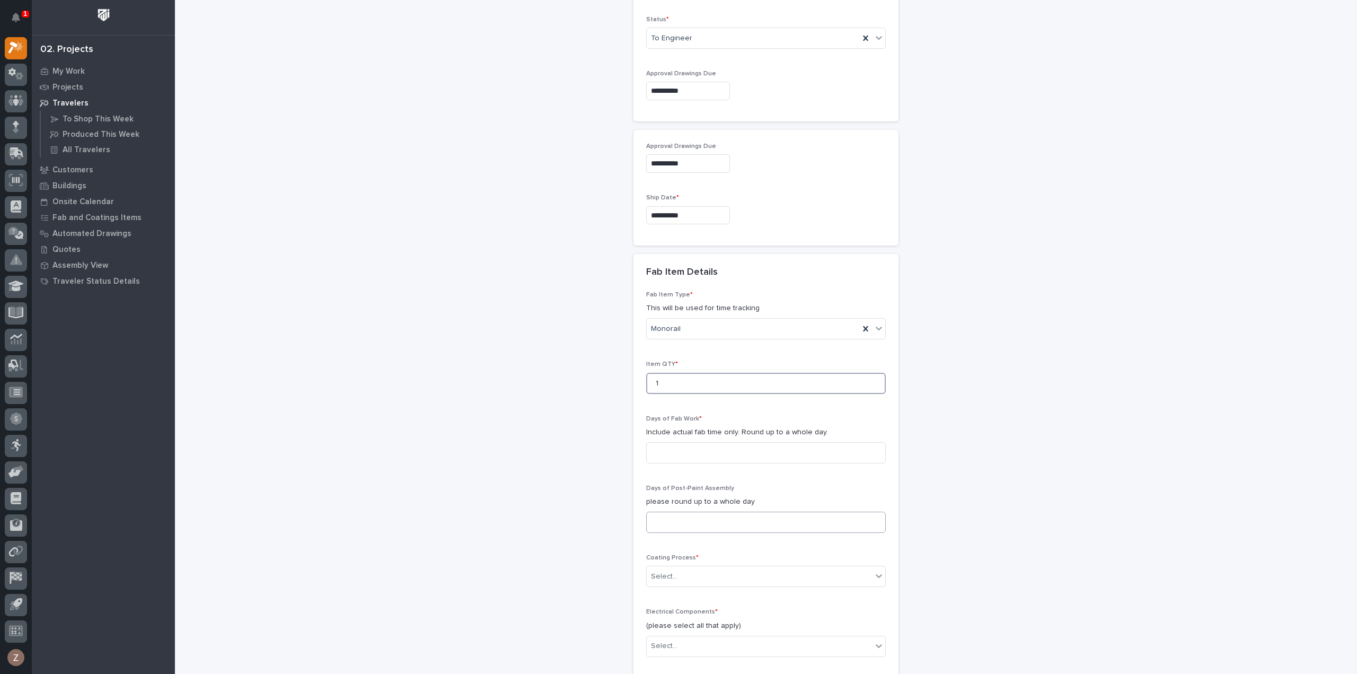
scroll to position [689, 0]
type input "1"
click at [674, 440] on input at bounding box center [766, 450] width 240 height 21
click at [662, 440] on input at bounding box center [766, 450] width 240 height 21
type input "2"
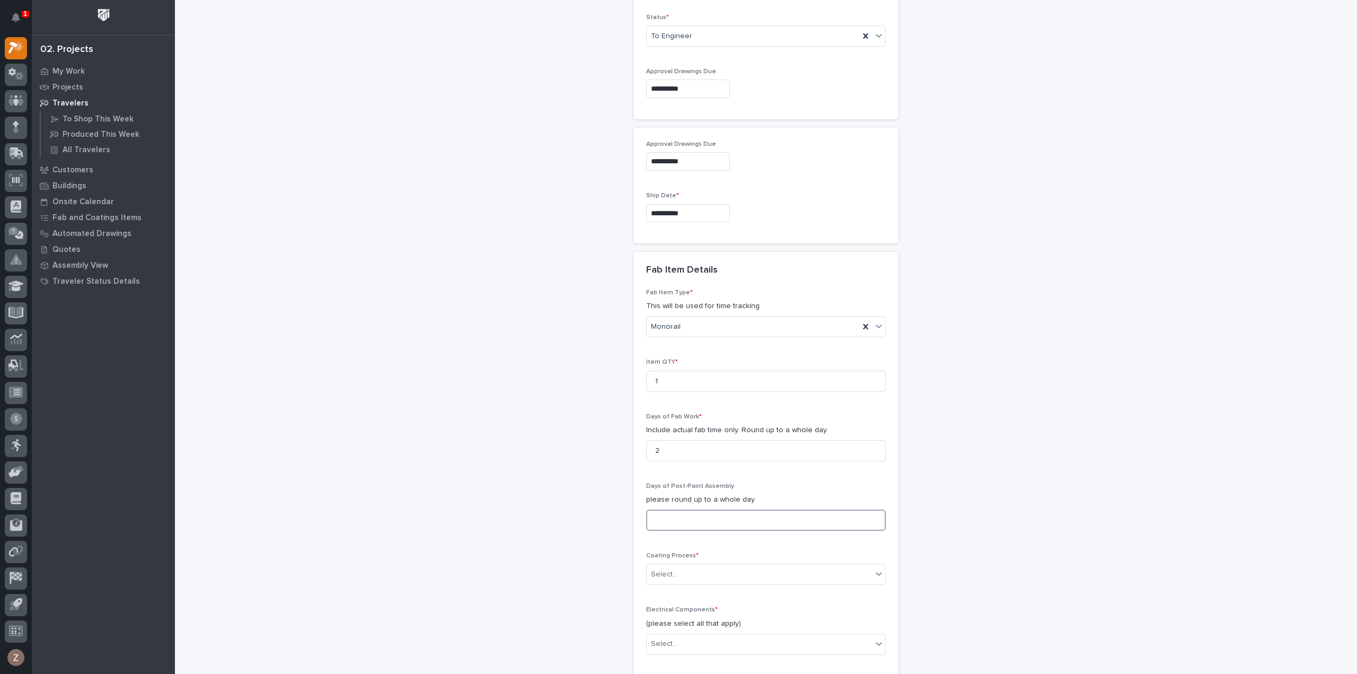
click at [678, 509] on input at bounding box center [766, 519] width 240 height 21
type input "0"
click at [668, 569] on div "Select..." at bounding box center [664, 574] width 26 height 11
click at [685, 565] on div "Select..." at bounding box center [759, 573] width 225 height 17
click at [743, 592] on div "In-House Paint/Powder" at bounding box center [761, 589] width 238 height 19
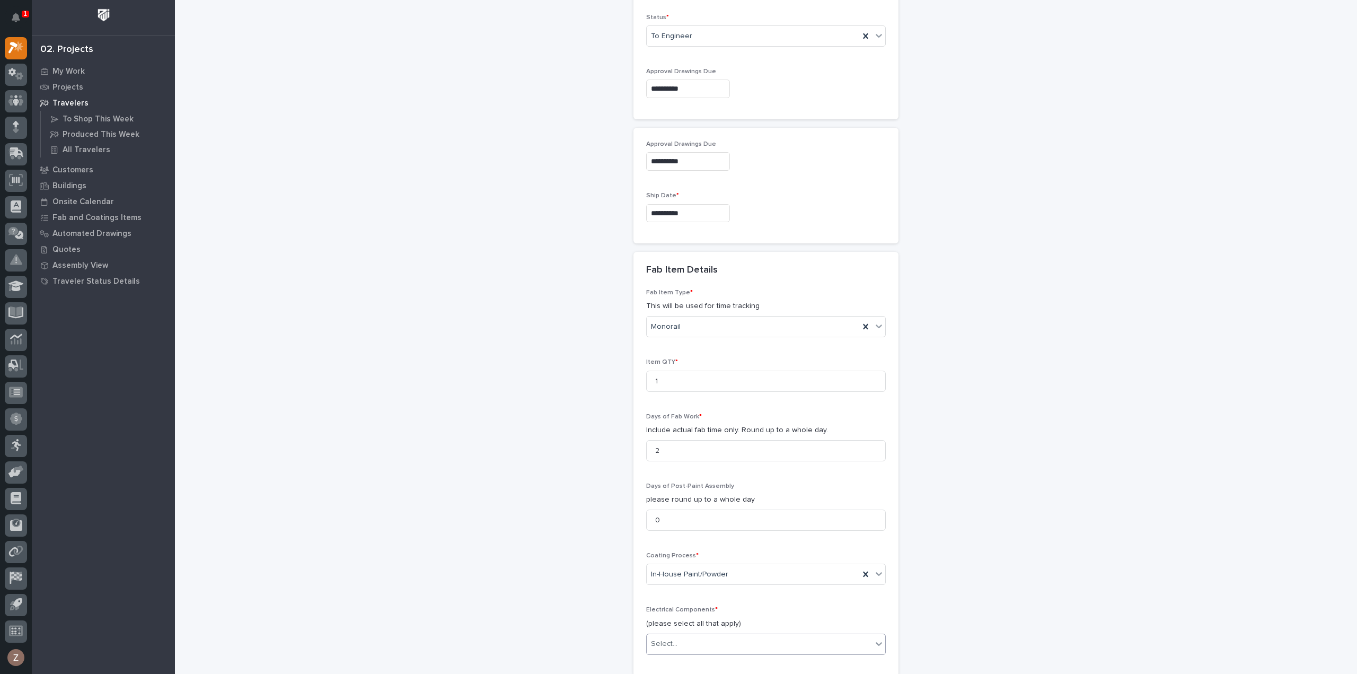
click at [691, 633] on div "Select..." at bounding box center [766, 643] width 240 height 21
click at [1191, 415] on div "**********" at bounding box center [766, 110] width 1063 height 1596
click at [724, 635] on div "Select..." at bounding box center [759, 643] width 225 height 17
click at [768, 635] on div "Select..." at bounding box center [759, 643] width 225 height 17
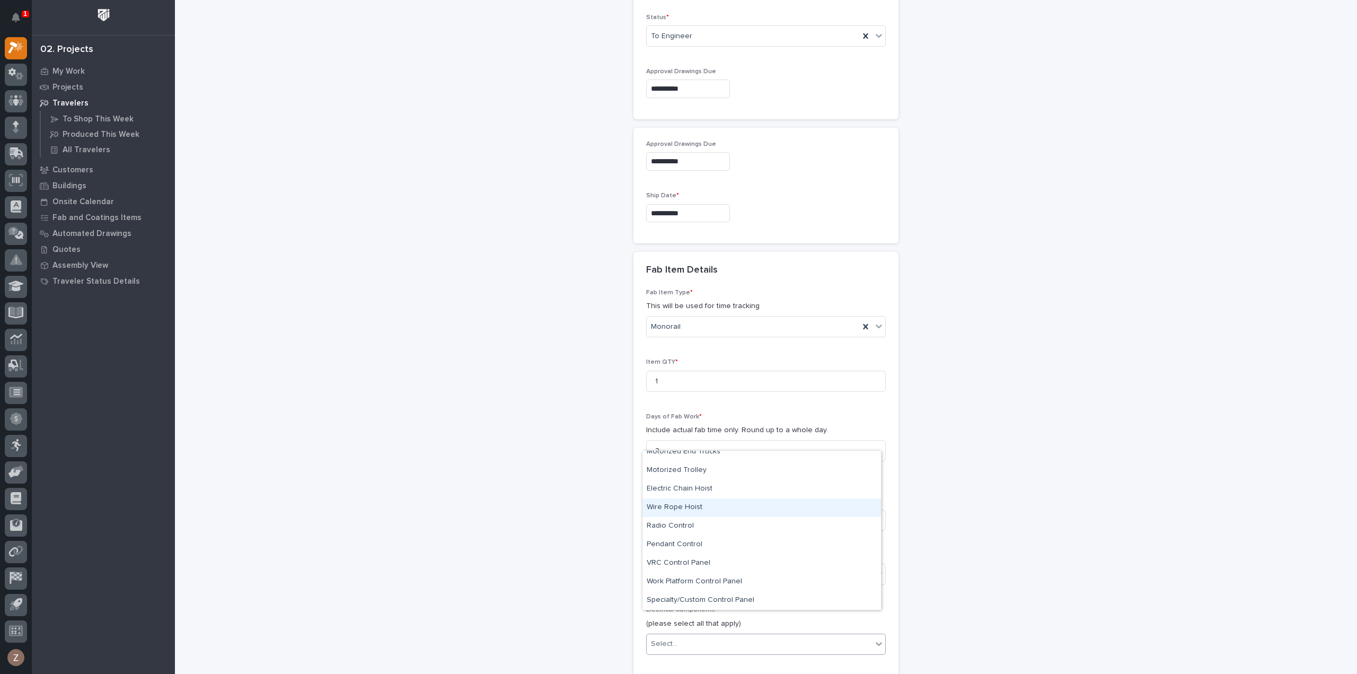
scroll to position [0, 0]
click at [669, 457] on div "None" at bounding box center [761, 459] width 238 height 19
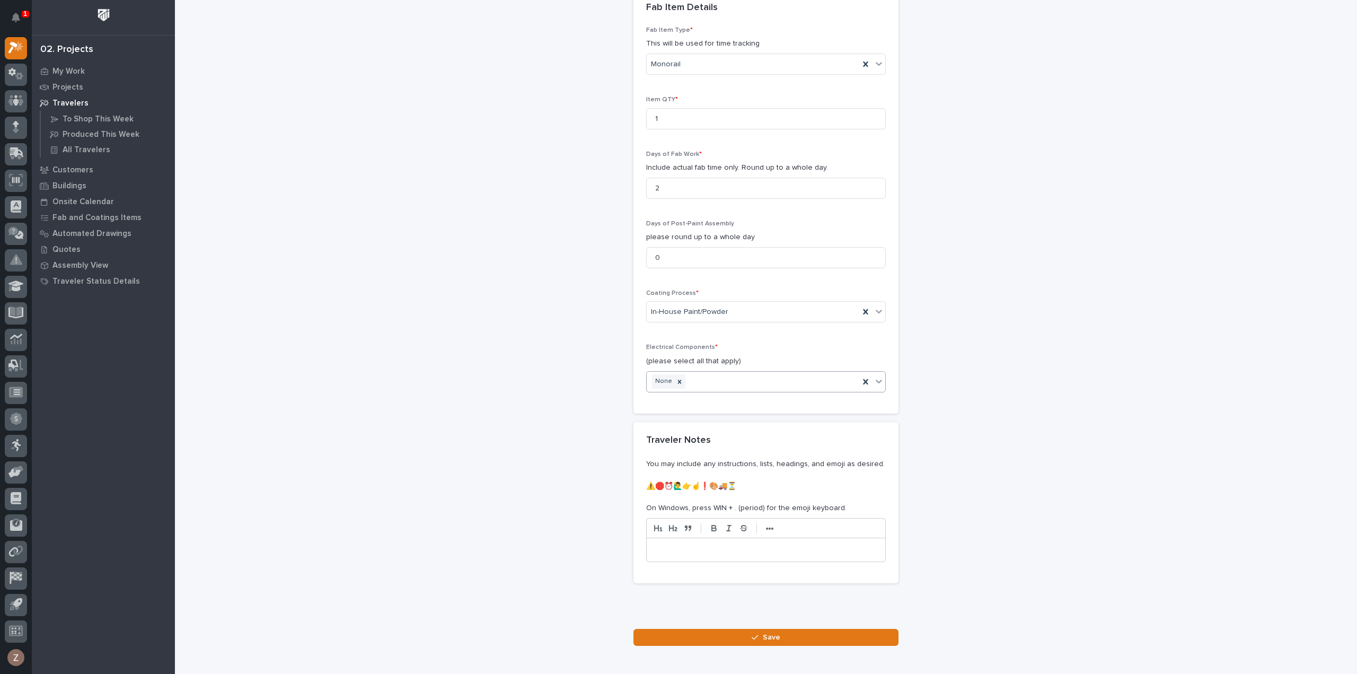
scroll to position [954, 0]
click at [743, 626] on button "Save" at bounding box center [765, 634] width 265 height 17
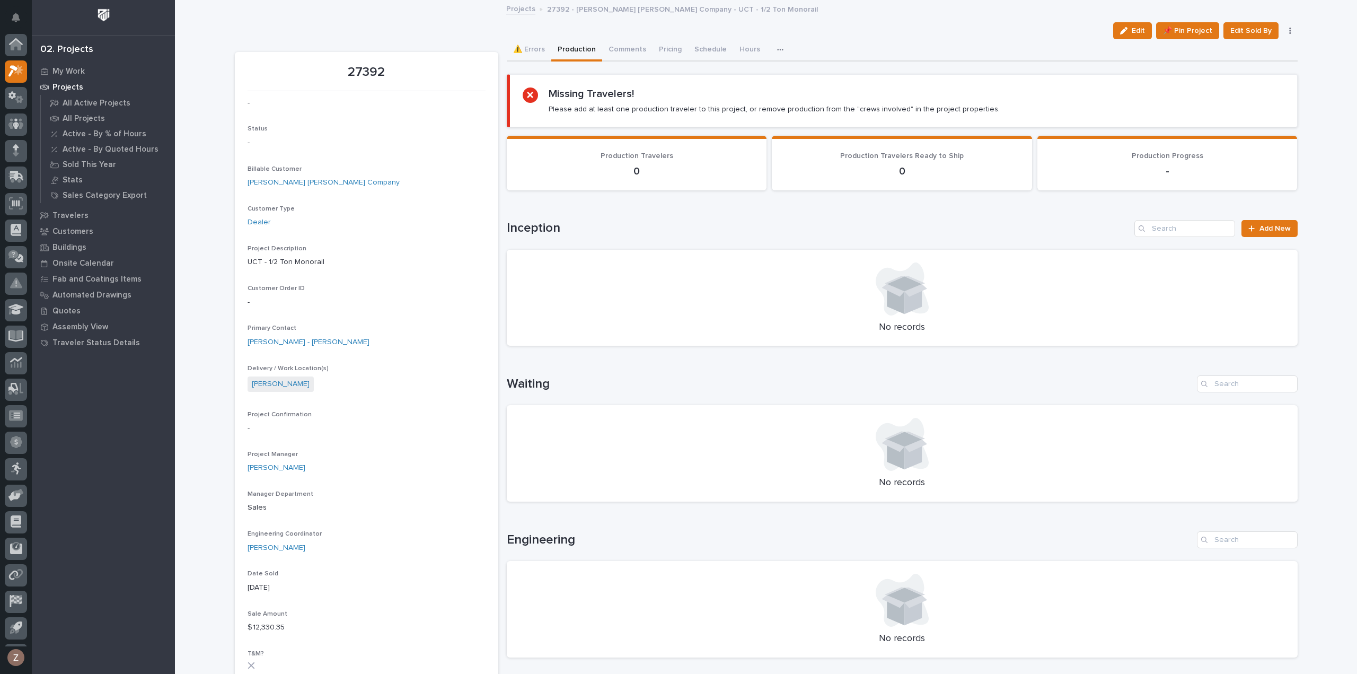
scroll to position [23, 0]
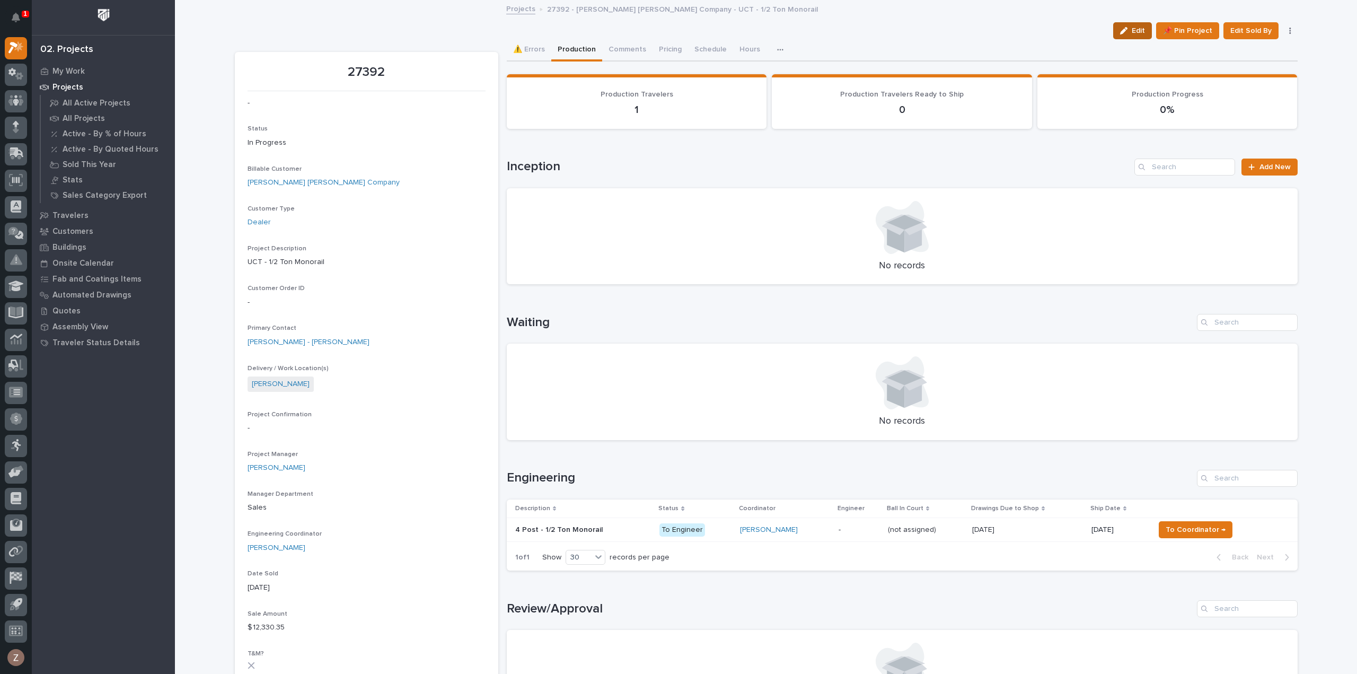
click at [1122, 34] on button "Edit" at bounding box center [1132, 30] width 39 height 17
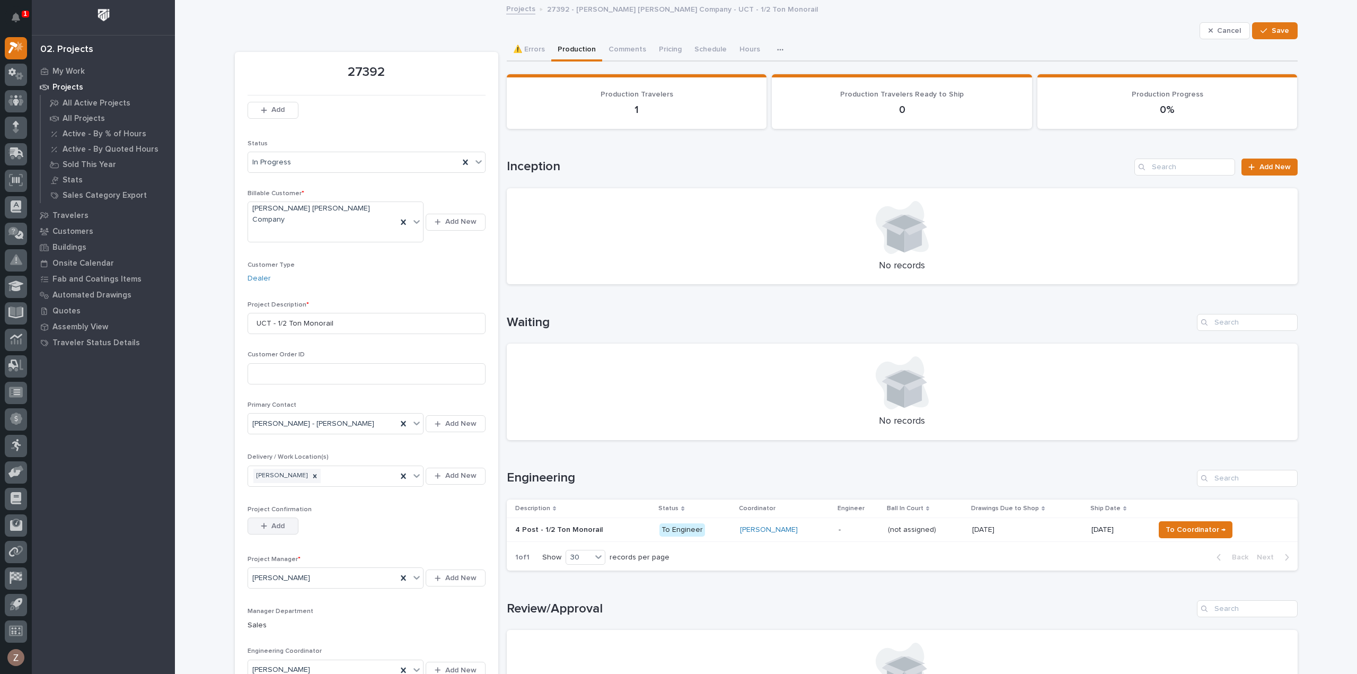
click at [271, 521] on span "Add" at bounding box center [277, 526] width 13 height 10
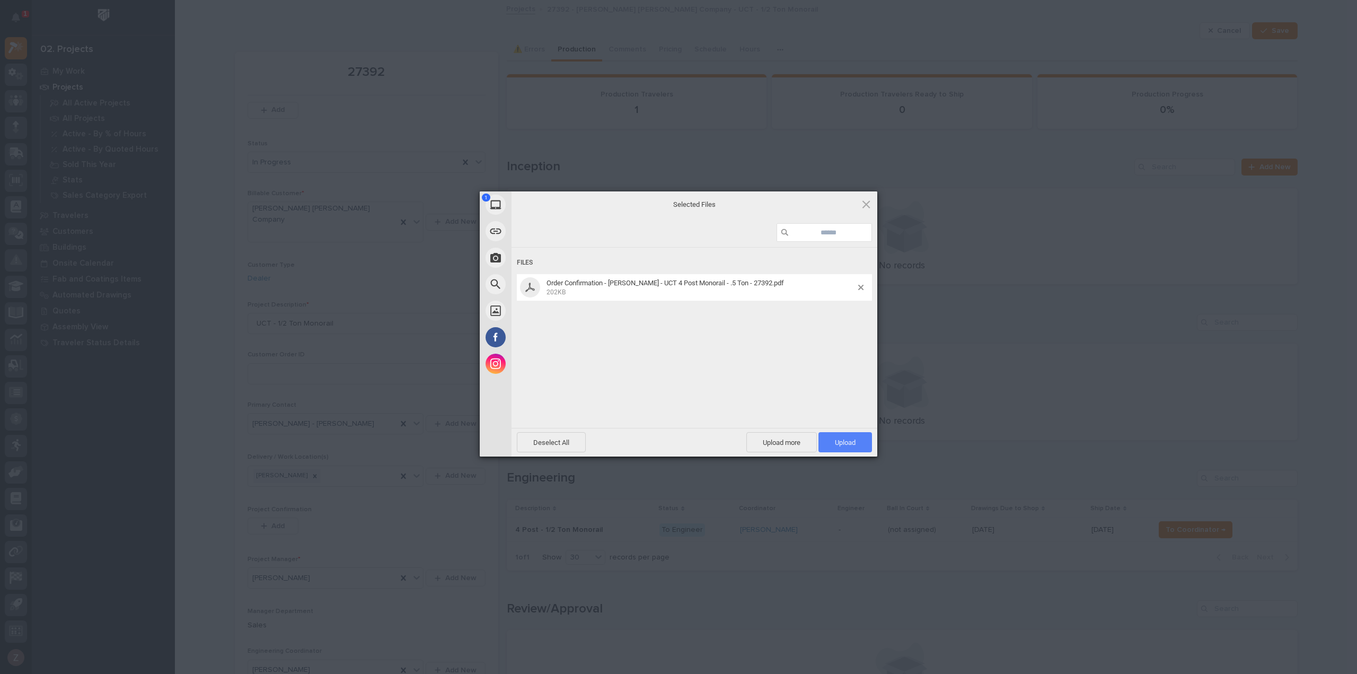
click at [846, 435] on span "Upload 1" at bounding box center [845, 442] width 54 height 20
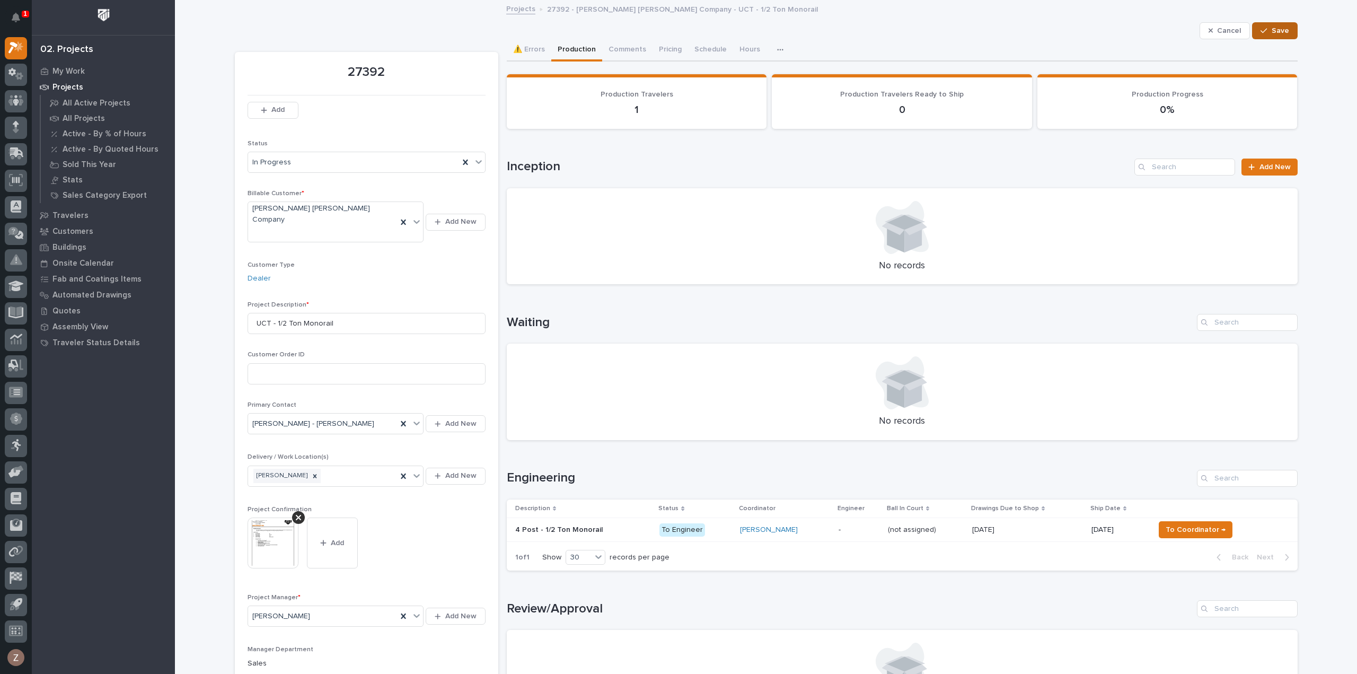
click at [1271, 28] on span "Save" at bounding box center [1279, 31] width 17 height 10
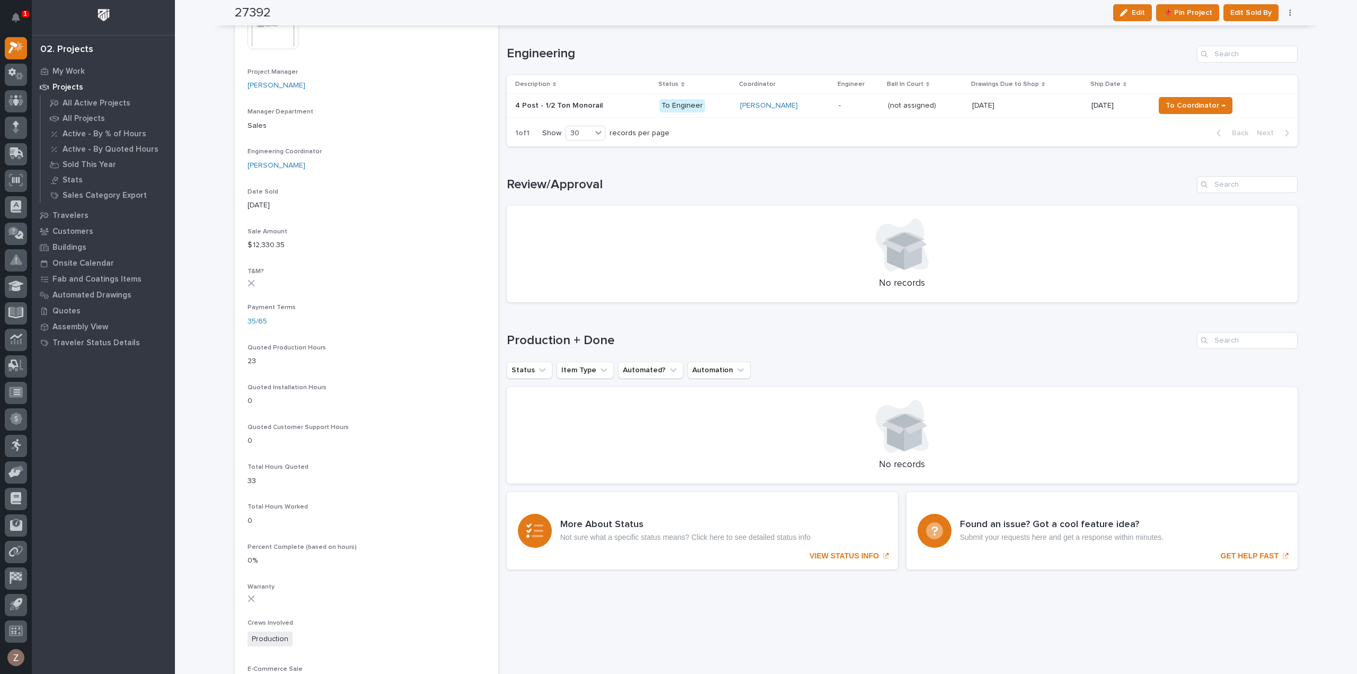
scroll to position [159, 0]
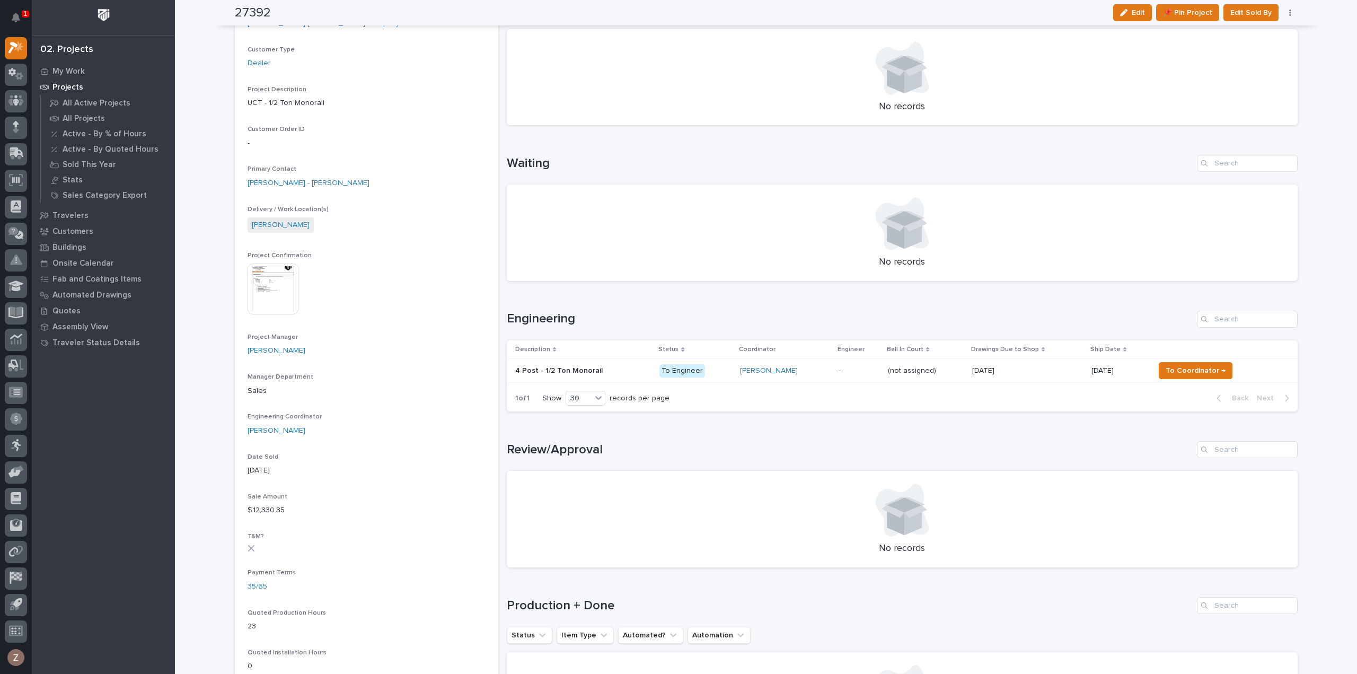
click at [812, 367] on div "[PERSON_NAME]" at bounding box center [785, 370] width 90 height 9
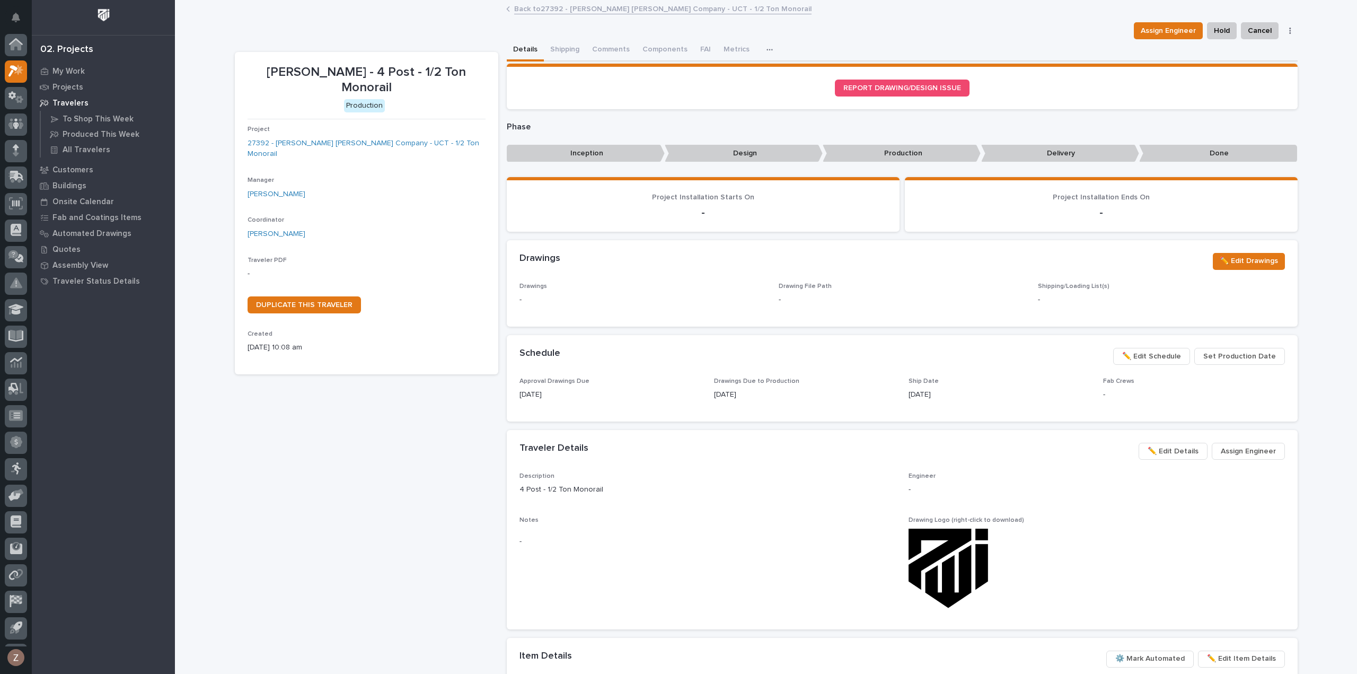
scroll to position [23, 0]
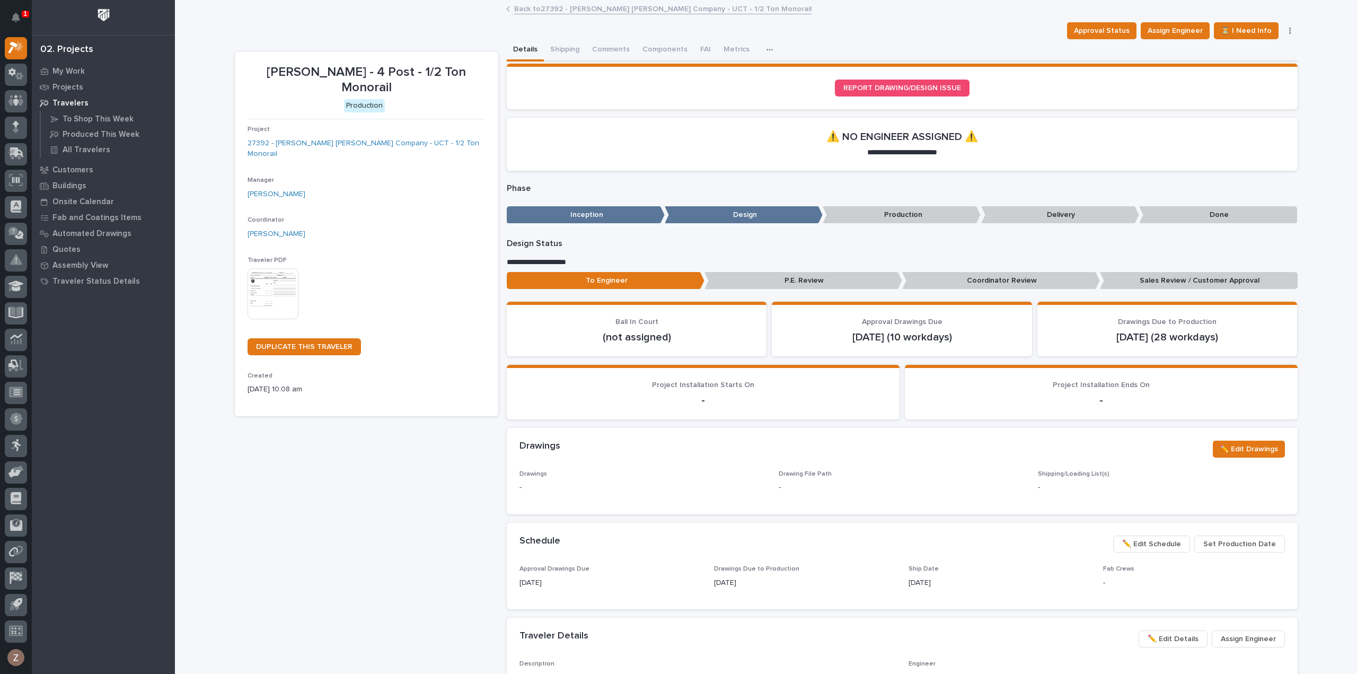
click at [770, 176] on div "**********" at bounding box center [902, 148] width 791 height 61
click at [256, 279] on img at bounding box center [272, 293] width 51 height 51
